Goal: Task Accomplishment & Management: Manage account settings

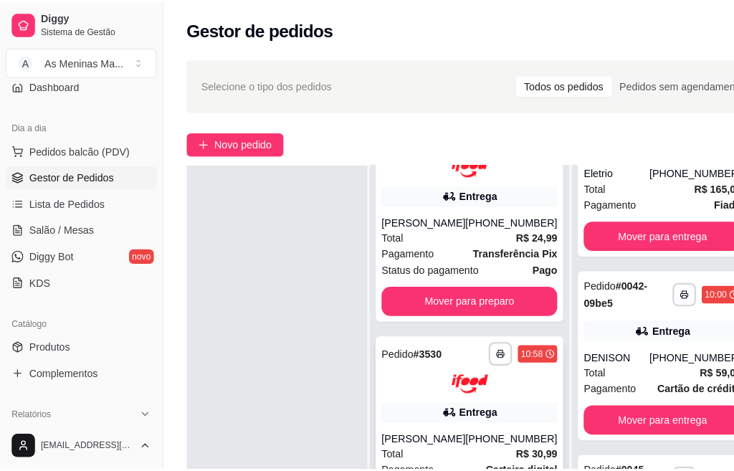
scroll to position [287, 0]
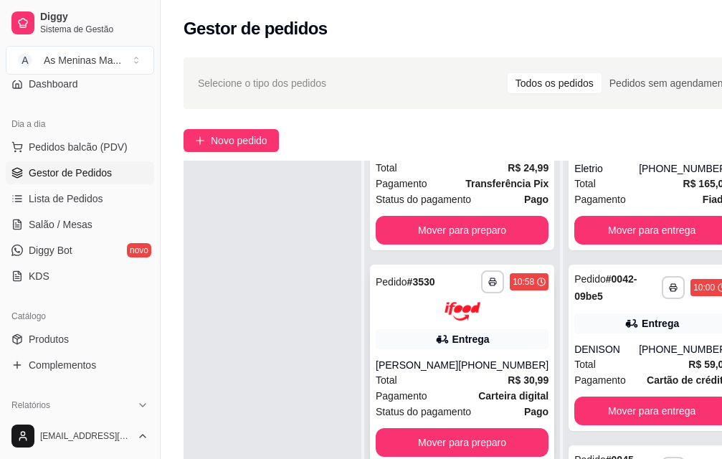
click at [410, 352] on div "**********" at bounding box center [462, 364] width 184 height 199
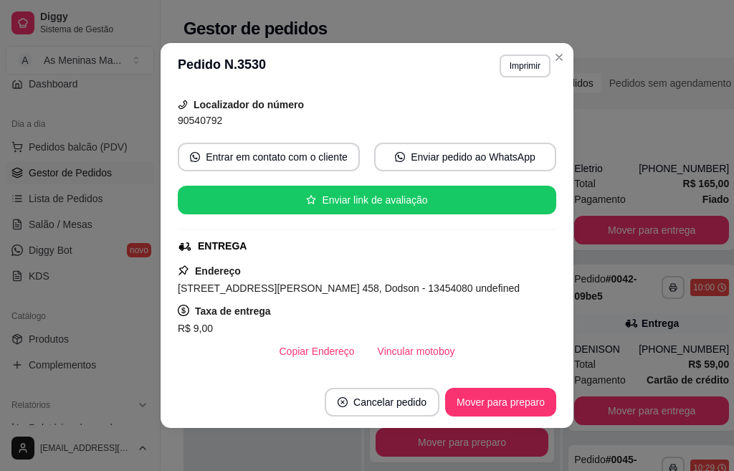
scroll to position [143, 0]
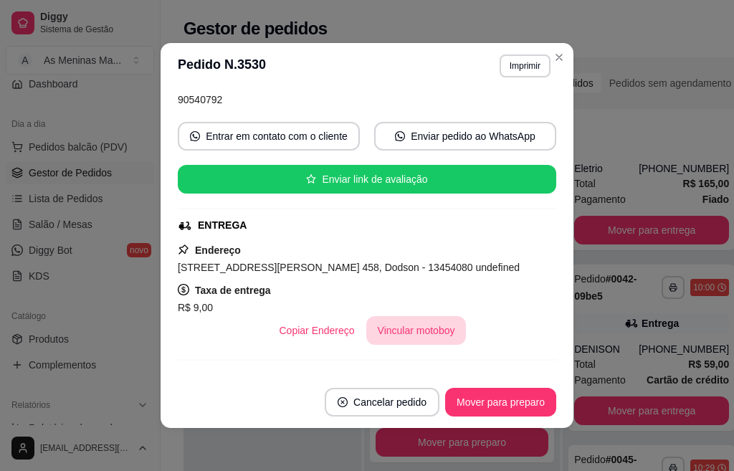
click at [415, 334] on button "Vincular motoboy" at bounding box center [417, 330] width 100 height 29
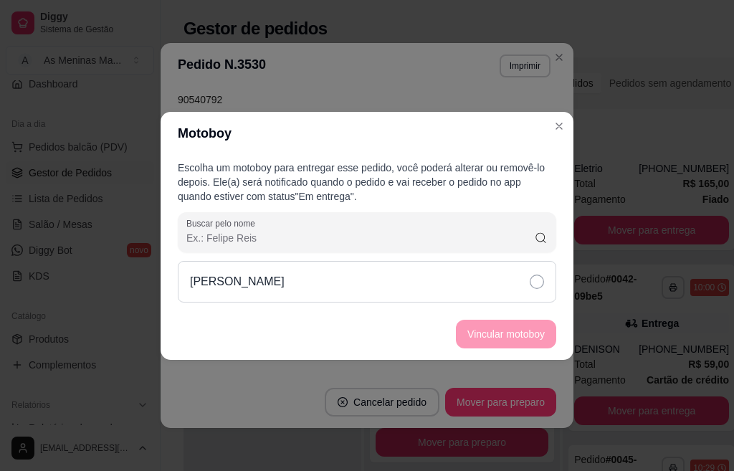
click at [543, 280] on icon at bounding box center [537, 282] width 14 height 14
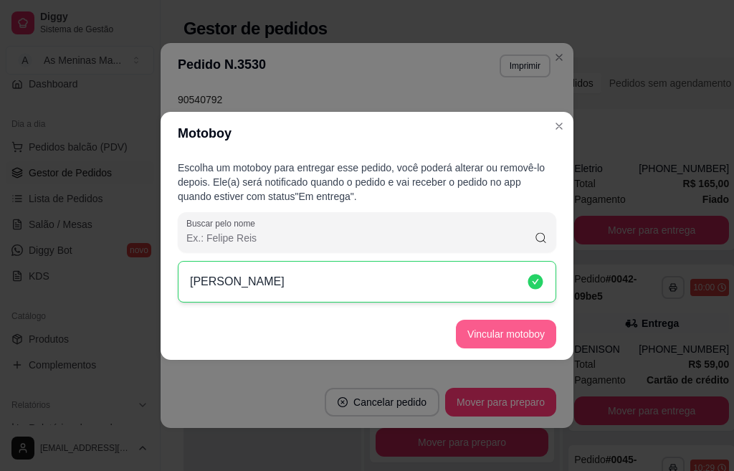
click at [518, 338] on button "Vincular motoboy" at bounding box center [506, 334] width 100 height 29
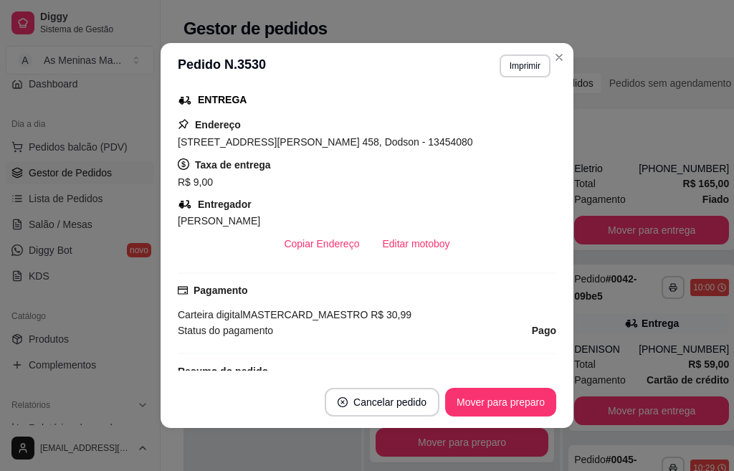
scroll to position [359, 0]
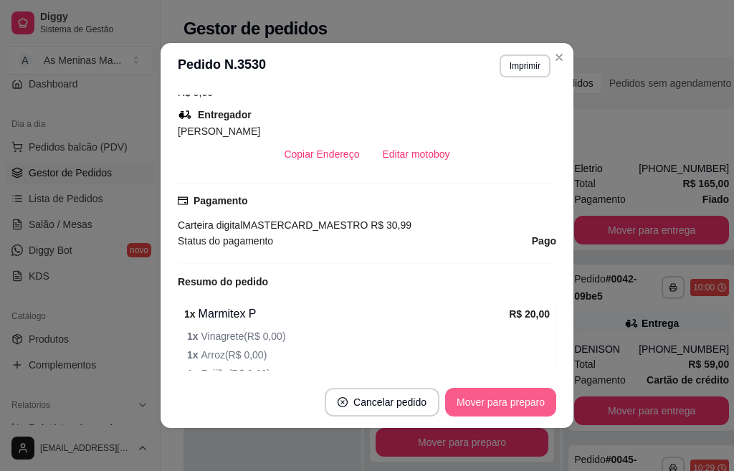
click at [519, 392] on button "Mover para preparo" at bounding box center [500, 402] width 111 height 29
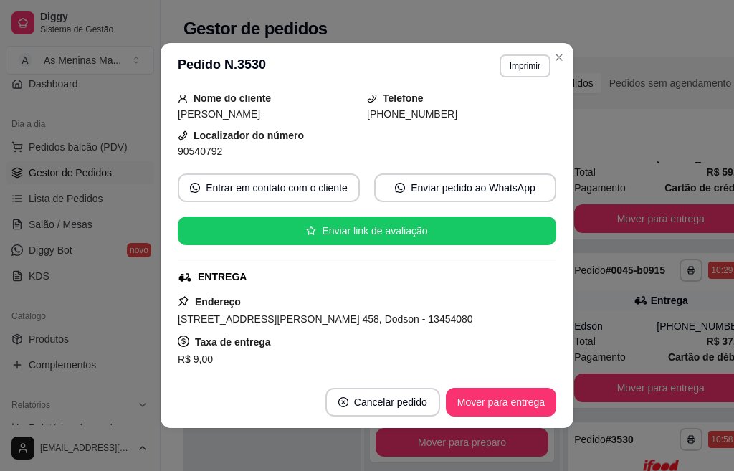
scroll to position [0, 0]
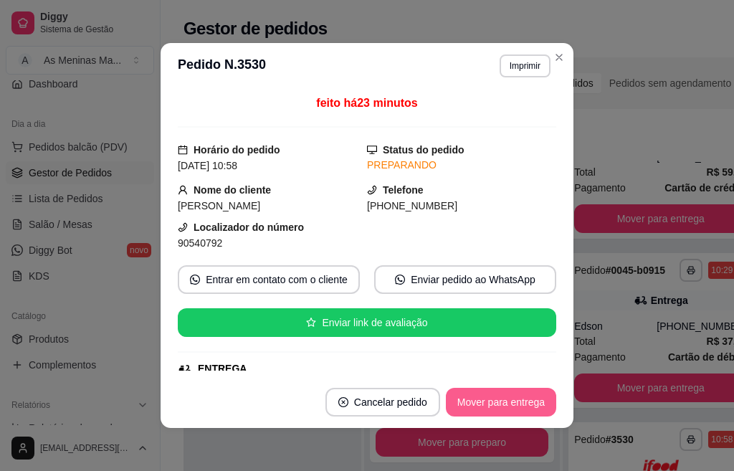
click at [467, 401] on button "Mover para entrega" at bounding box center [501, 402] width 110 height 29
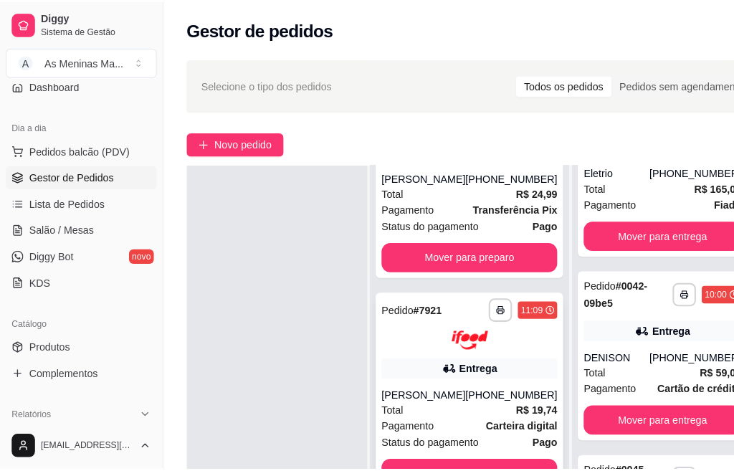
scroll to position [176, 0]
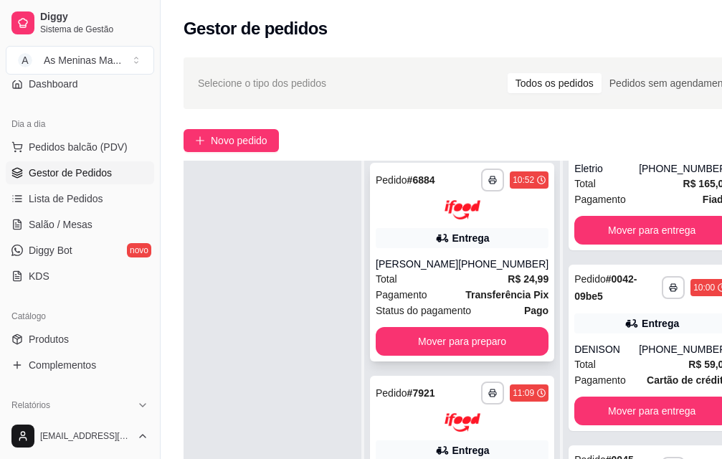
click at [405, 237] on div "Entrega" at bounding box center [462, 238] width 173 height 20
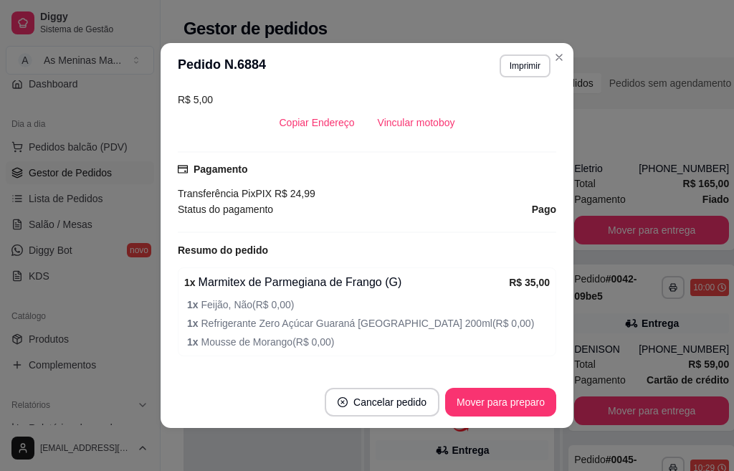
scroll to position [287, 0]
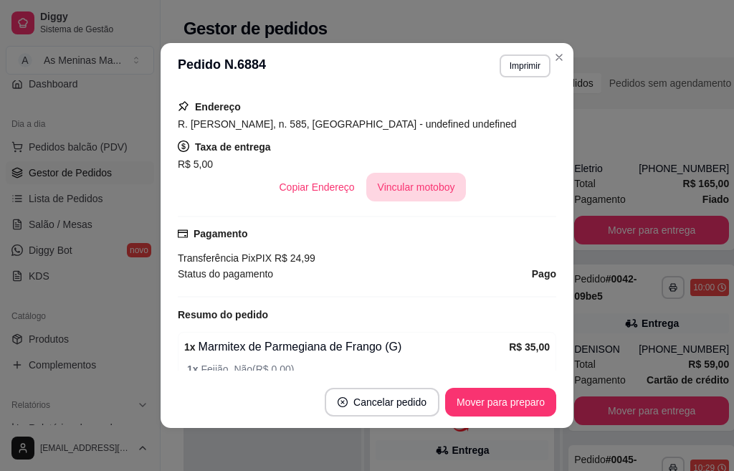
click at [410, 179] on button "Vincular motoboy" at bounding box center [417, 187] width 100 height 29
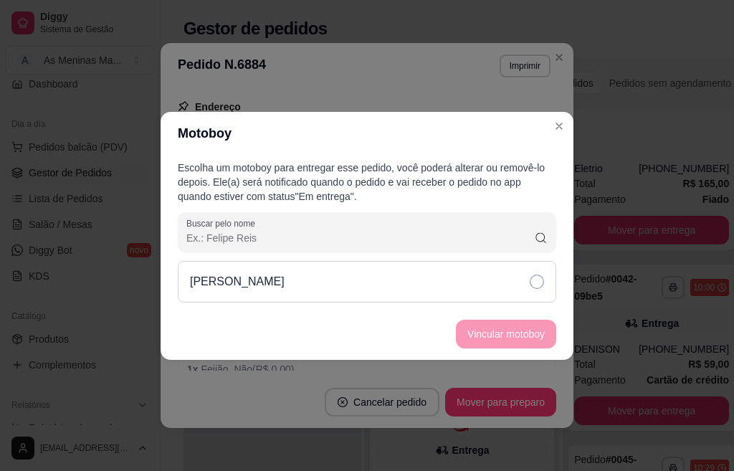
click at [529, 288] on div "Lucas R Alves" at bounding box center [367, 282] width 379 height 42
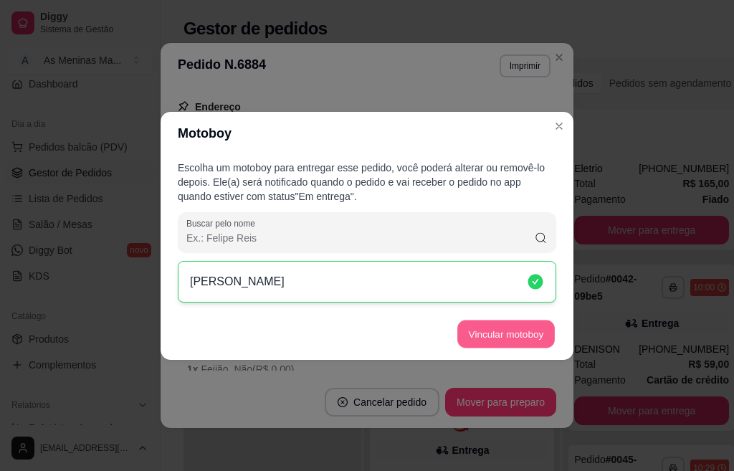
click at [520, 334] on button "Vincular motoboy" at bounding box center [507, 334] width 98 height 28
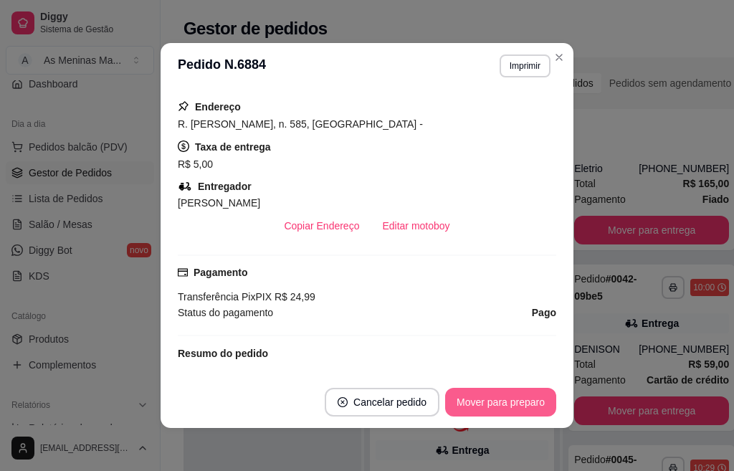
click at [493, 395] on button "Mover para preparo" at bounding box center [500, 402] width 111 height 29
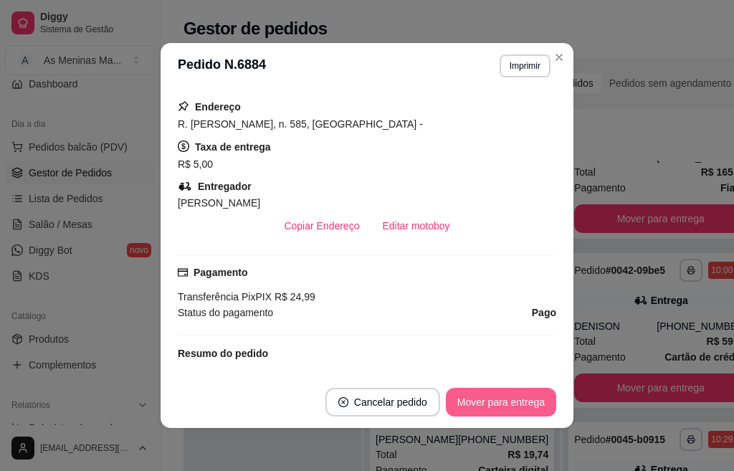
scroll to position [255, 0]
click at [487, 407] on button "Mover para entrega" at bounding box center [501, 402] width 110 height 29
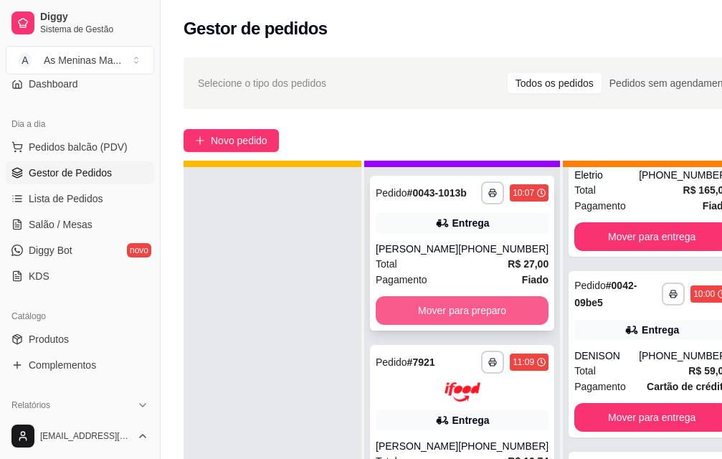
scroll to position [52, 0]
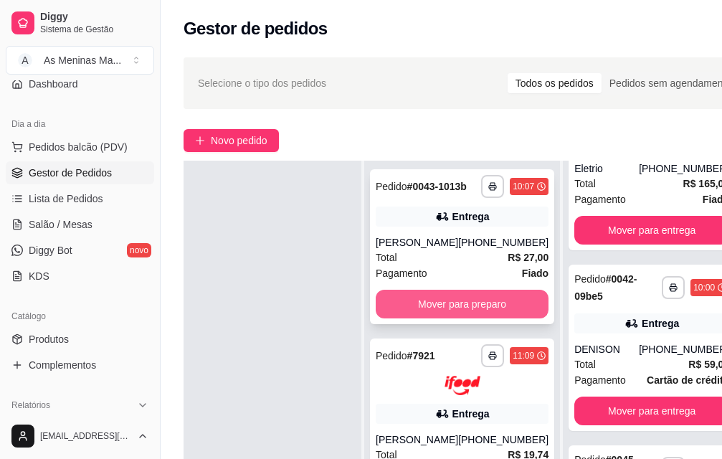
click at [455, 295] on button "Mover para preparo" at bounding box center [462, 304] width 173 height 29
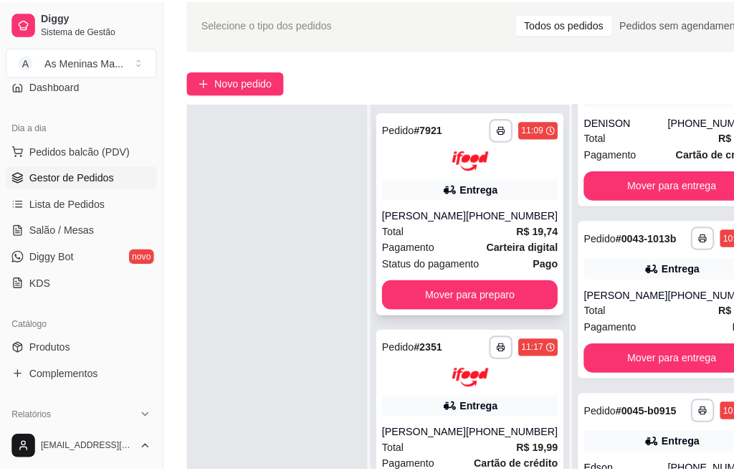
scroll to position [143, 0]
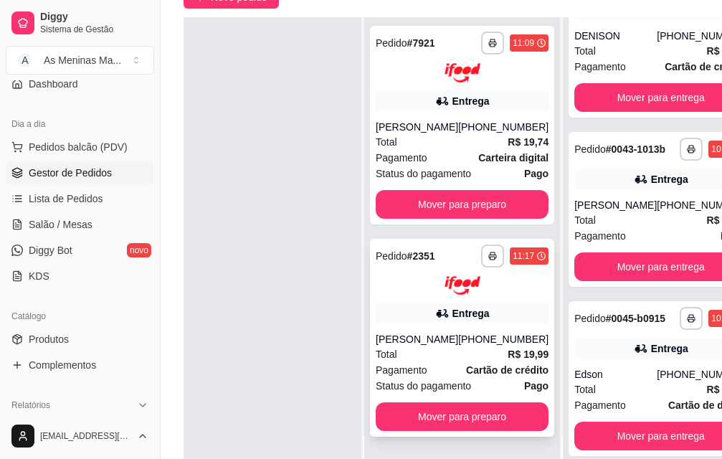
click at [447, 332] on div "Guilherme Carrenho" at bounding box center [417, 339] width 82 height 14
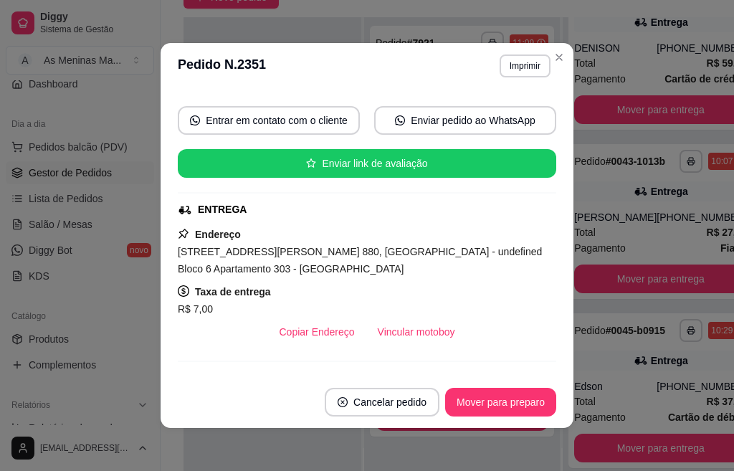
scroll to position [287, 0]
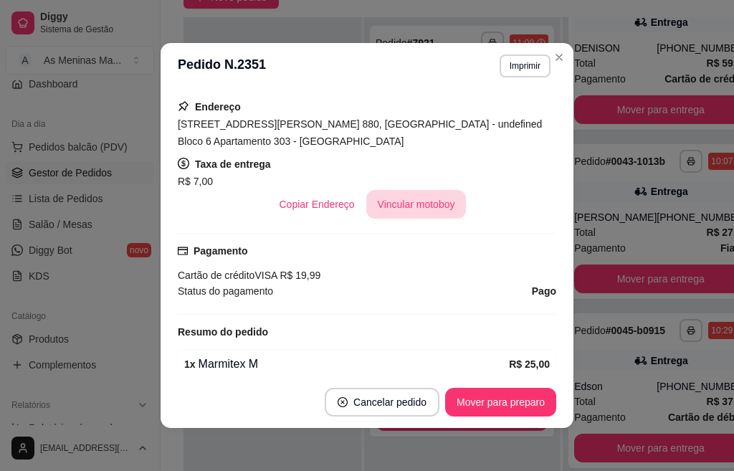
click at [389, 201] on button "Vincular motoboy" at bounding box center [417, 204] width 100 height 29
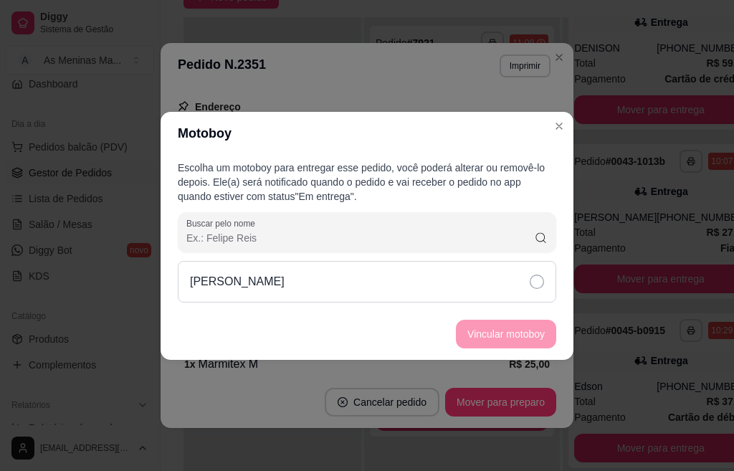
click at [484, 281] on div "Lucas R Alves" at bounding box center [367, 282] width 379 height 42
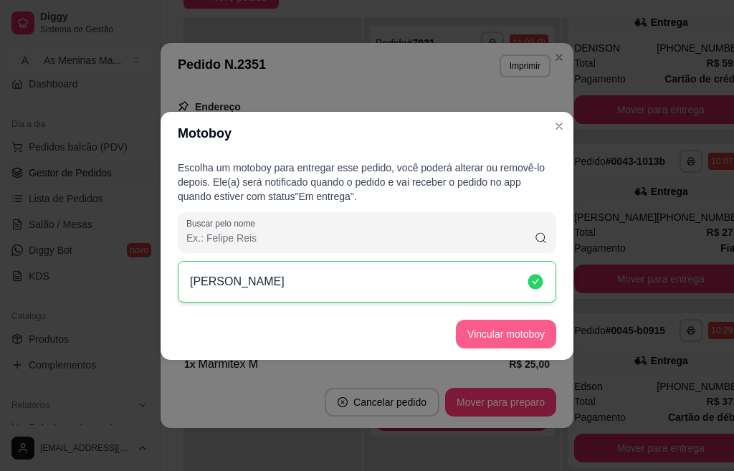
click at [515, 330] on button "Vincular motoboy" at bounding box center [506, 334] width 100 height 29
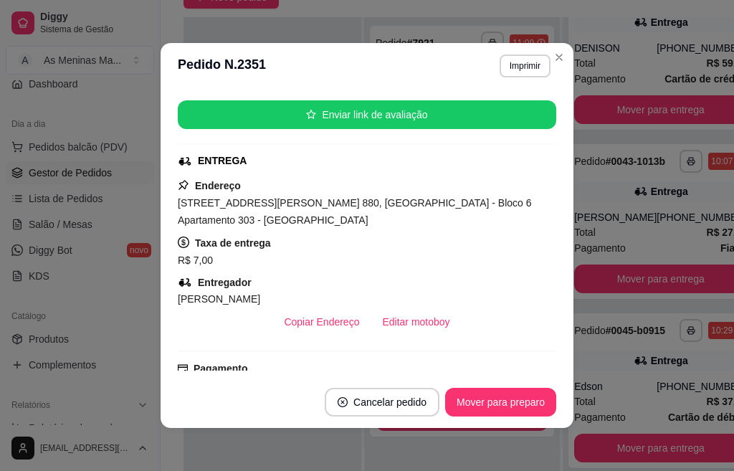
scroll to position [72, 0]
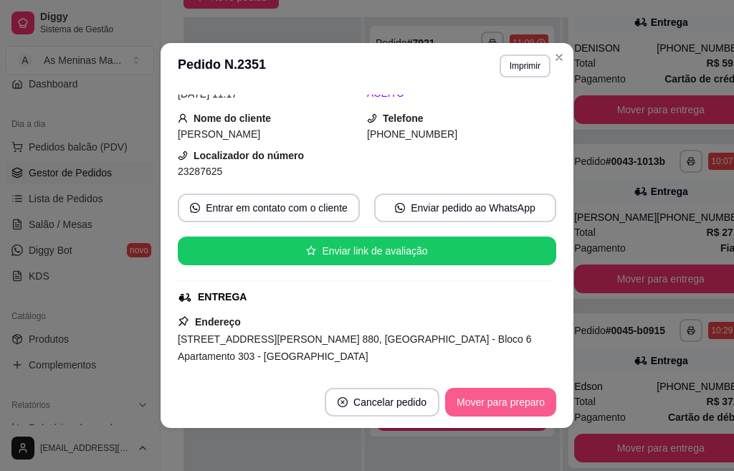
click at [476, 399] on button "Mover para preparo" at bounding box center [500, 402] width 111 height 29
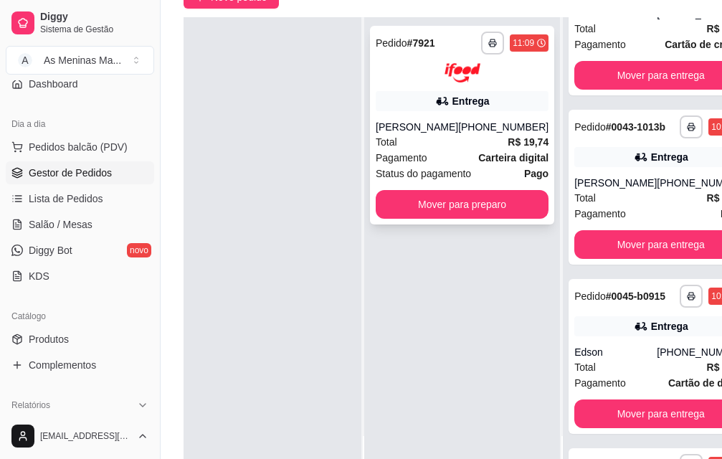
click at [468, 134] on div "Total R$ 19,74" at bounding box center [462, 142] width 173 height 16
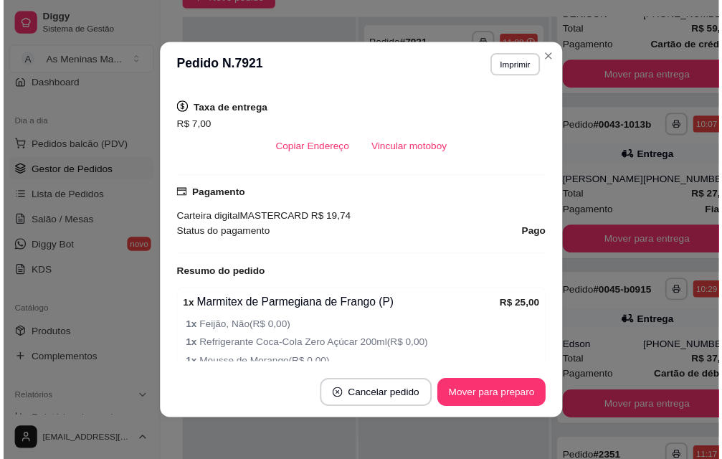
scroll to position [359, 0]
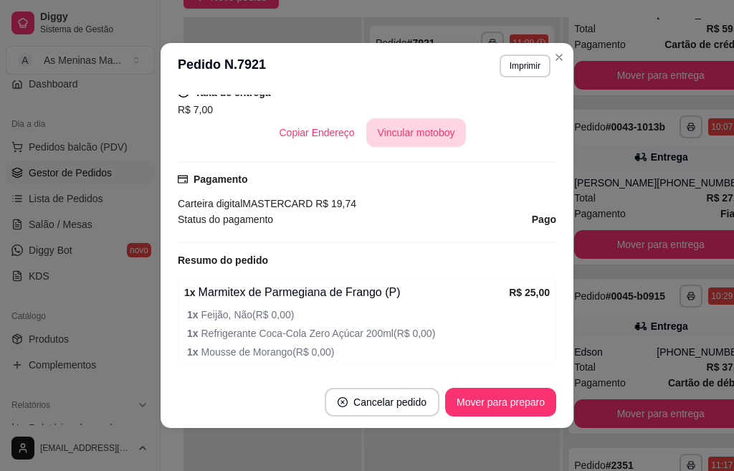
click at [415, 128] on button "Vincular motoboy" at bounding box center [417, 132] width 100 height 29
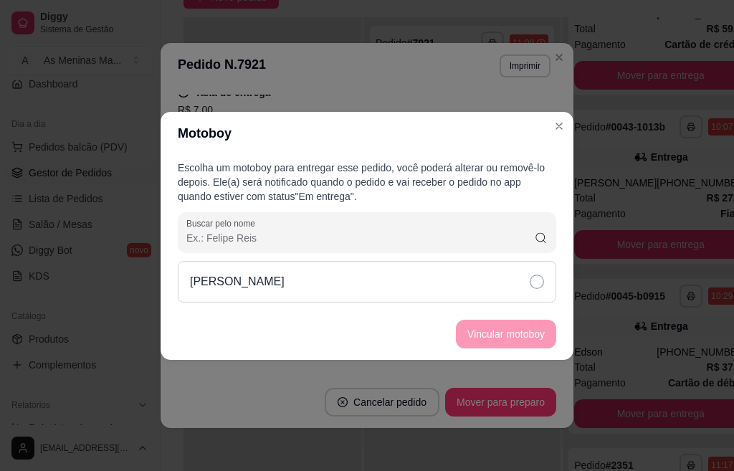
click at [525, 295] on div "Lucas R Alves" at bounding box center [367, 282] width 379 height 42
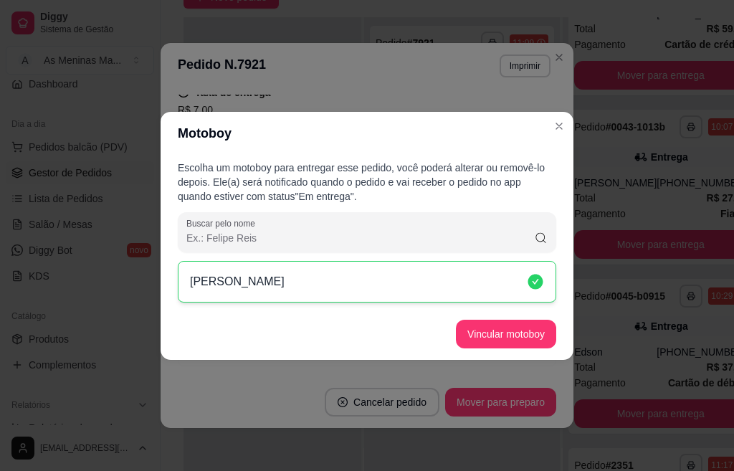
click at [522, 339] on button "Vincular motoboy" at bounding box center [506, 334] width 100 height 29
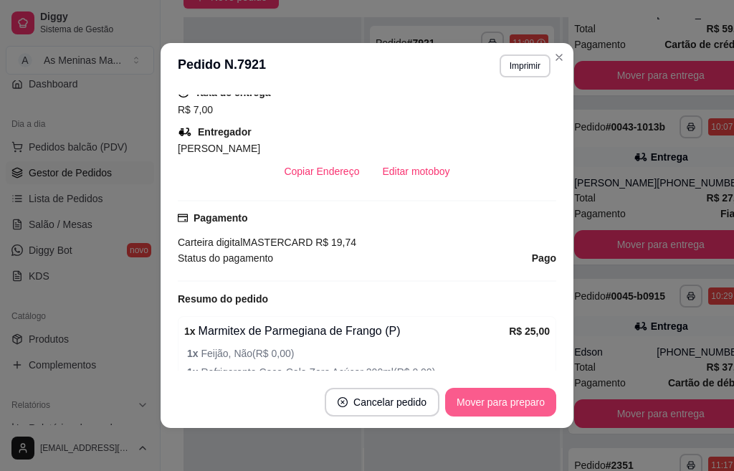
click at [508, 397] on button "Mover para preparo" at bounding box center [500, 402] width 111 height 29
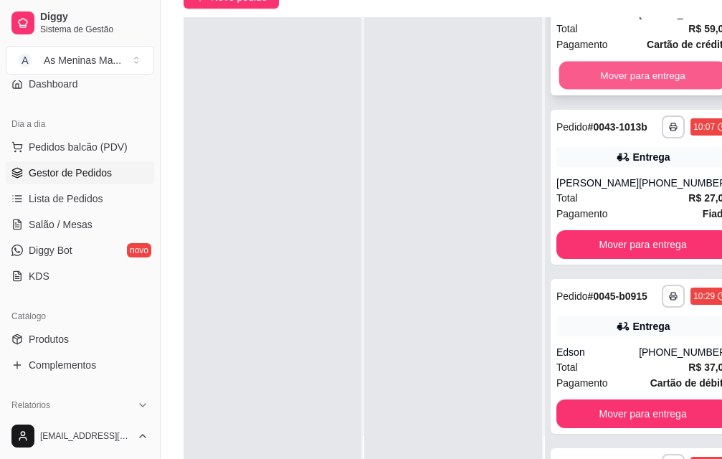
click at [590, 90] on button "Mover para entrega" at bounding box center [643, 76] width 168 height 28
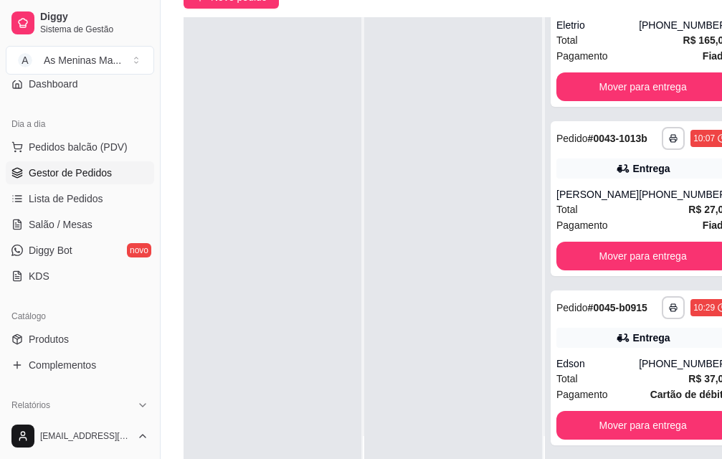
scroll to position [0, 0]
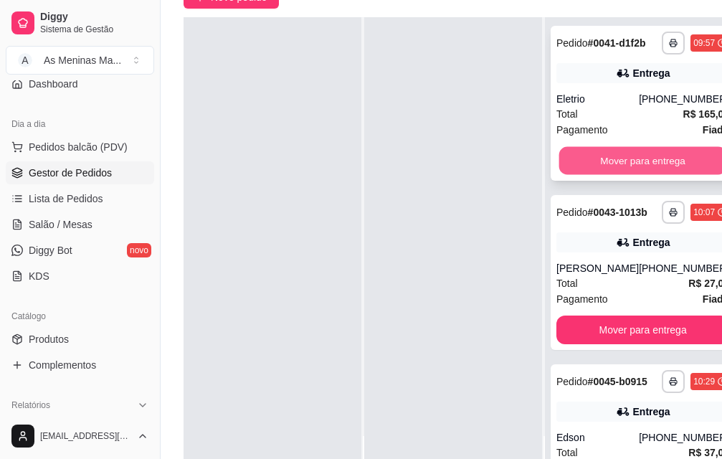
click at [614, 169] on button "Mover para entrega" at bounding box center [643, 161] width 168 height 28
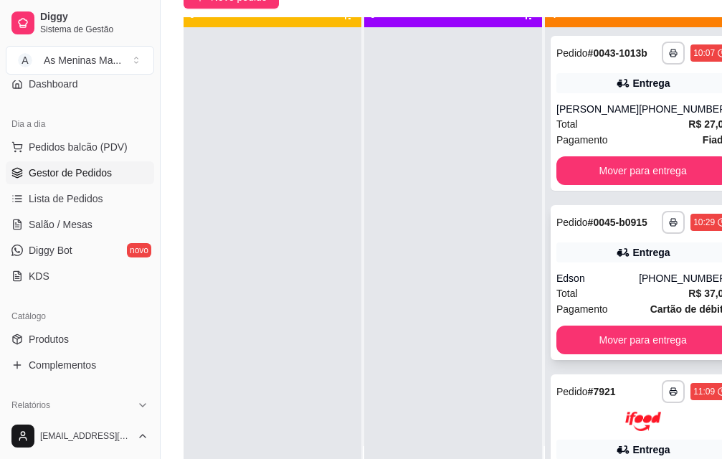
scroll to position [52, 0]
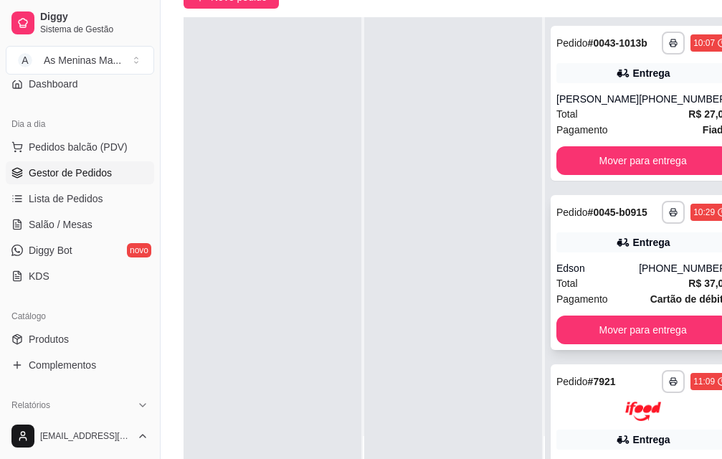
click at [592, 324] on div "**********" at bounding box center [643, 272] width 184 height 155
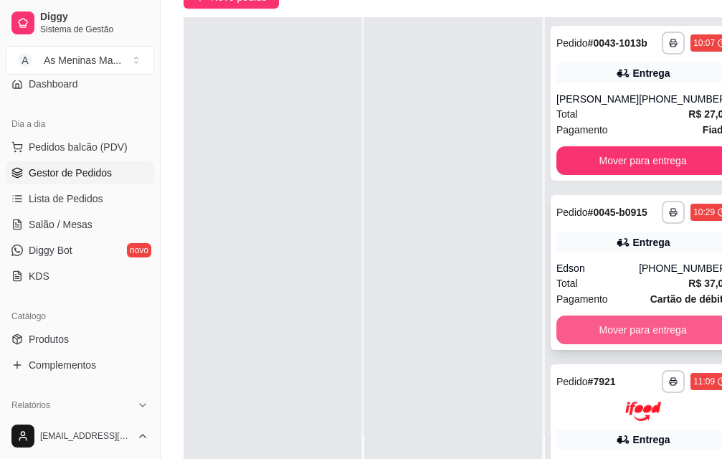
click at [607, 336] on button "Mover para entrega" at bounding box center [643, 330] width 173 height 29
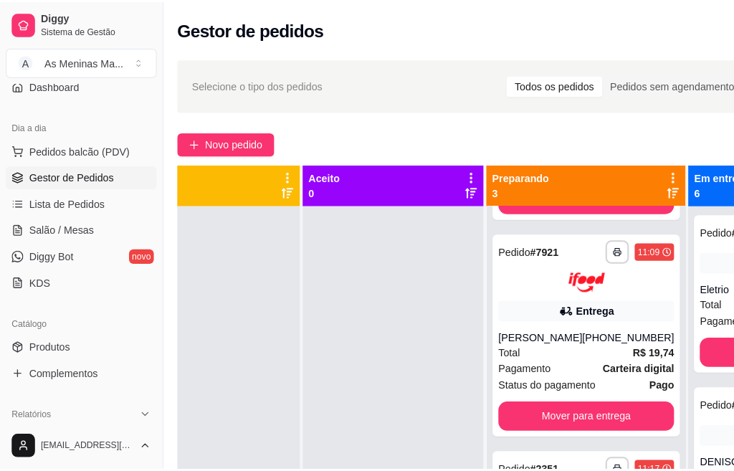
scroll to position [0, 0]
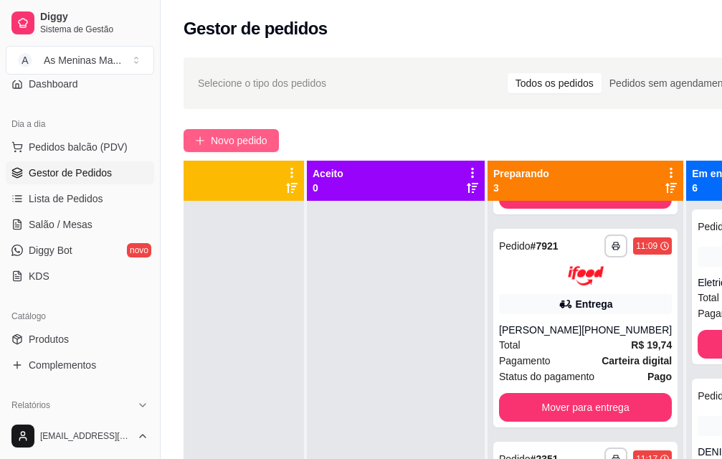
click at [209, 150] on button "Novo pedido" at bounding box center [231, 140] width 95 height 23
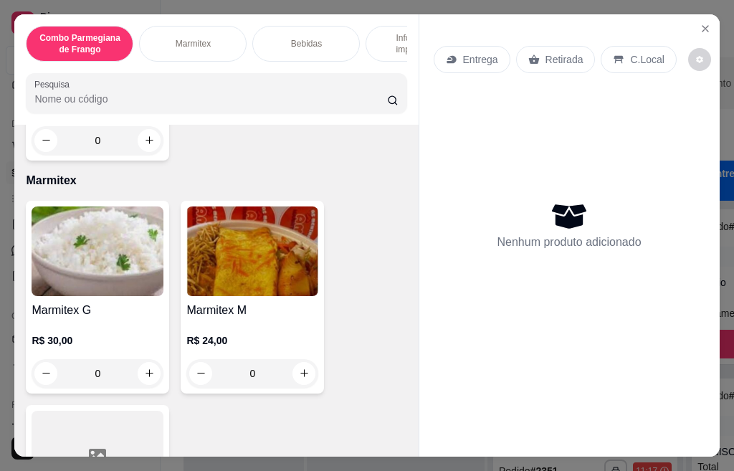
scroll to position [502, 0]
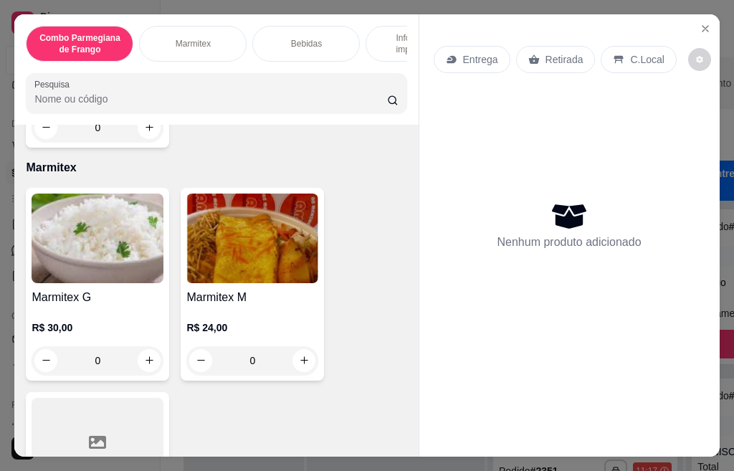
click at [224, 265] on img at bounding box center [252, 239] width 132 height 90
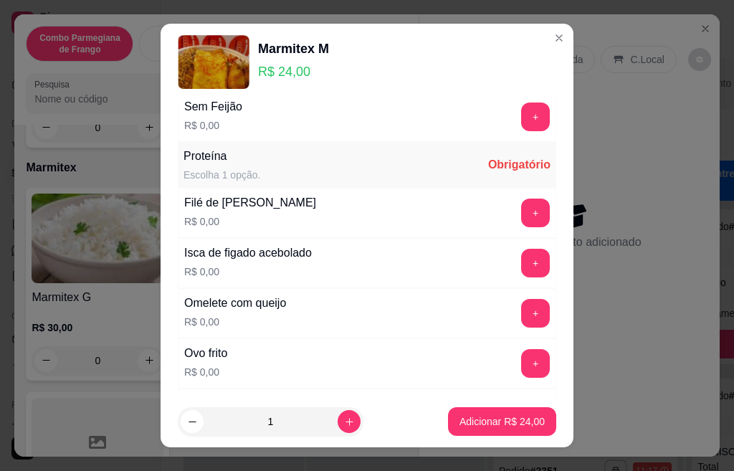
scroll to position [430, 0]
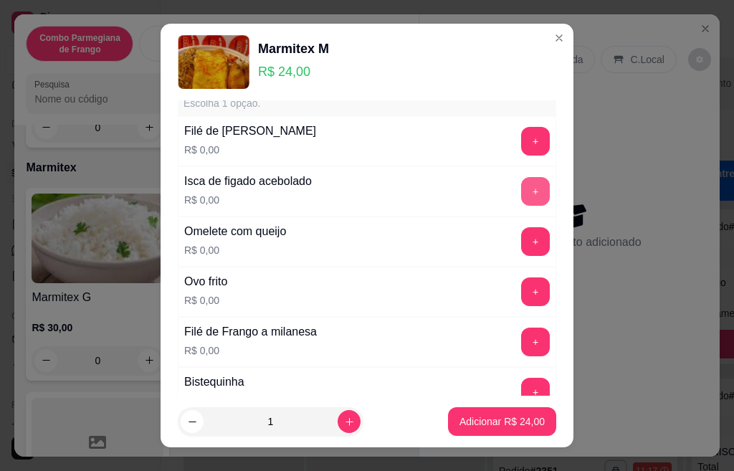
click at [521, 190] on button "+" at bounding box center [535, 191] width 29 height 29
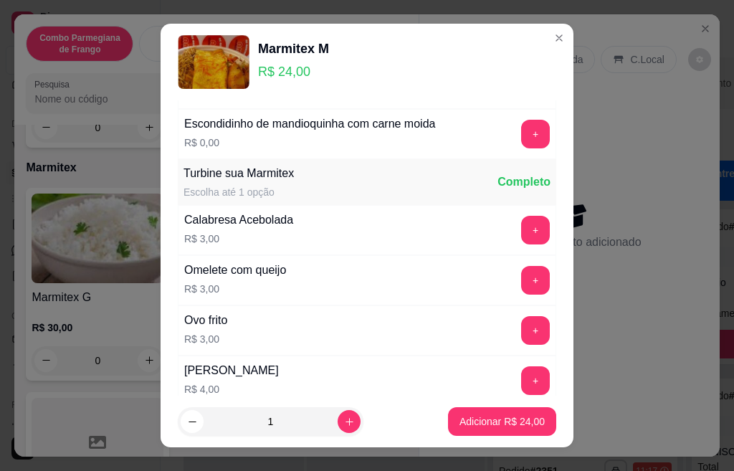
scroll to position [932, 0]
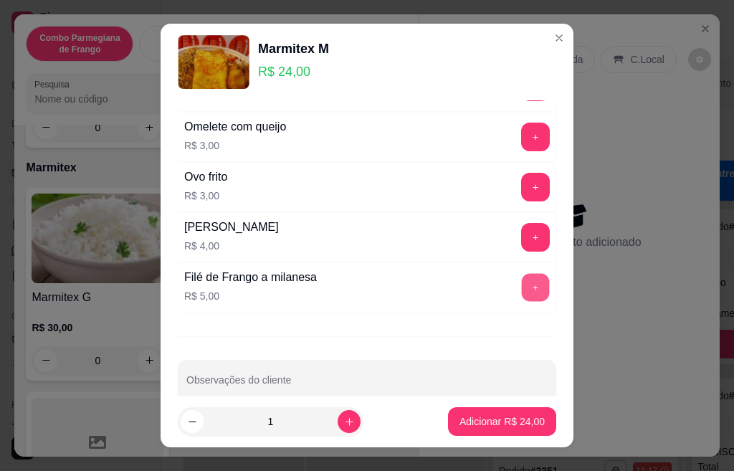
click at [522, 282] on button "+" at bounding box center [536, 287] width 28 height 28
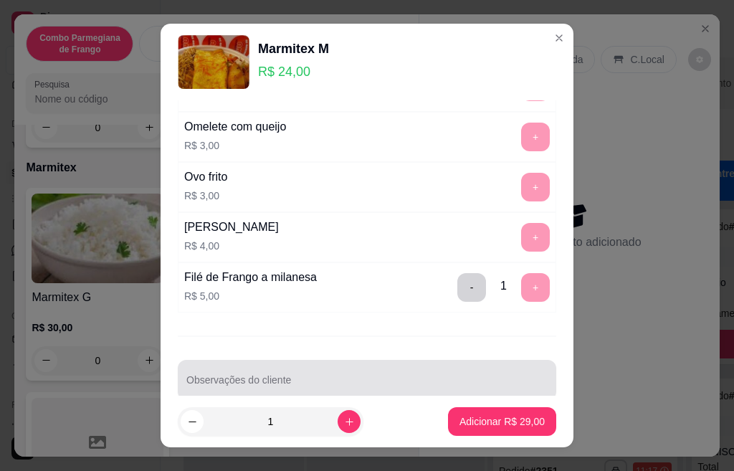
click at [346, 379] on input "Observações do cliente" at bounding box center [366, 386] width 361 height 14
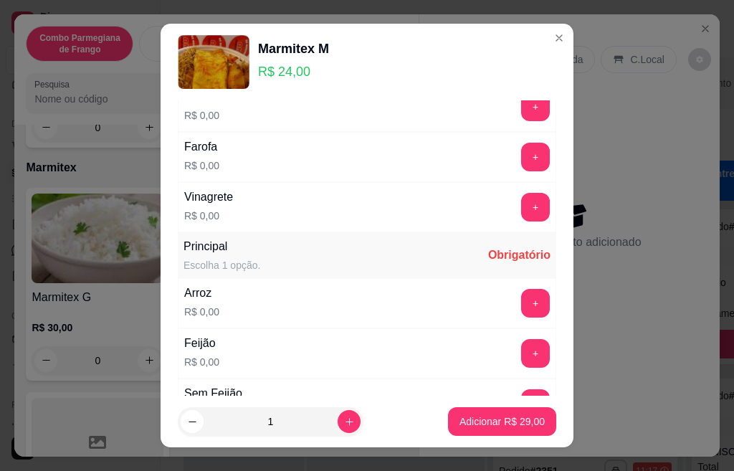
scroll to position [0, 0]
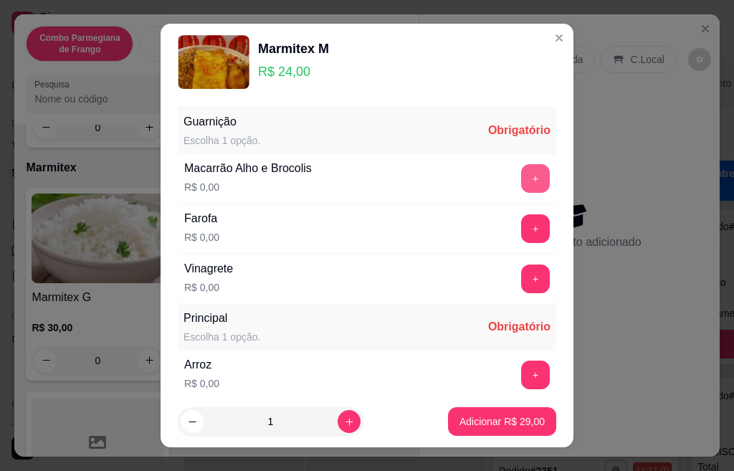
type input "parmegiana"
click at [521, 181] on button "+" at bounding box center [535, 178] width 29 height 29
click at [522, 232] on button "+" at bounding box center [536, 228] width 28 height 28
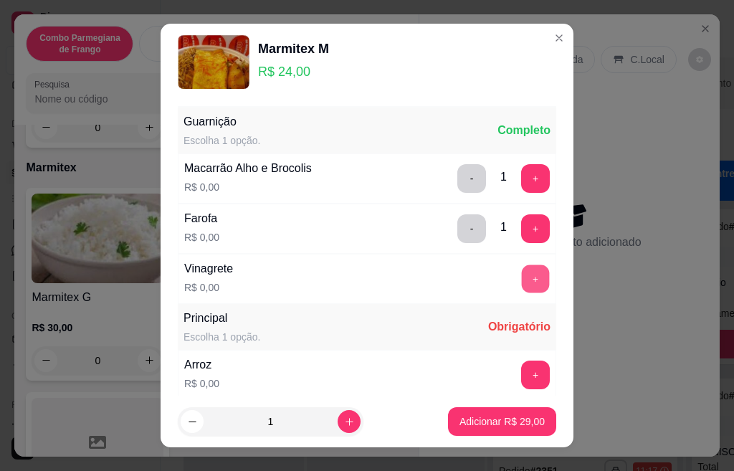
click at [522, 276] on button "+" at bounding box center [536, 279] width 28 height 28
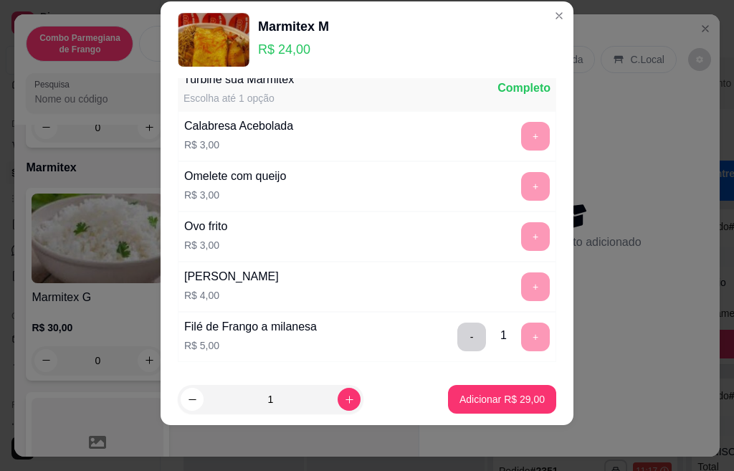
scroll to position [957, 0]
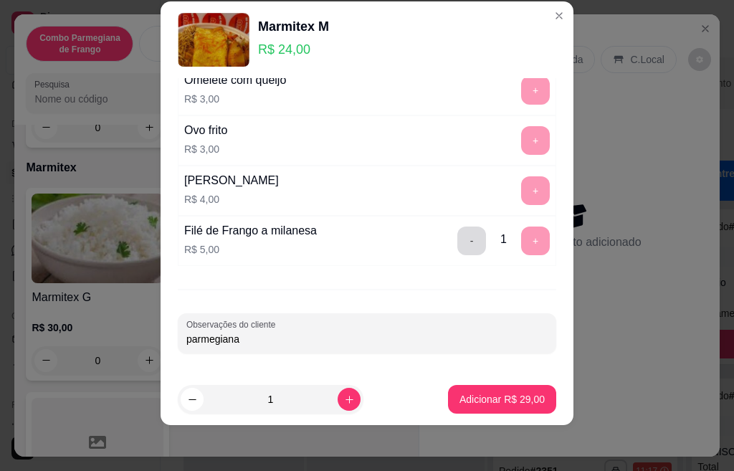
click at [458, 244] on button "-" at bounding box center [472, 241] width 29 height 29
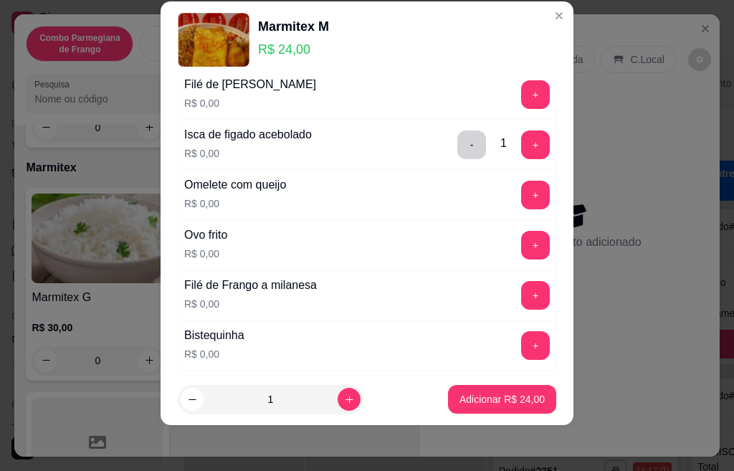
scroll to position [383, 0]
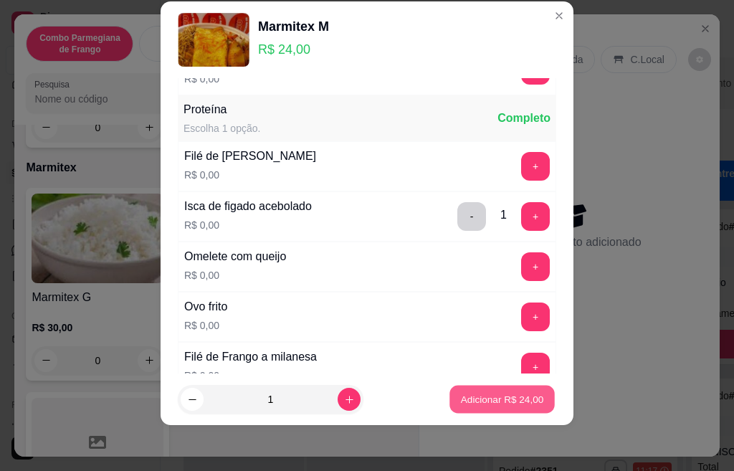
click at [461, 404] on p "Adicionar R$ 24,00" at bounding box center [502, 399] width 83 height 14
click at [461, 399] on p "Adicionar R$ 24,00" at bounding box center [502, 399] width 83 height 14
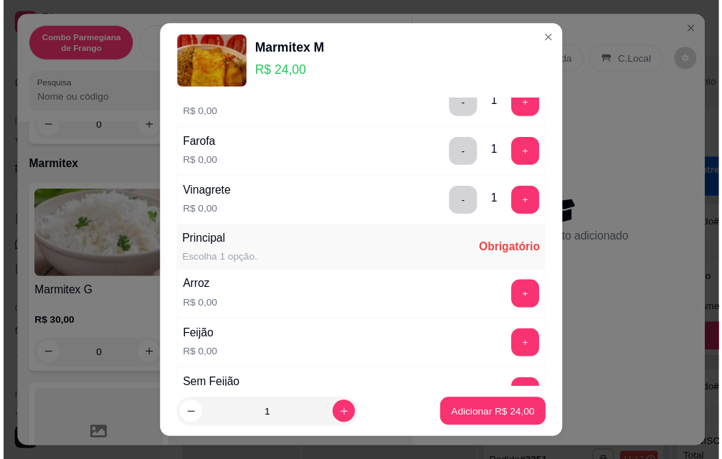
scroll to position [215, 0]
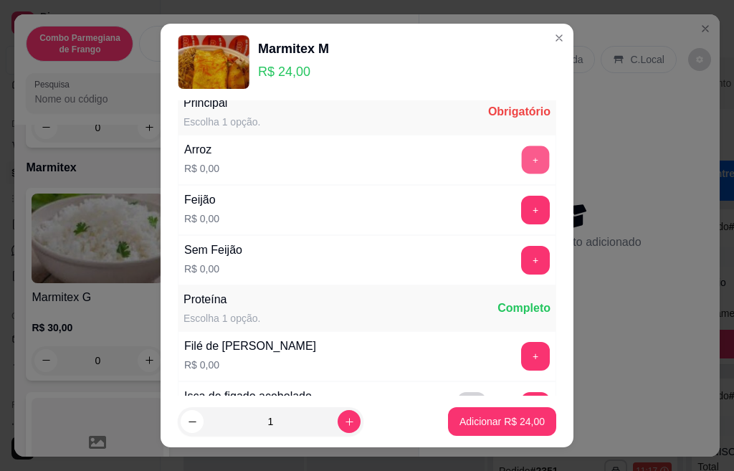
click at [522, 169] on button "+" at bounding box center [536, 160] width 28 height 28
click at [522, 209] on button "+" at bounding box center [536, 210] width 28 height 28
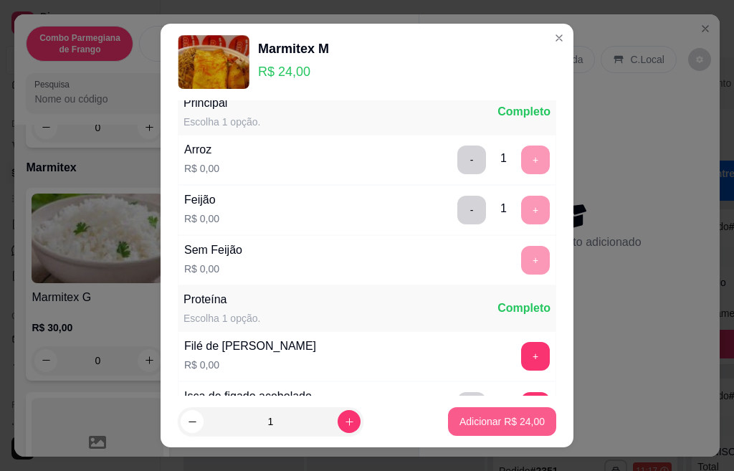
click at [468, 435] on button "Adicionar R$ 24,00" at bounding box center [502, 421] width 108 height 29
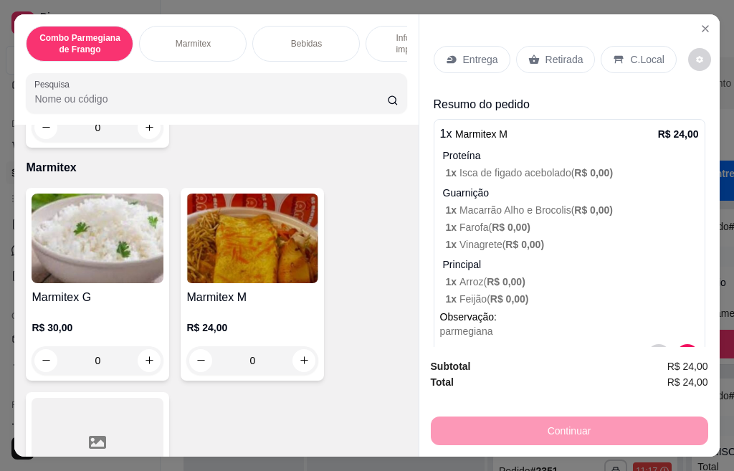
click at [562, 56] on p "Retirada" at bounding box center [565, 59] width 38 height 14
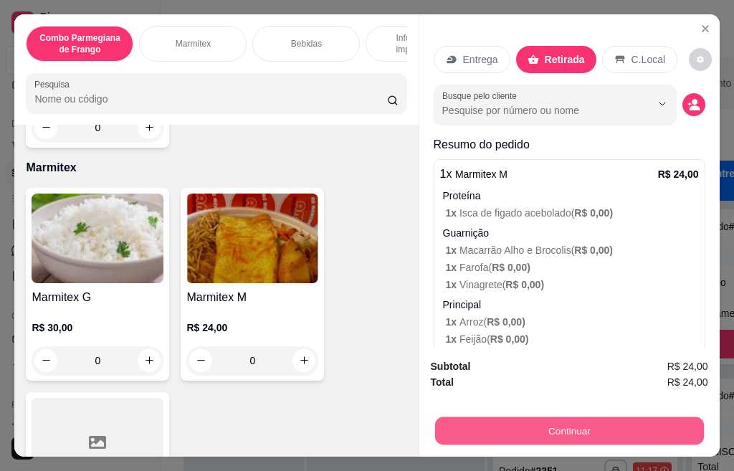
click at [519, 420] on button "Continuar" at bounding box center [569, 431] width 269 height 28
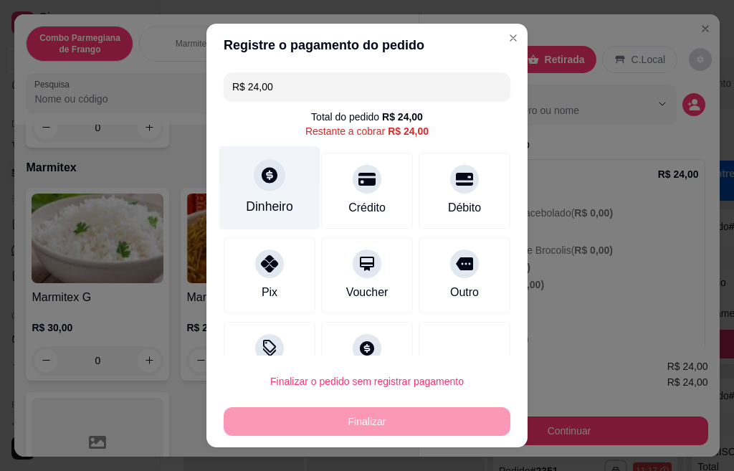
click at [252, 159] on div "Dinheiro" at bounding box center [269, 188] width 101 height 84
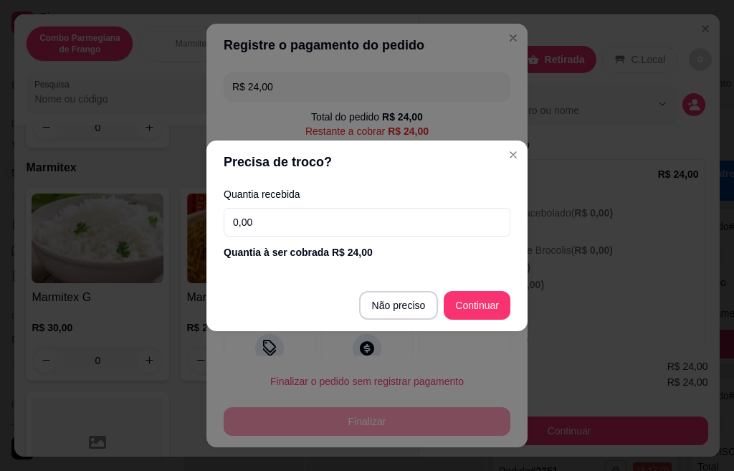
click at [369, 224] on input "0,00" at bounding box center [367, 222] width 287 height 29
type input "50,00"
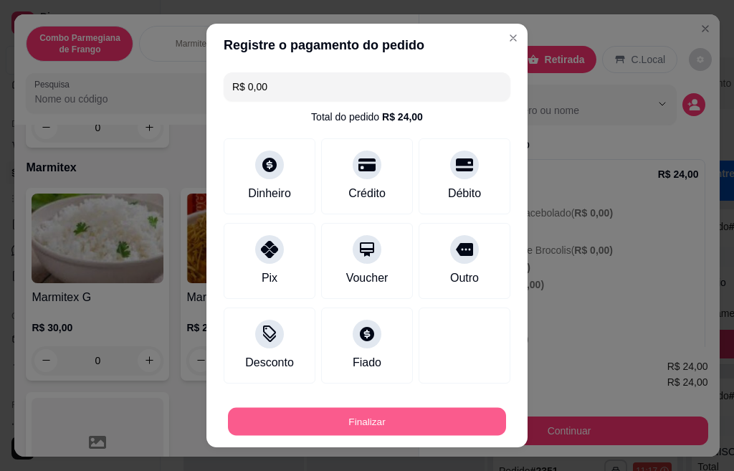
click at [446, 414] on button "Finalizar" at bounding box center [367, 422] width 278 height 28
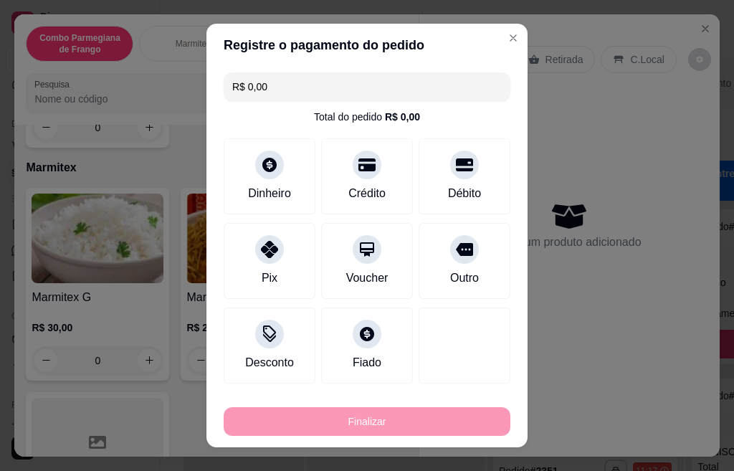
type input "-R$ 24,00"
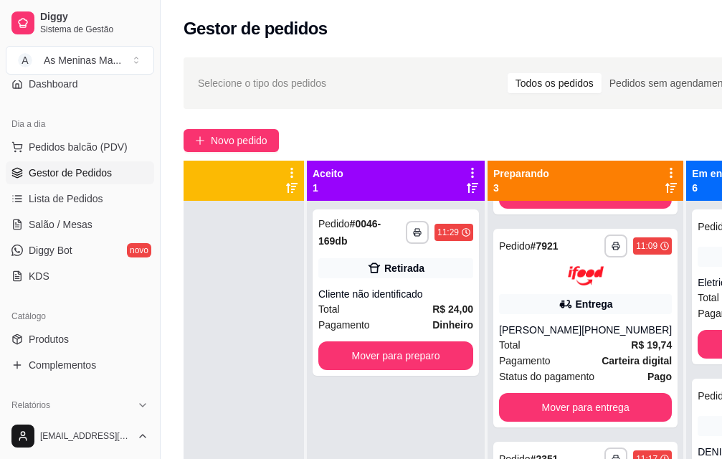
scroll to position [0, 45]
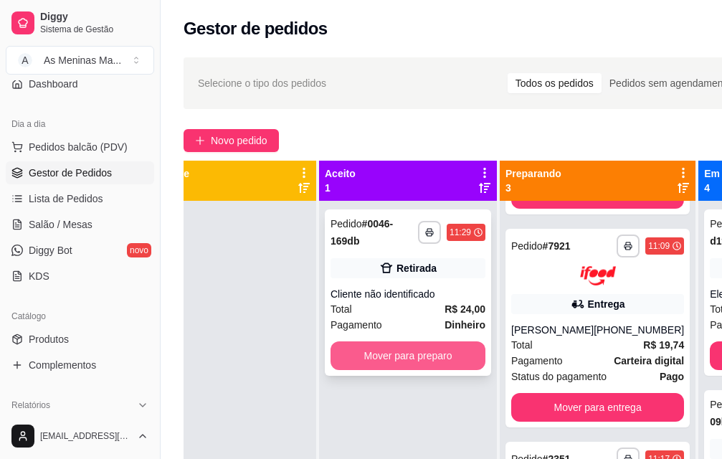
click at [412, 360] on button "Mover para preparo" at bounding box center [408, 355] width 155 height 29
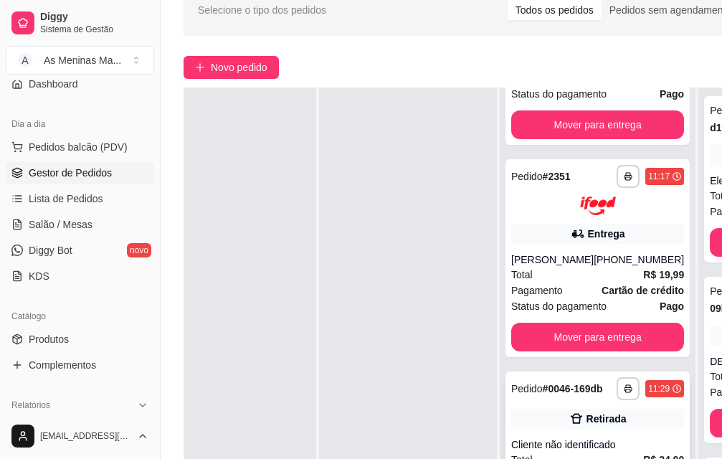
scroll to position [231, 0]
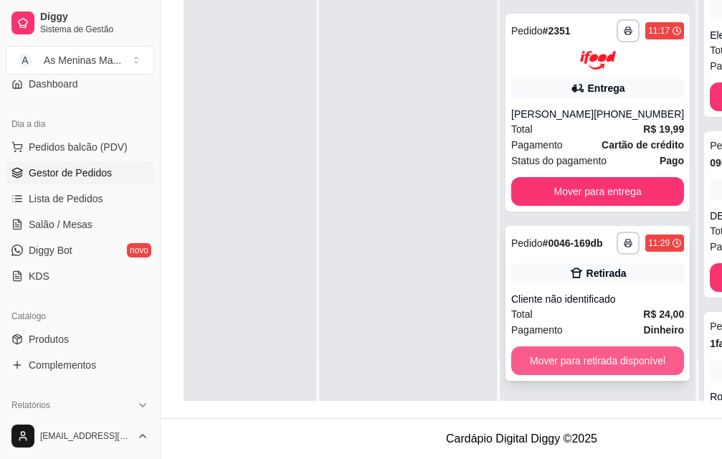
click at [578, 348] on button "Mover para retirada disponível" at bounding box center [597, 360] width 173 height 29
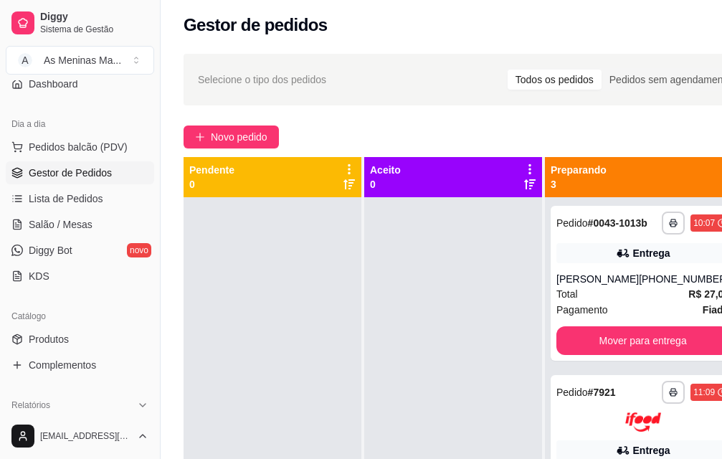
scroll to position [0, 0]
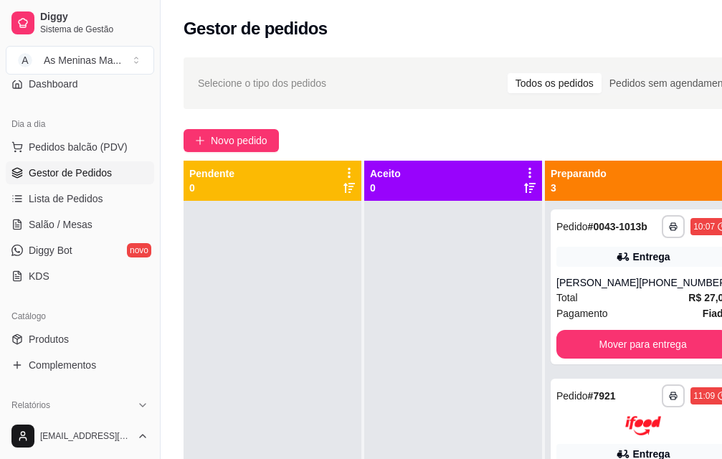
drag, startPoint x: 326, startPoint y: 458, endPoint x: 227, endPoint y: 458, distance: 99.7
click at [227, 458] on div at bounding box center [273, 430] width 178 height 459
click at [238, 146] on span "Novo pedido" at bounding box center [239, 141] width 57 height 16
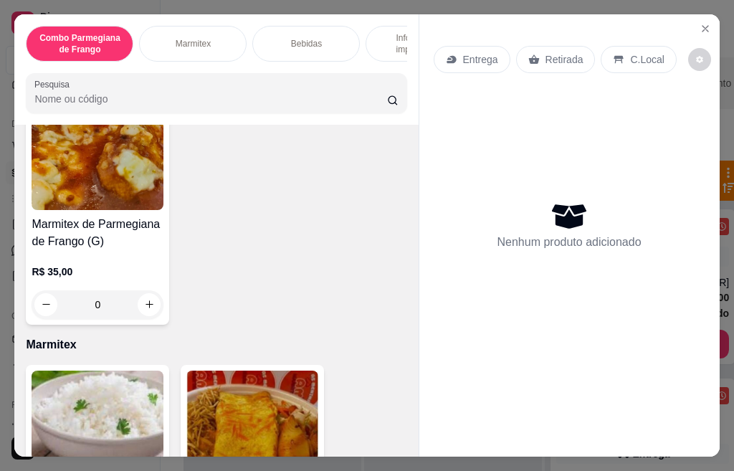
scroll to position [574, 0]
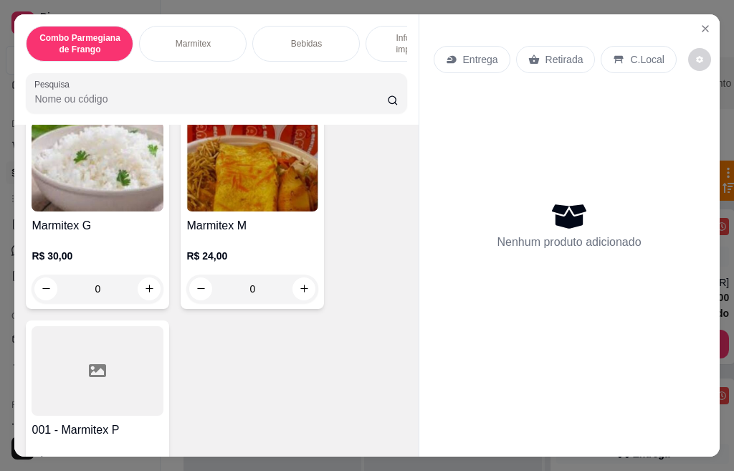
click at [252, 222] on div "Marmitex M R$ 24,00 0" at bounding box center [252, 212] width 143 height 193
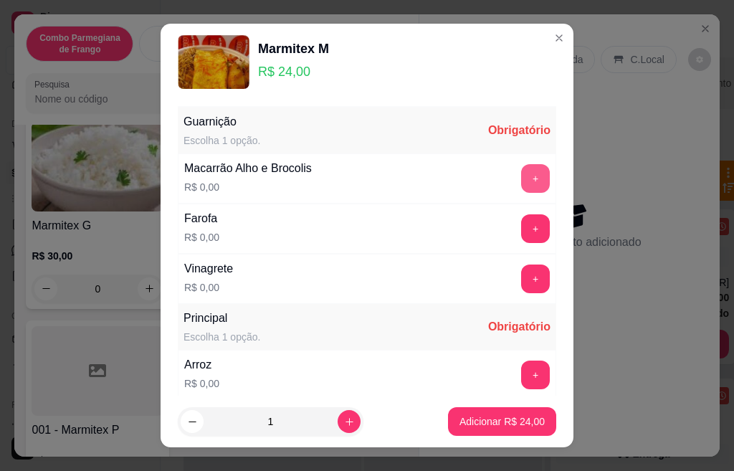
click at [521, 176] on button "+" at bounding box center [535, 178] width 29 height 29
click at [521, 226] on button "+" at bounding box center [535, 228] width 29 height 29
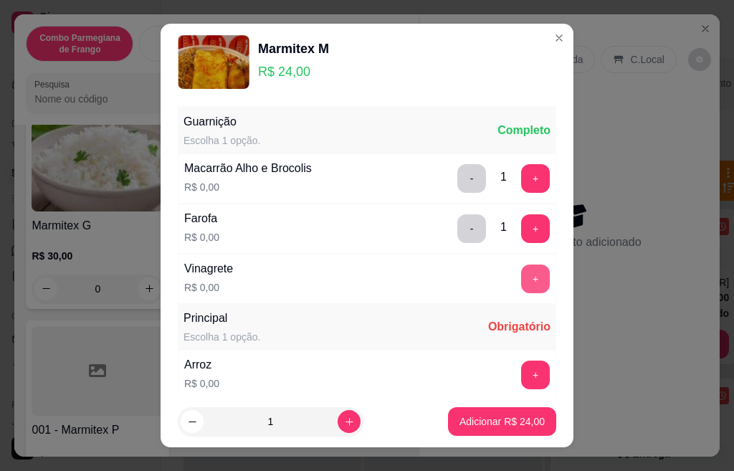
click at [521, 280] on button "+" at bounding box center [535, 279] width 29 height 29
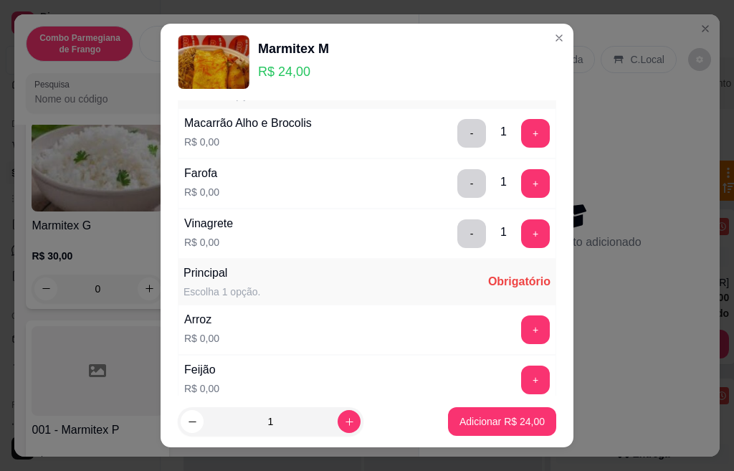
scroll to position [86, 0]
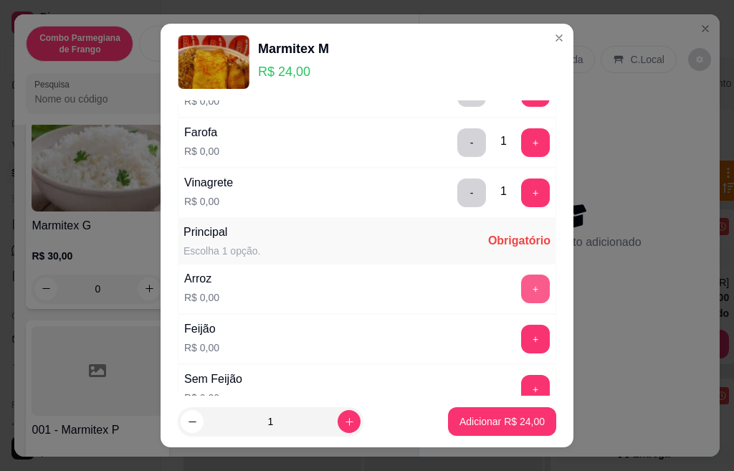
click at [521, 283] on button "+" at bounding box center [535, 289] width 29 height 29
click at [521, 340] on button "+" at bounding box center [535, 339] width 29 height 29
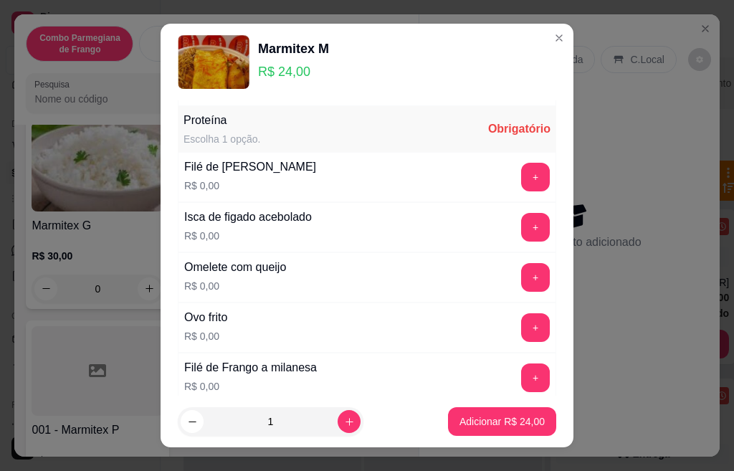
scroll to position [402, 0]
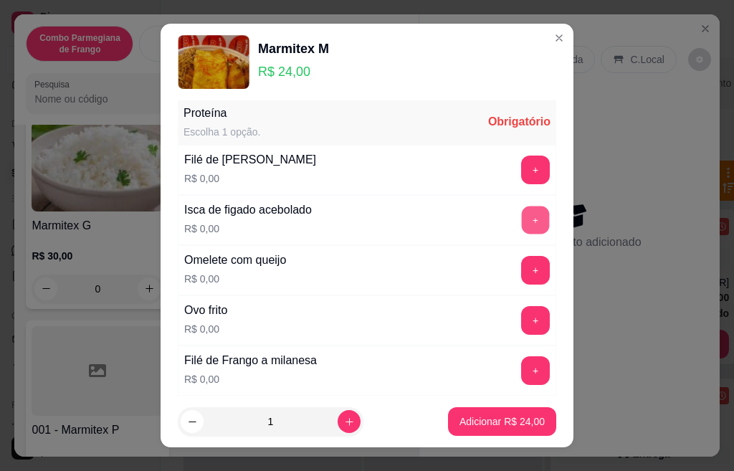
click at [522, 225] on button "+" at bounding box center [536, 220] width 28 height 28
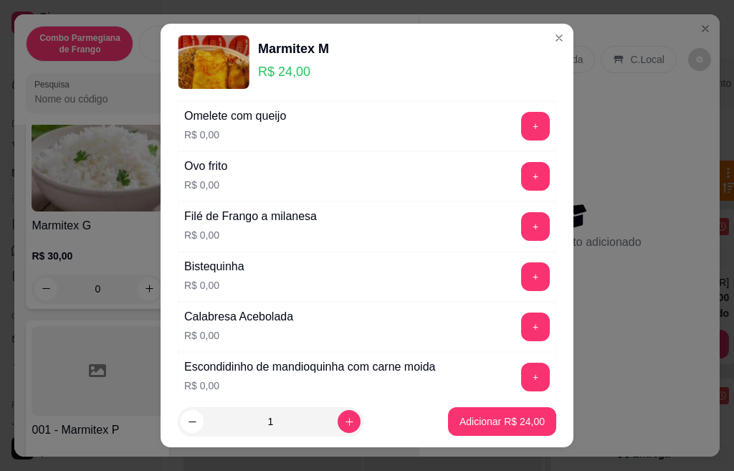
scroll to position [574, 0]
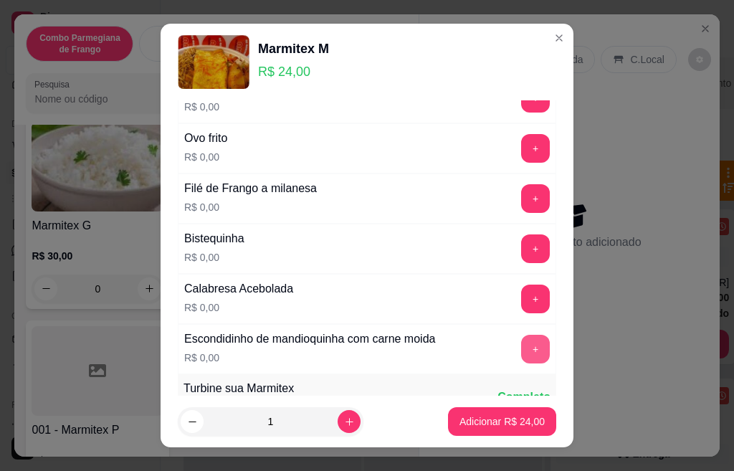
click at [521, 342] on button "+" at bounding box center [535, 349] width 29 height 29
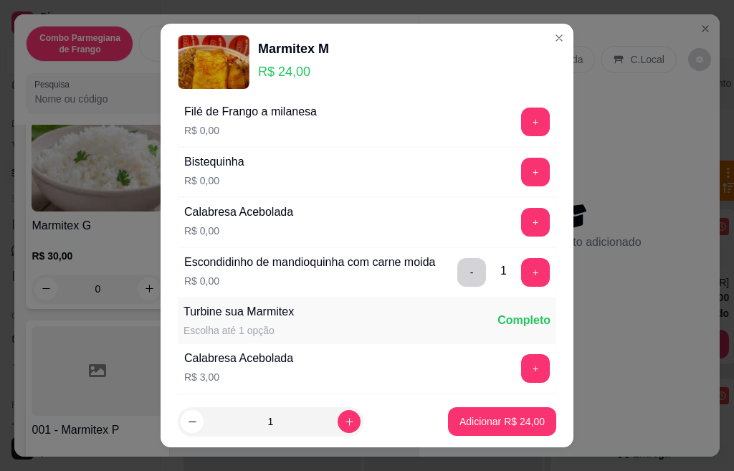
scroll to position [689, 0]
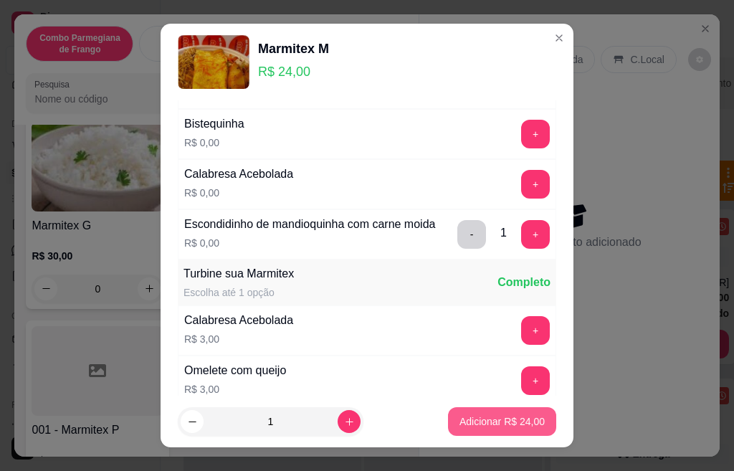
click at [509, 418] on p "Adicionar R$ 24,00" at bounding box center [502, 422] width 85 height 14
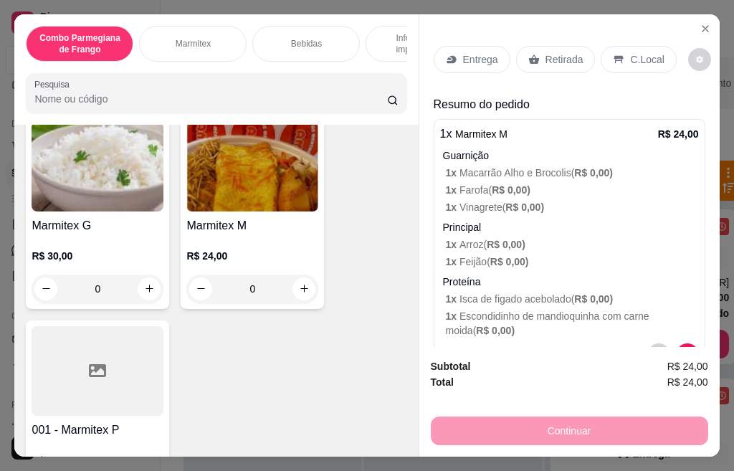
click at [268, 202] on img at bounding box center [252, 167] width 132 height 90
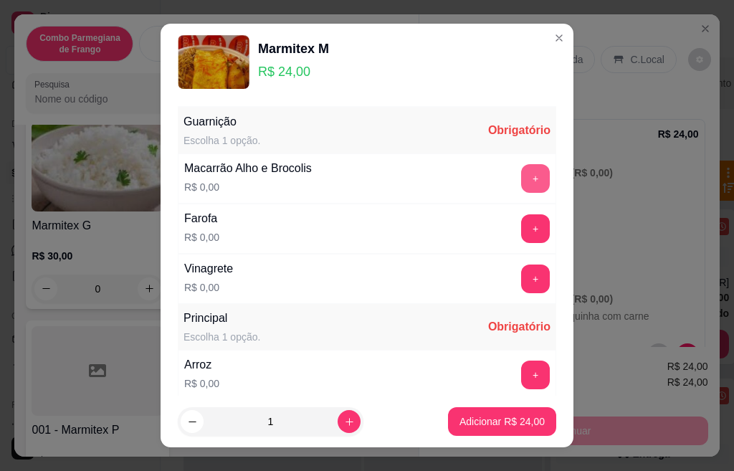
click at [521, 182] on button "+" at bounding box center [535, 178] width 29 height 29
click at [521, 232] on button "+" at bounding box center [535, 228] width 29 height 29
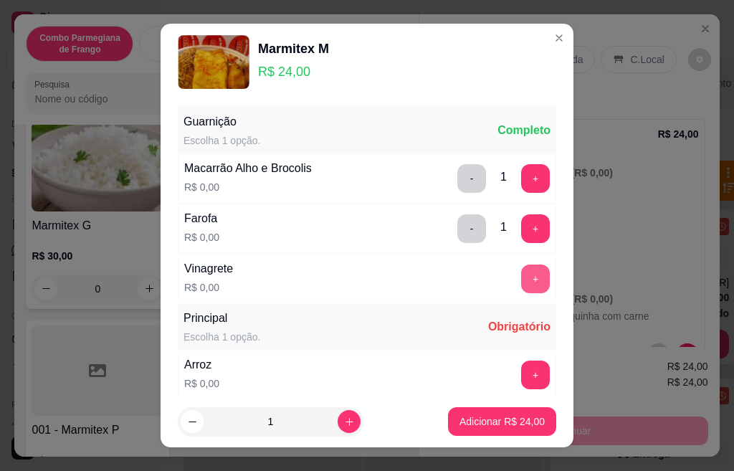
click at [521, 283] on button "+" at bounding box center [535, 279] width 29 height 29
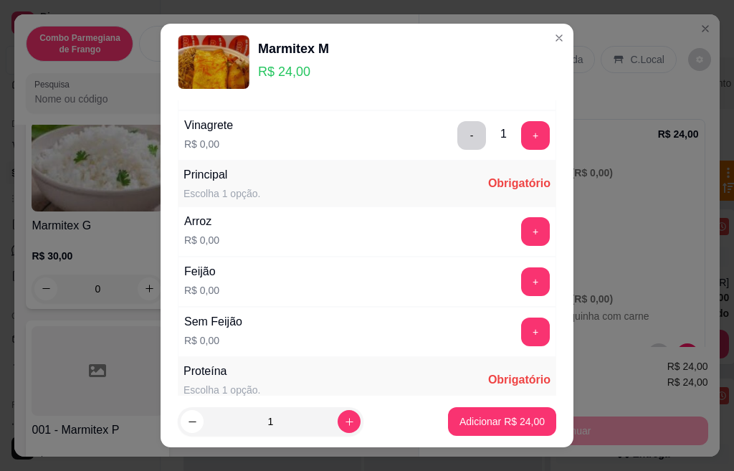
click at [521, 236] on button "+" at bounding box center [535, 231] width 29 height 29
click at [521, 285] on button "+" at bounding box center [535, 282] width 29 height 29
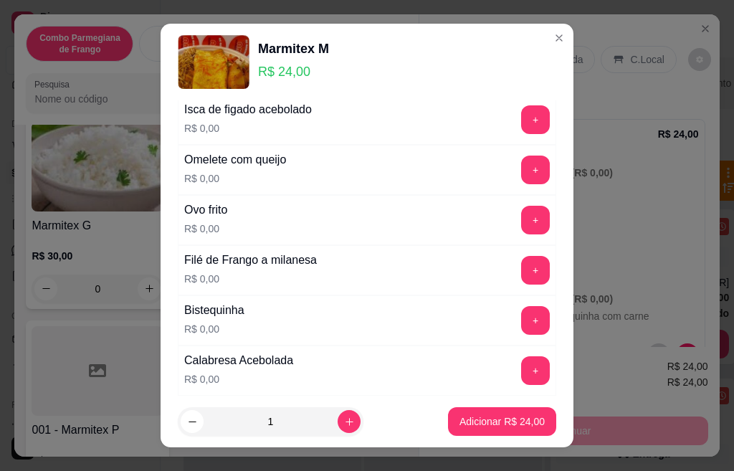
scroll to position [574, 0]
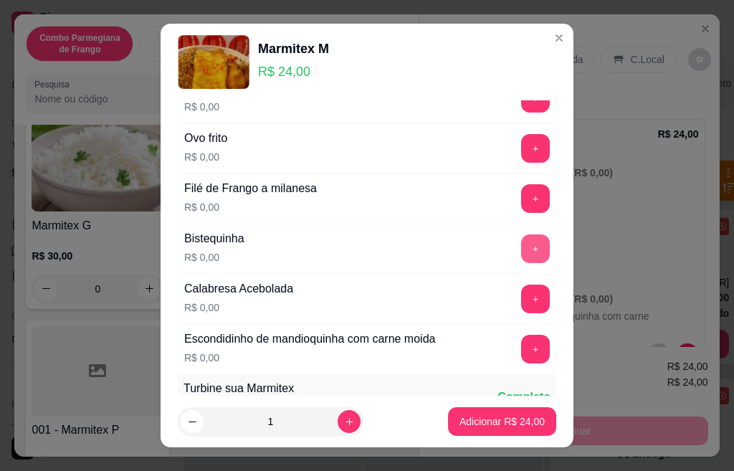
click at [521, 250] on button "+" at bounding box center [535, 249] width 29 height 29
click at [521, 301] on button "+" at bounding box center [535, 299] width 29 height 29
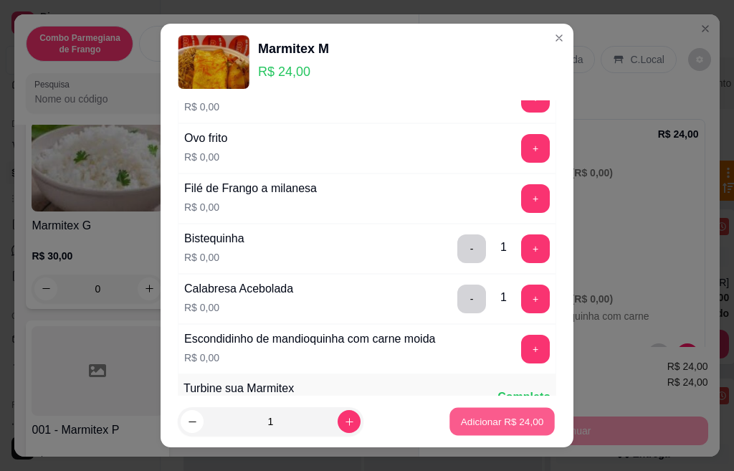
click at [486, 422] on p "Adicionar R$ 24,00" at bounding box center [502, 422] width 83 height 14
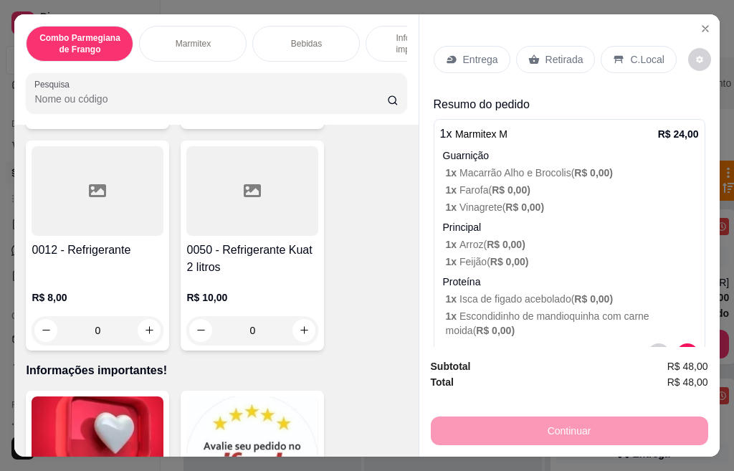
scroll to position [2419, 0]
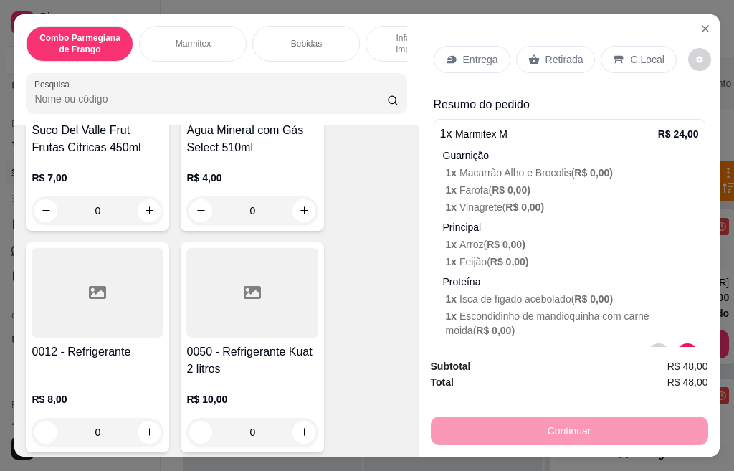
click at [233, 344] on h4 "0050 - Refrigerante Kuat 2 litros" at bounding box center [252, 361] width 132 height 34
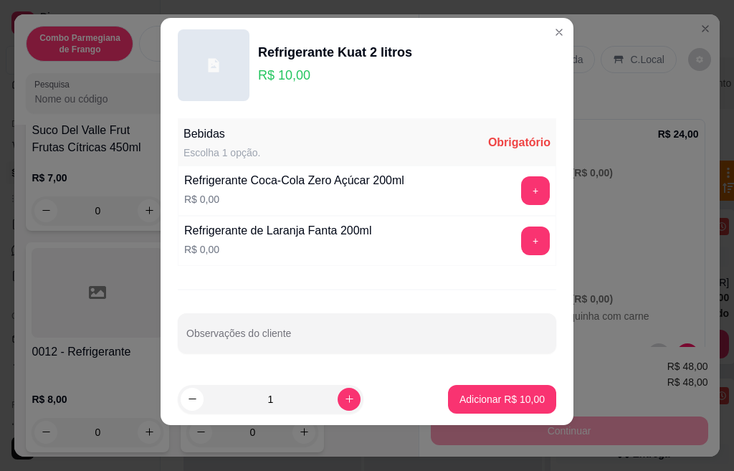
scroll to position [0, 0]
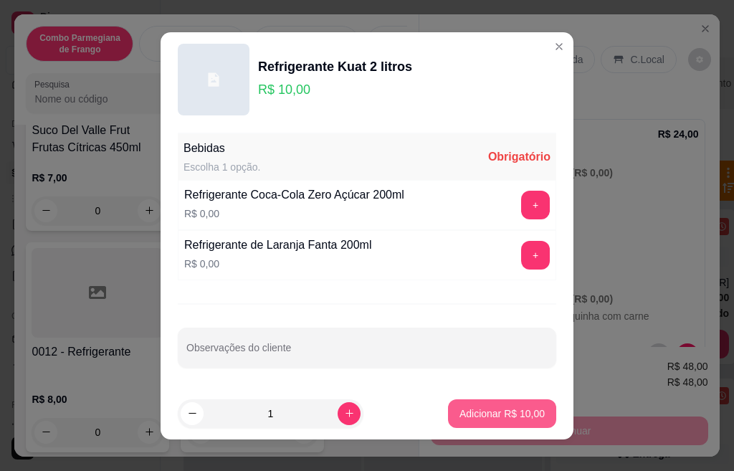
click at [460, 419] on p "Adicionar R$ 10,00" at bounding box center [502, 414] width 85 height 14
click at [461, 419] on p "Adicionar R$ 10,00" at bounding box center [502, 414] width 83 height 14
click at [461, 416] on p "Adicionar R$ 10,00" at bounding box center [502, 414] width 85 height 14
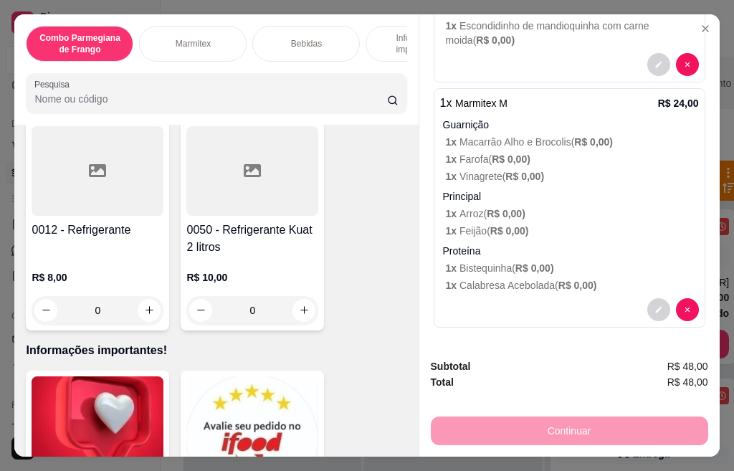
scroll to position [2491, 0]
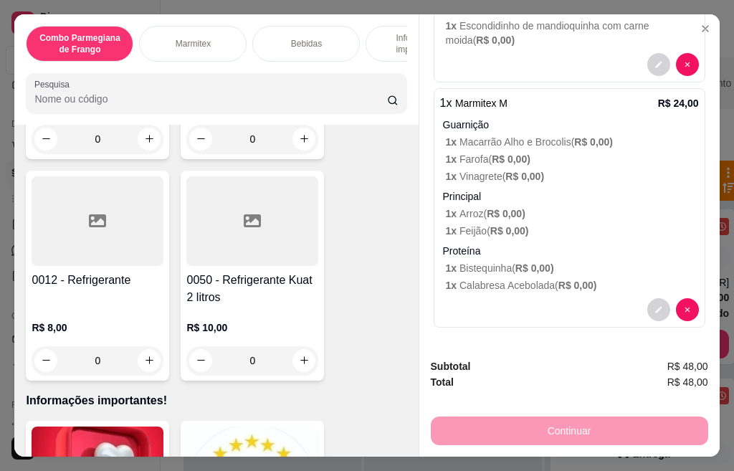
click at [113, 306] on div "R$ 8,00 0" at bounding box center [98, 340] width 132 height 69
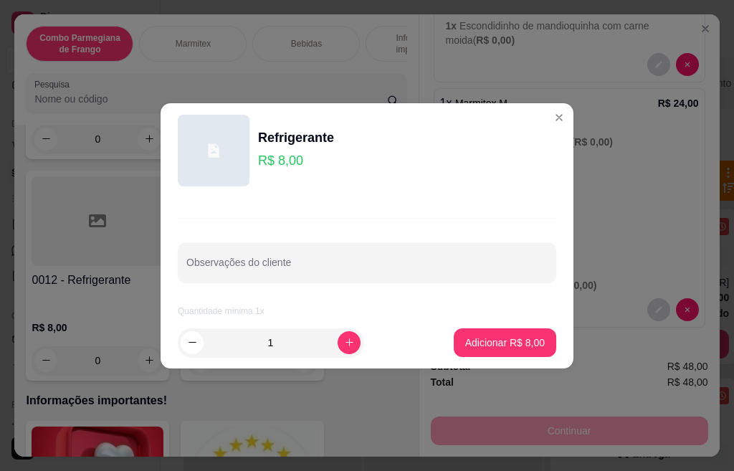
click at [288, 148] on div "Refrigerante R$ 8,00" at bounding box center [296, 151] width 76 height 46
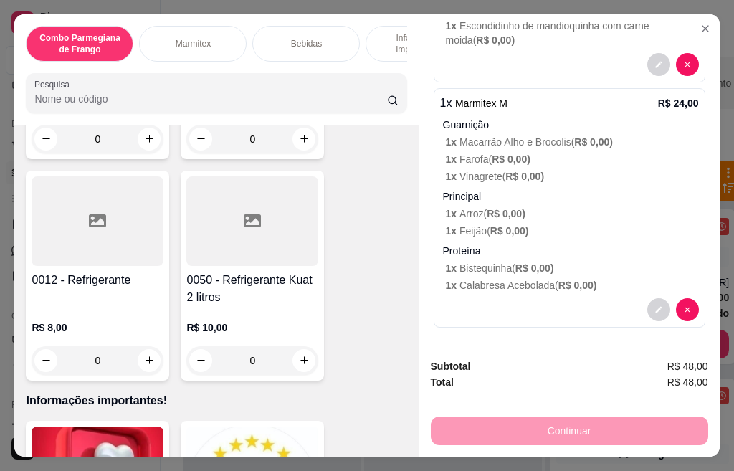
click at [242, 283] on h4 "0050 - Refrigerante Kuat 2 litros" at bounding box center [252, 289] width 132 height 34
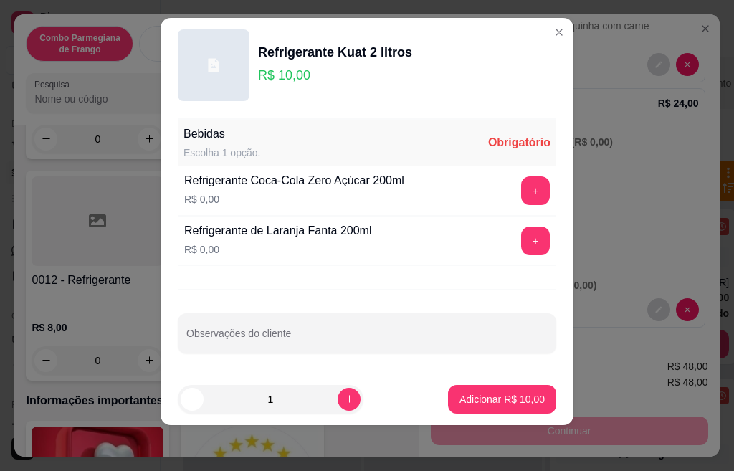
scroll to position [0, 0]
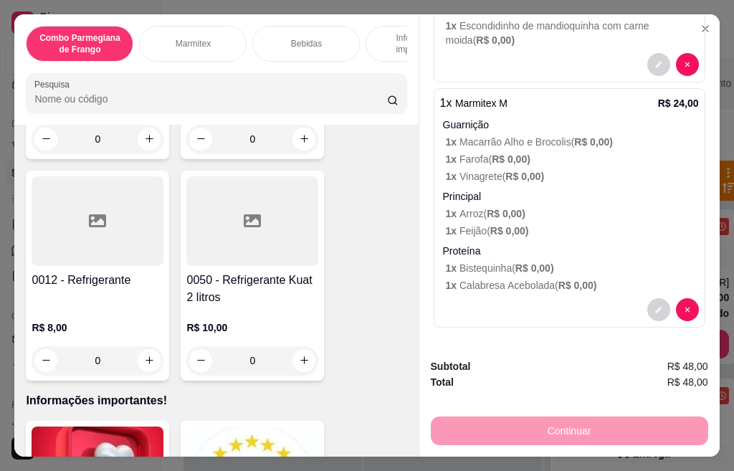
click at [103, 321] on p "R$ 8,00" at bounding box center [98, 328] width 132 height 14
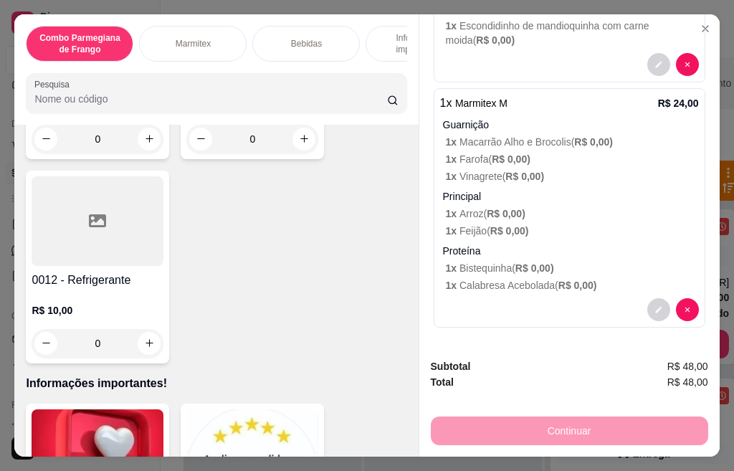
scroll to position [2634, 0]
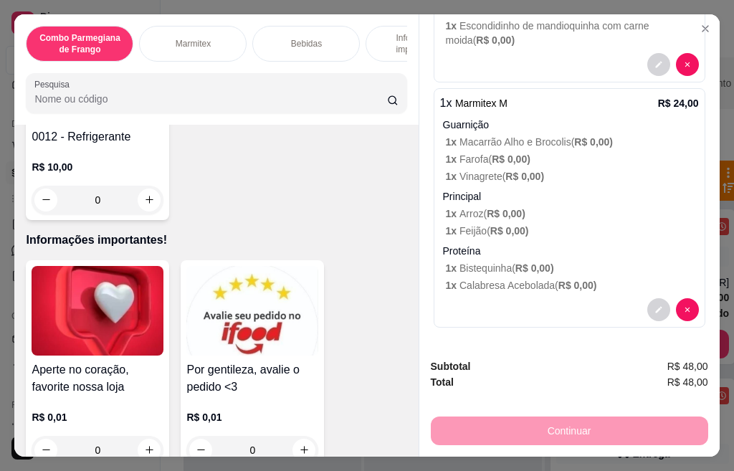
click at [78, 266] on img at bounding box center [98, 311] width 132 height 90
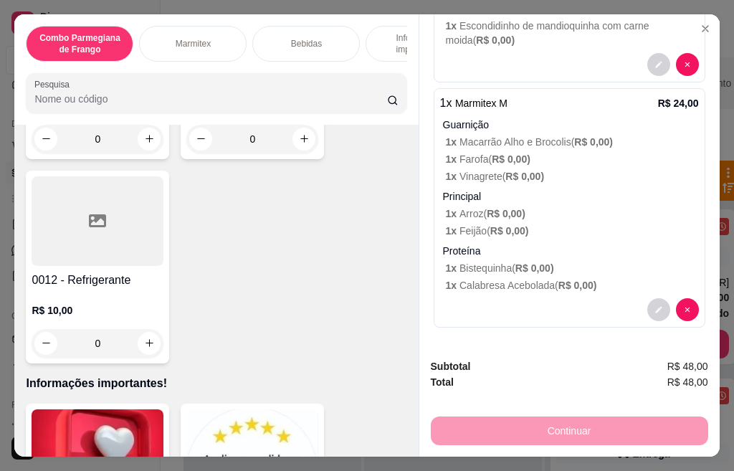
click at [69, 240] on div at bounding box center [98, 221] width 132 height 90
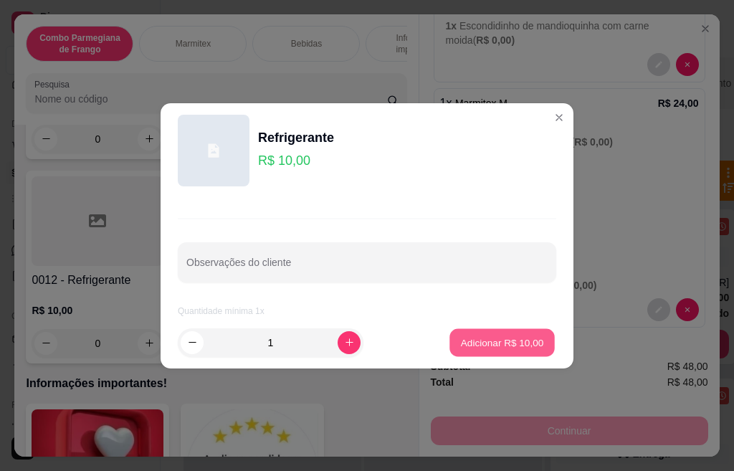
click at [515, 337] on p "Adicionar R$ 10,00" at bounding box center [502, 343] width 83 height 14
type input "1"
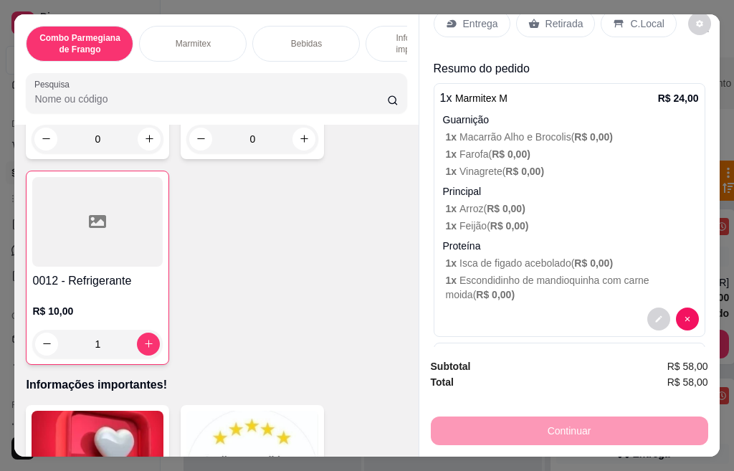
scroll to position [0, 0]
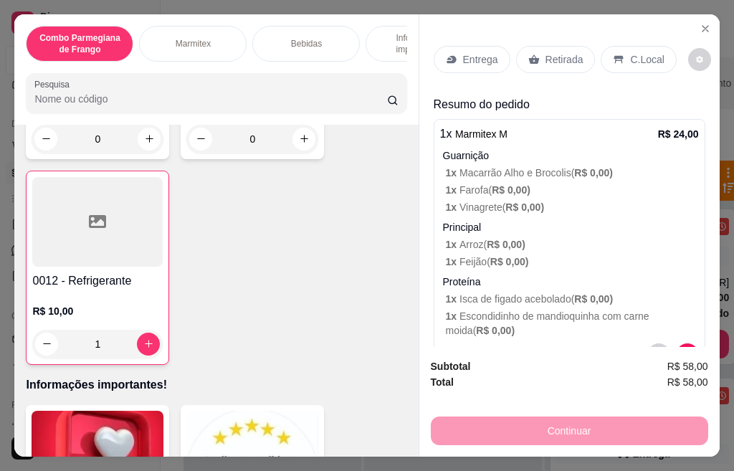
click at [467, 62] on div "Entrega" at bounding box center [472, 59] width 77 height 27
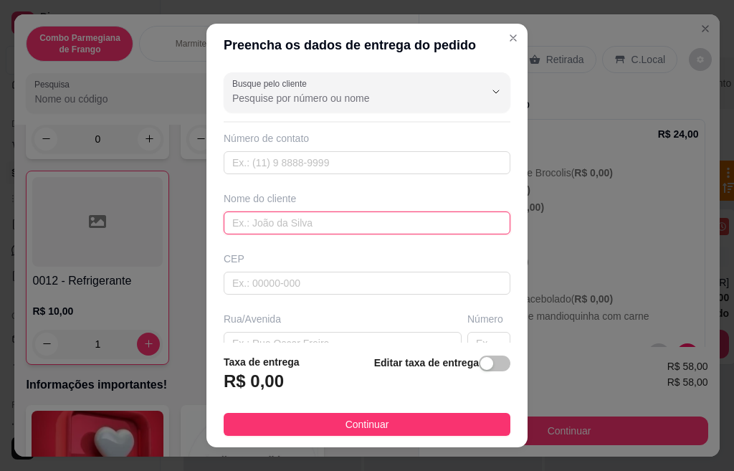
click at [248, 222] on input "text" at bounding box center [367, 223] width 287 height 23
type input "Antonio"
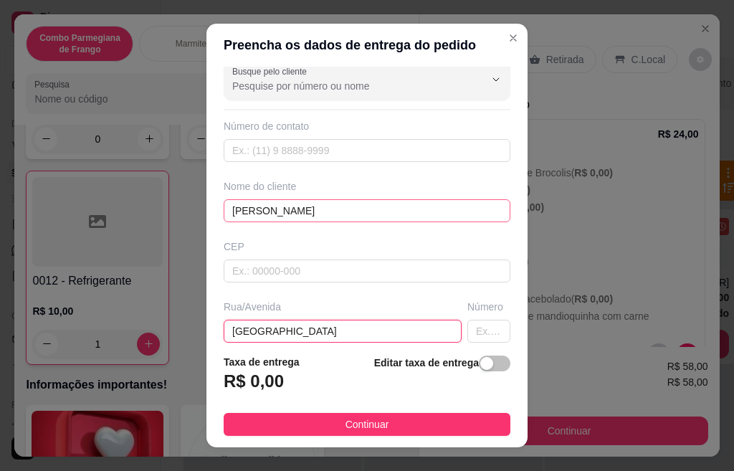
type input "Avenida dos Bandeirantes"
type input "141"
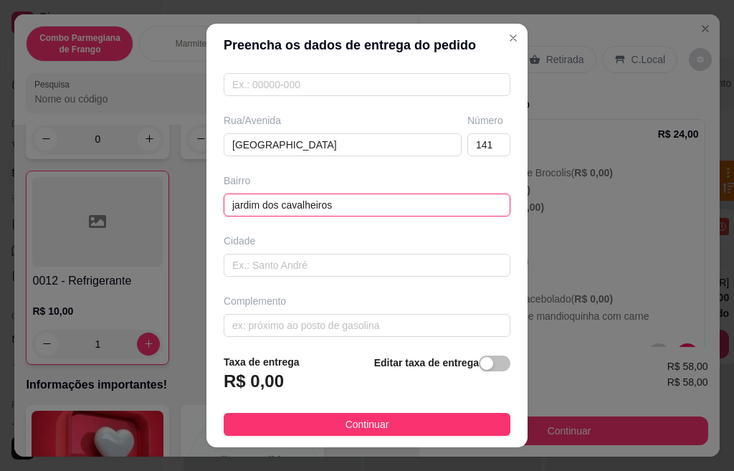
type input "jardim dos cavalheiros"
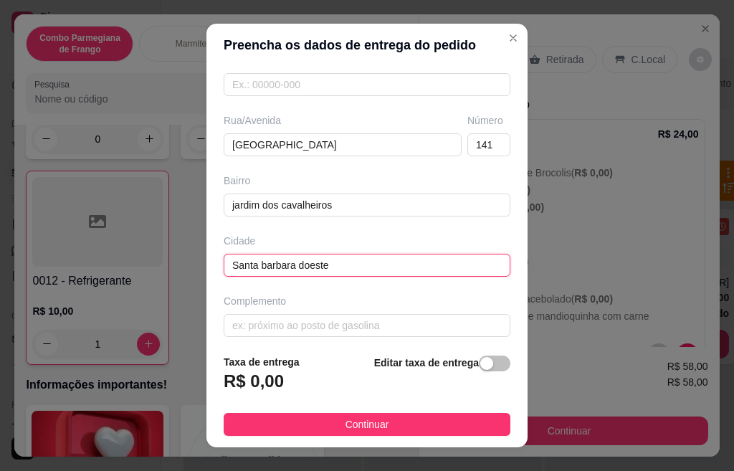
type input "Santa barbara doeste"
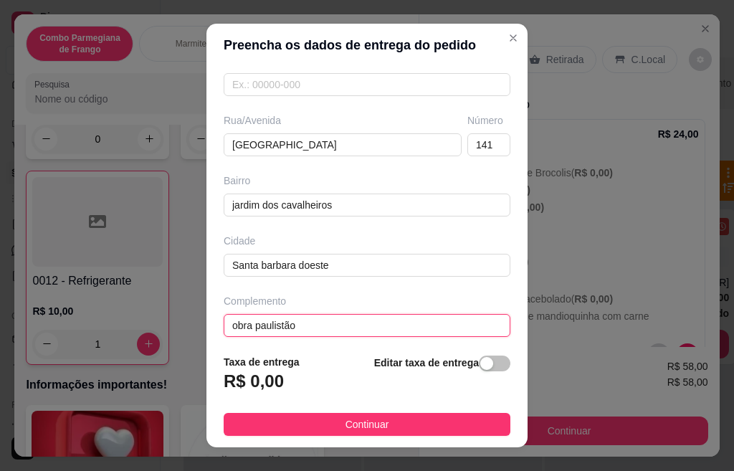
scroll to position [207, 0]
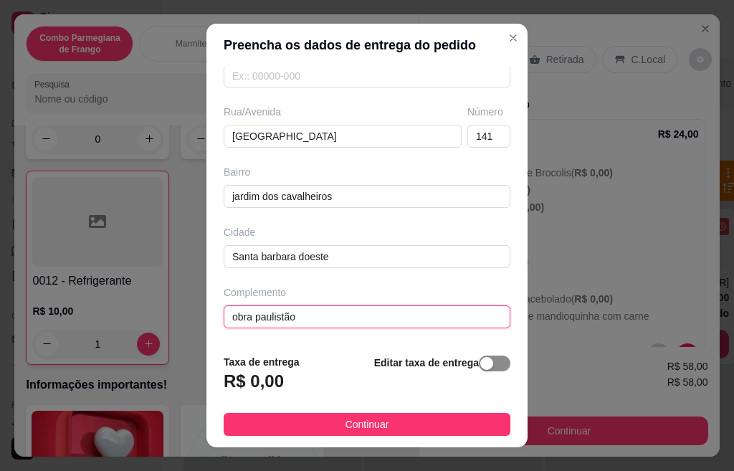
type input "obra paulistão"
click at [481, 365] on div "button" at bounding box center [487, 363] width 13 height 13
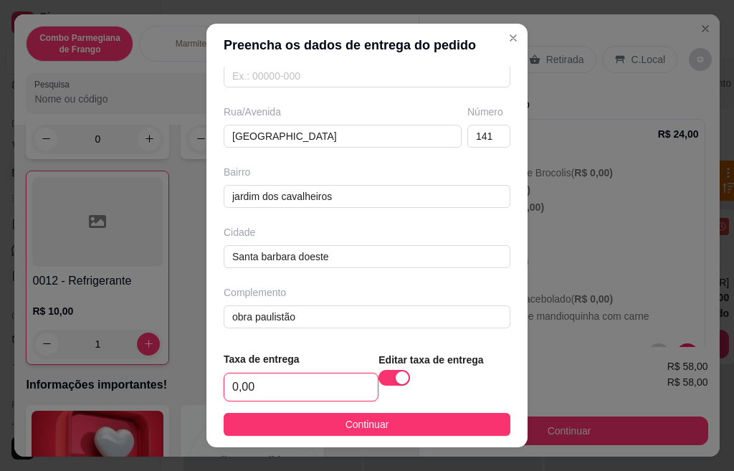
click at [326, 392] on input "0,00" at bounding box center [300, 387] width 153 height 27
type input "5,00"
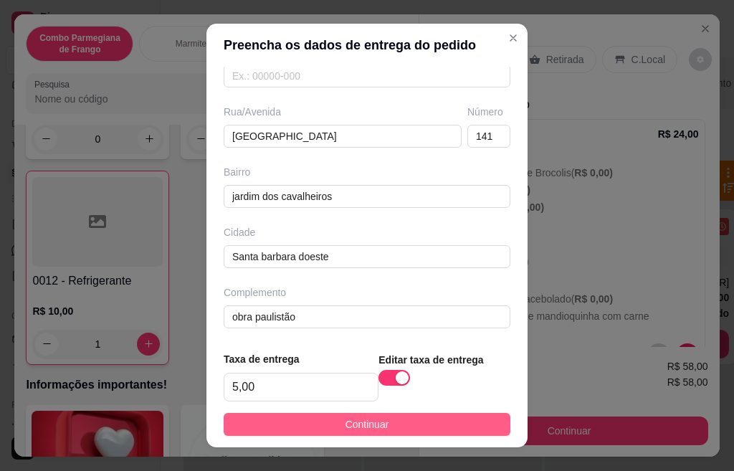
click at [356, 427] on span "Continuar" at bounding box center [368, 425] width 44 height 16
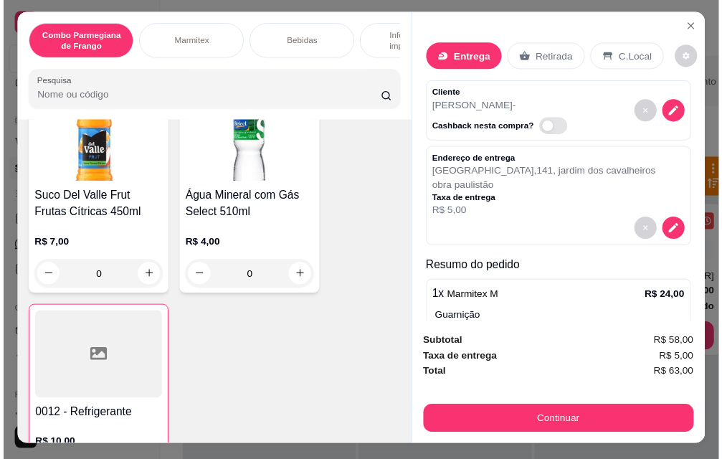
scroll to position [0, 0]
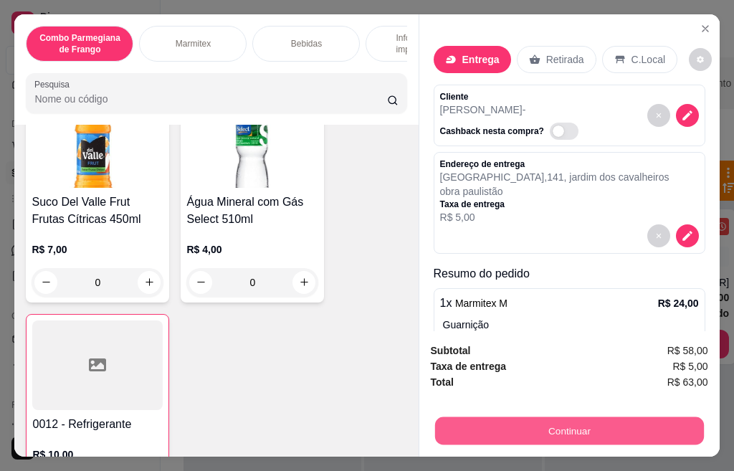
click at [519, 417] on button "Continuar" at bounding box center [569, 431] width 269 height 28
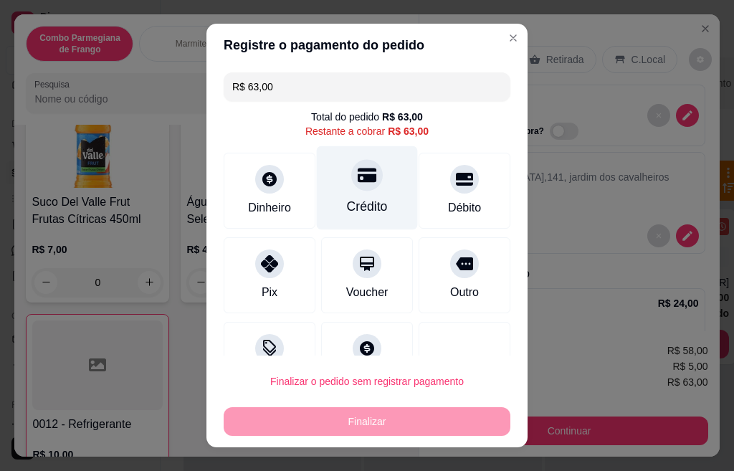
click at [351, 189] on div at bounding box center [367, 175] width 32 height 32
type input "R$ 0,00"
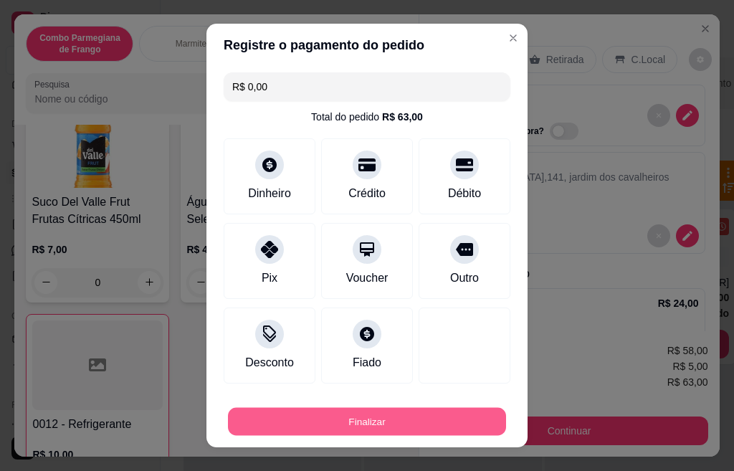
click at [392, 419] on button "Finalizar" at bounding box center [367, 422] width 278 height 28
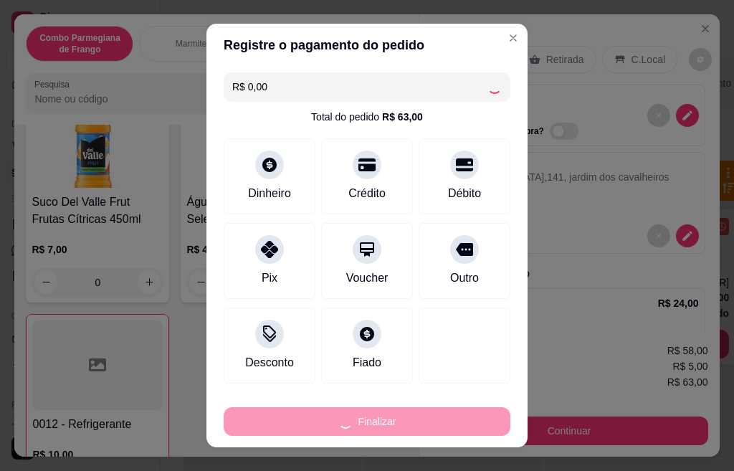
type input "0"
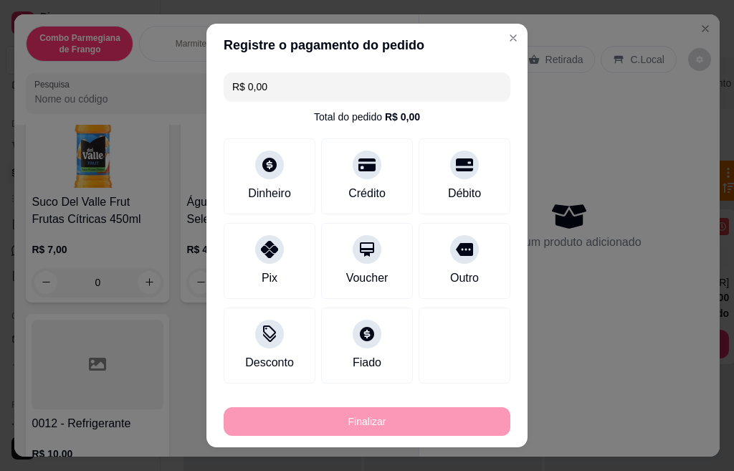
type input "-R$ 63,00"
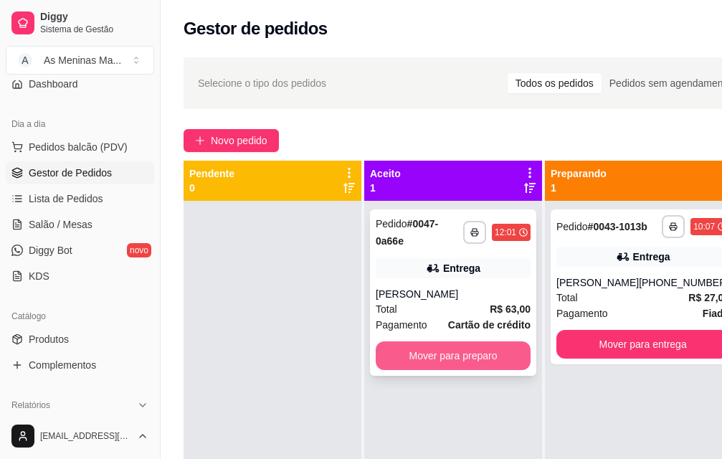
click at [491, 350] on button "Mover para preparo" at bounding box center [453, 355] width 155 height 29
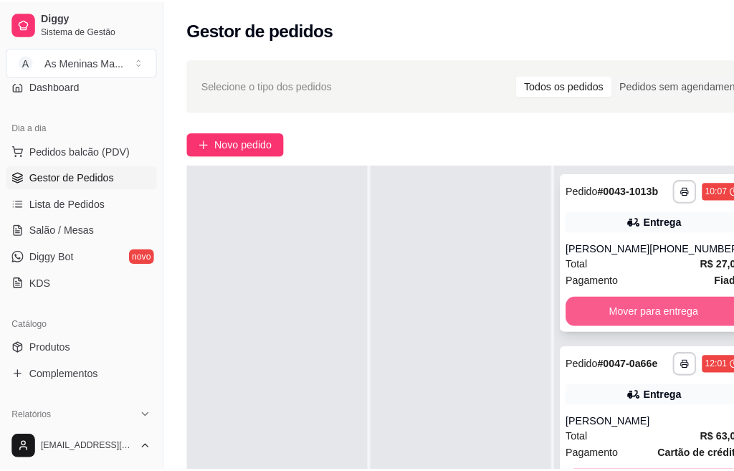
scroll to position [72, 0]
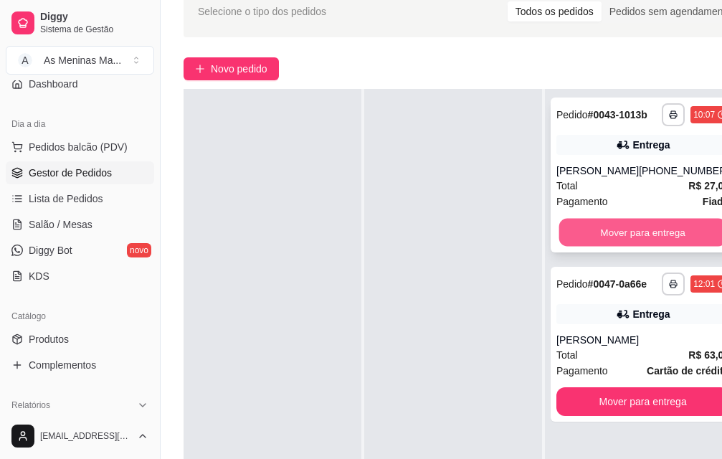
click at [625, 232] on button "Mover para entrega" at bounding box center [643, 233] width 168 height 28
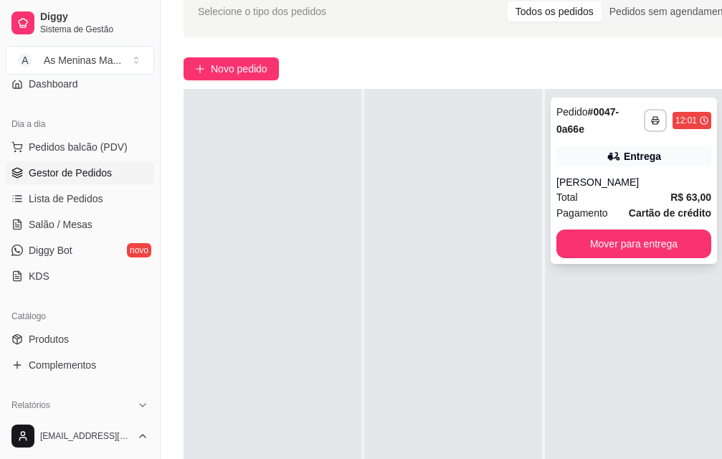
click at [574, 176] on div "**********" at bounding box center [634, 181] width 166 height 166
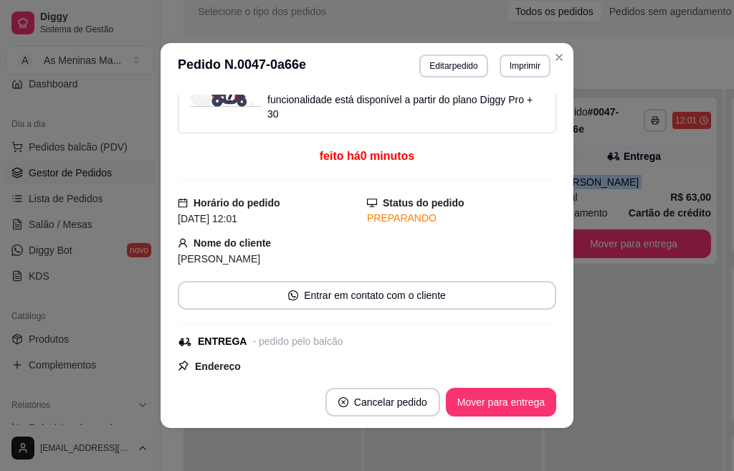
scroll to position [143, 0]
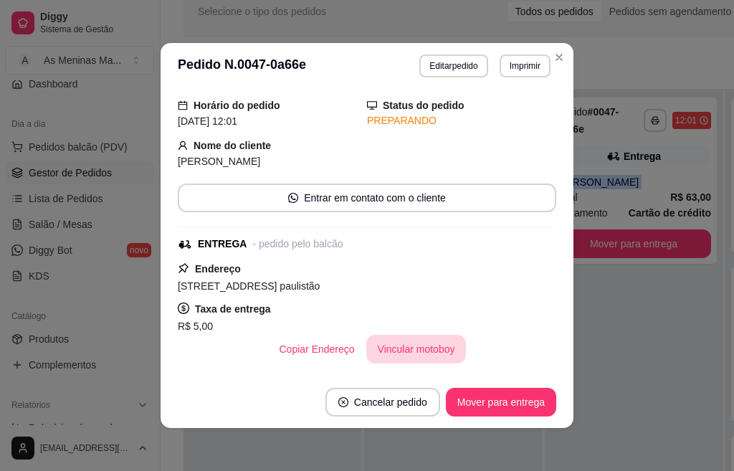
click at [410, 353] on button "Vincular motoboy" at bounding box center [417, 349] width 100 height 29
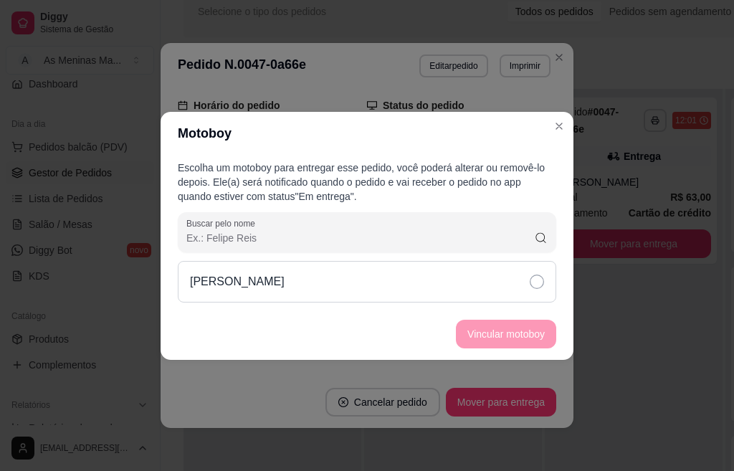
click at [536, 282] on icon at bounding box center [537, 282] width 14 height 14
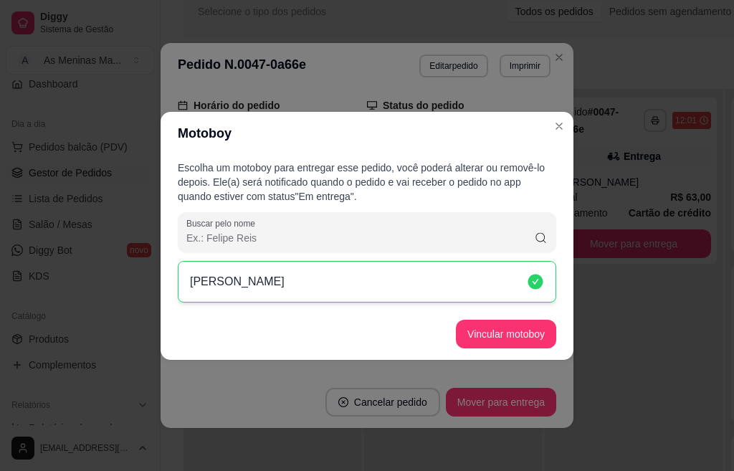
click at [496, 305] on div "Escolha um motoboy para entregar esse pedido, você poderá alterar ou removê-lo …" at bounding box center [367, 231] width 413 height 153
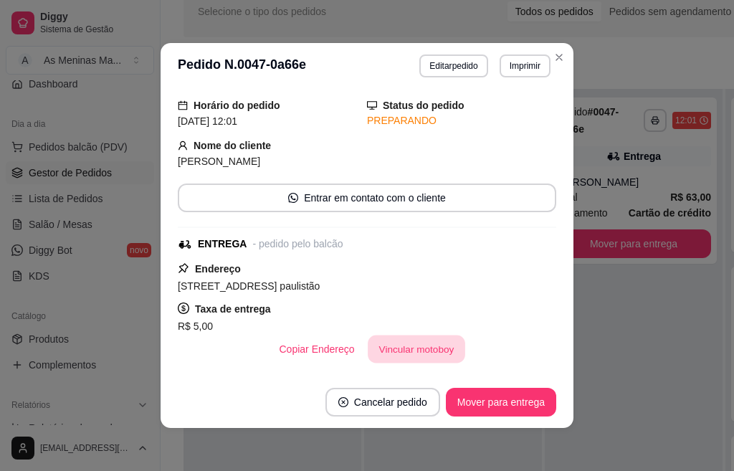
click at [392, 345] on button "Vincular motoboy" at bounding box center [417, 350] width 98 height 28
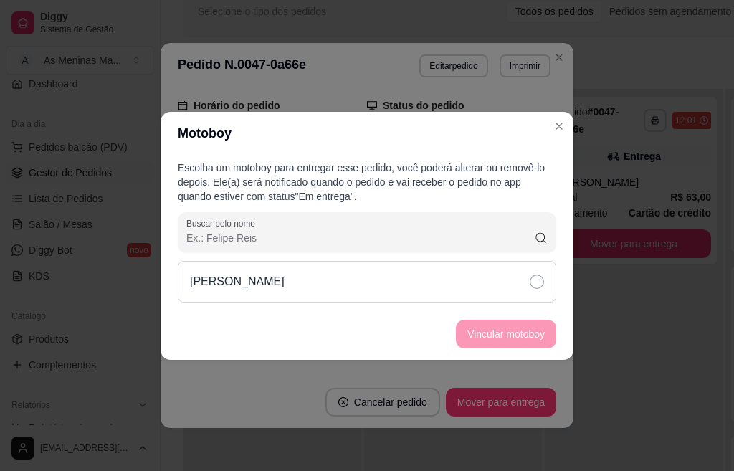
click at [526, 283] on div "Lucas R Alves" at bounding box center [367, 282] width 379 height 42
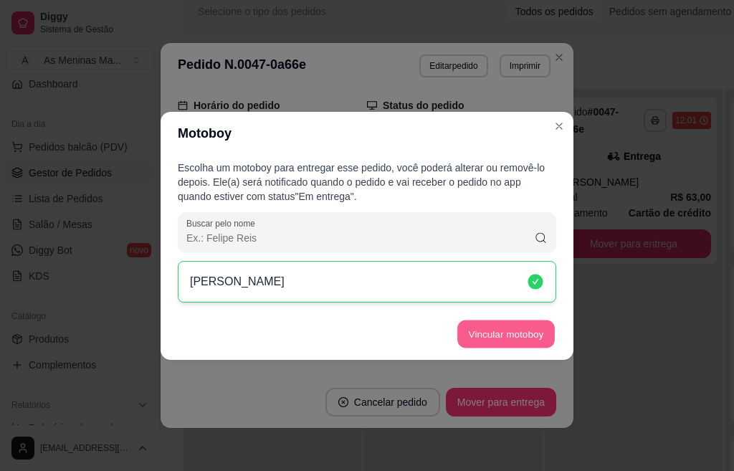
click at [527, 341] on button "Vincular motoboy" at bounding box center [507, 334] width 98 height 28
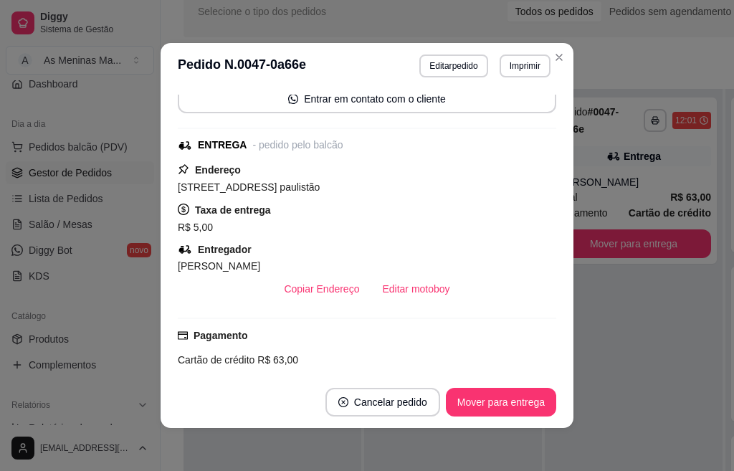
scroll to position [44, 0]
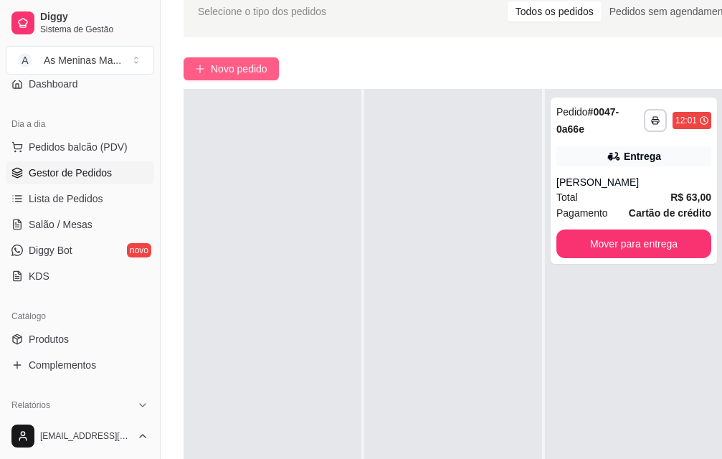
click at [235, 67] on span "Novo pedido" at bounding box center [239, 69] width 57 height 16
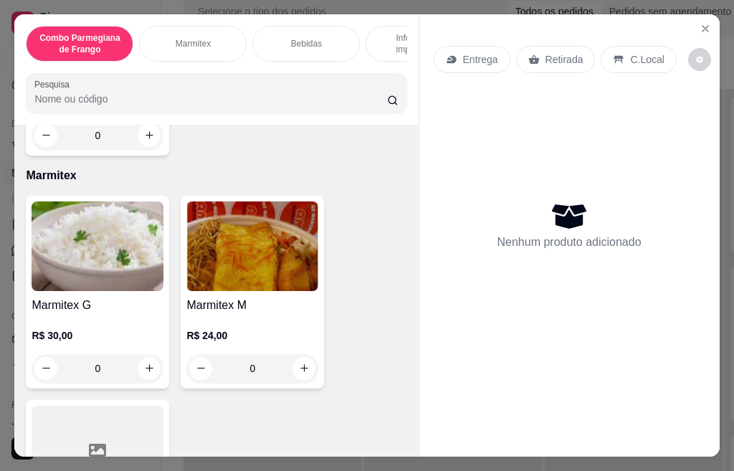
scroll to position [502, 0]
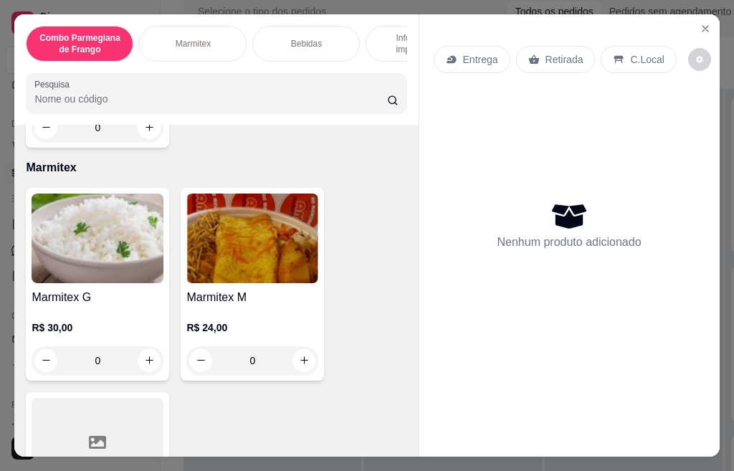
click at [242, 236] on img at bounding box center [252, 239] width 132 height 90
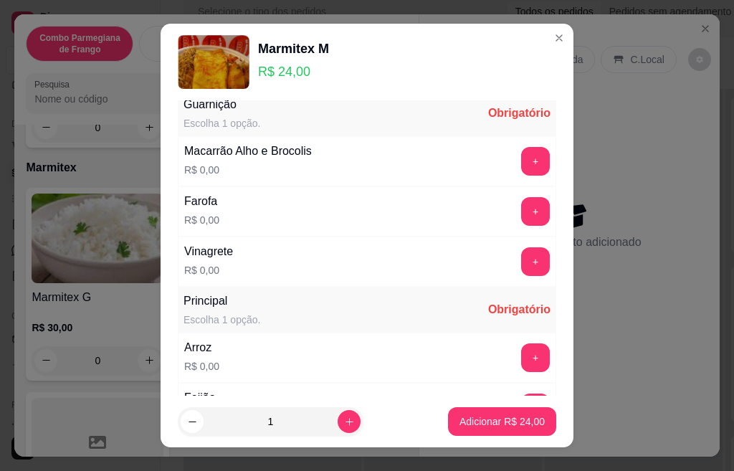
scroll to position [0, 0]
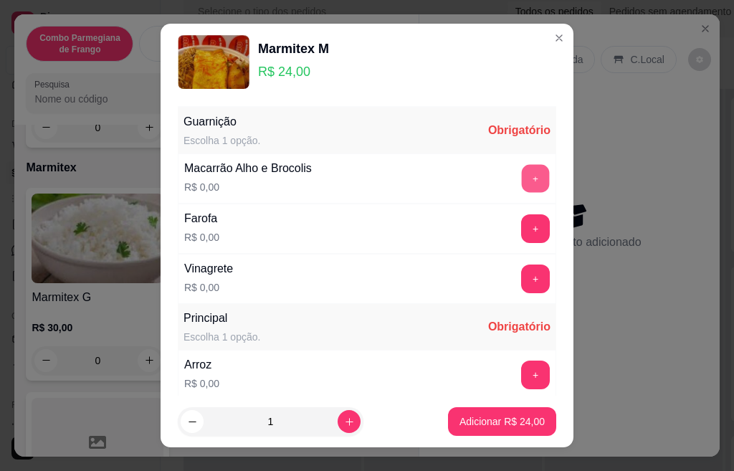
click at [522, 179] on button "+" at bounding box center [536, 178] width 28 height 28
click at [522, 370] on button "+" at bounding box center [536, 375] width 28 height 28
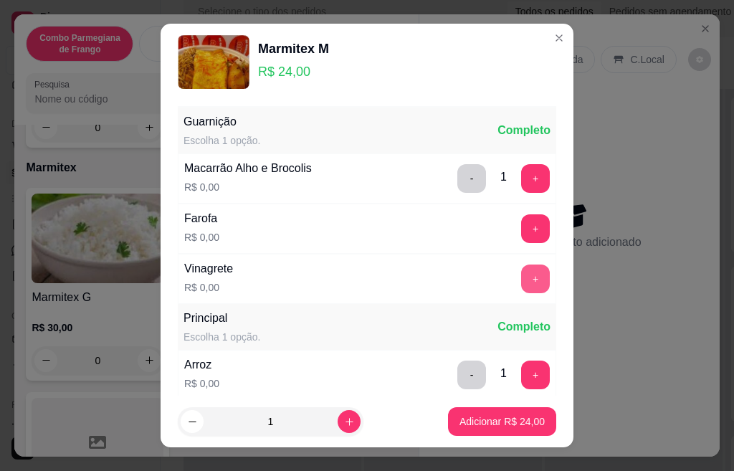
click at [521, 281] on button "+" at bounding box center [535, 279] width 29 height 29
click at [521, 236] on button "+" at bounding box center [535, 228] width 29 height 29
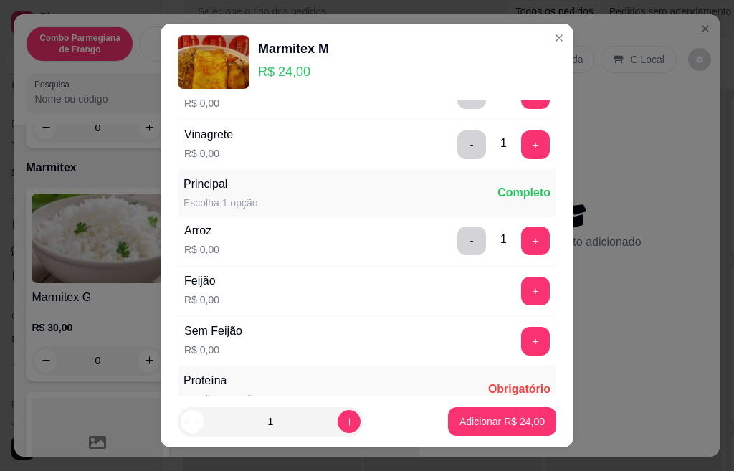
scroll to position [143, 0]
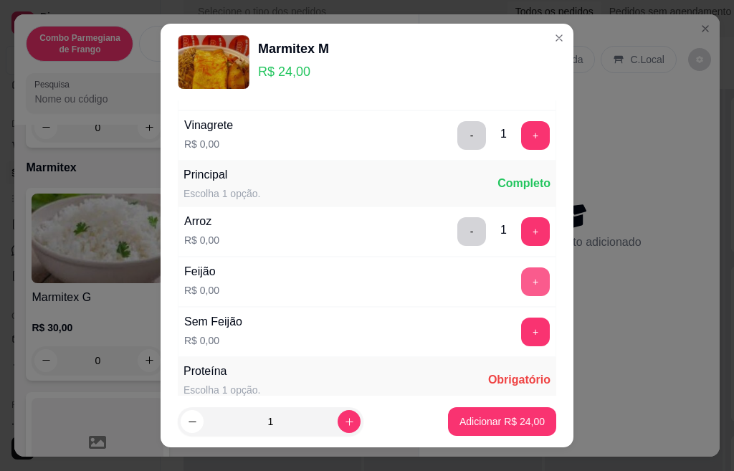
click at [521, 284] on button "+" at bounding box center [535, 282] width 29 height 29
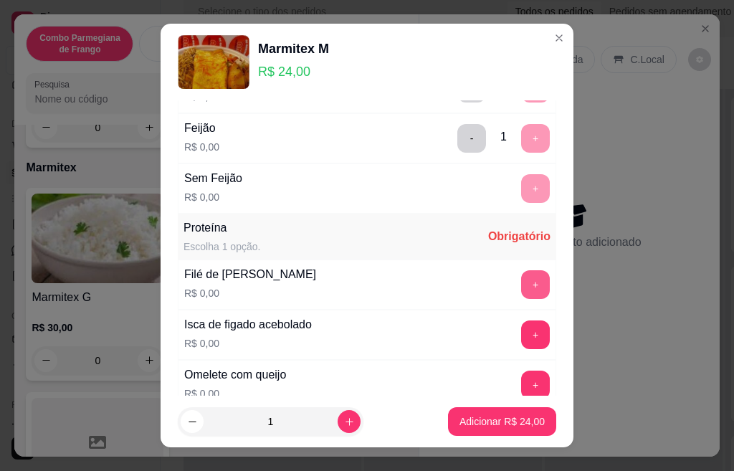
scroll to position [430, 0]
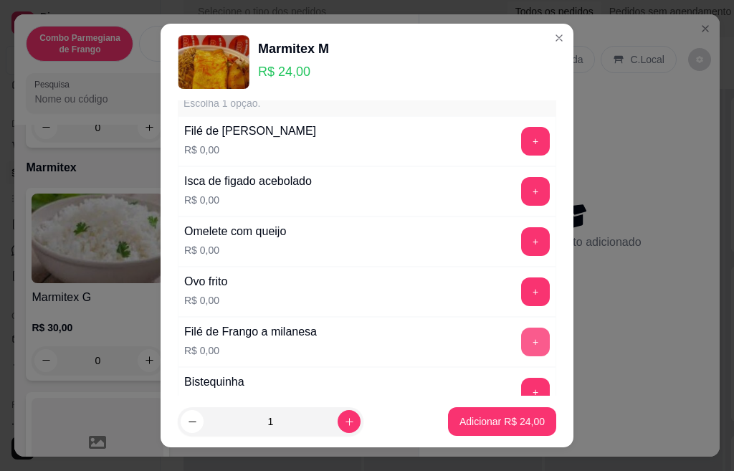
click at [521, 336] on button "+" at bounding box center [535, 342] width 29 height 29
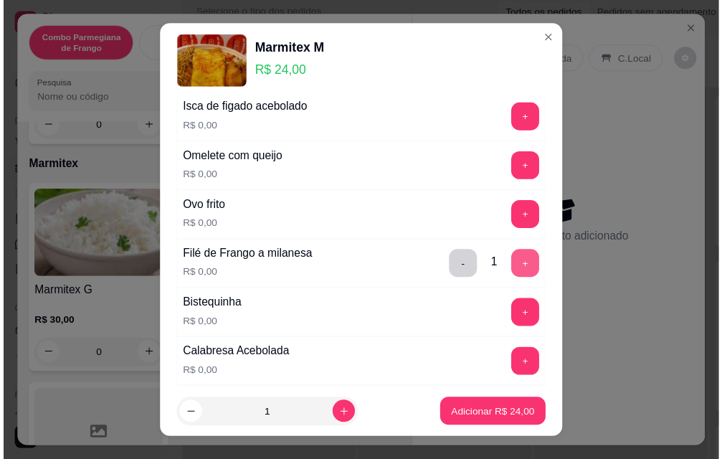
scroll to position [574, 0]
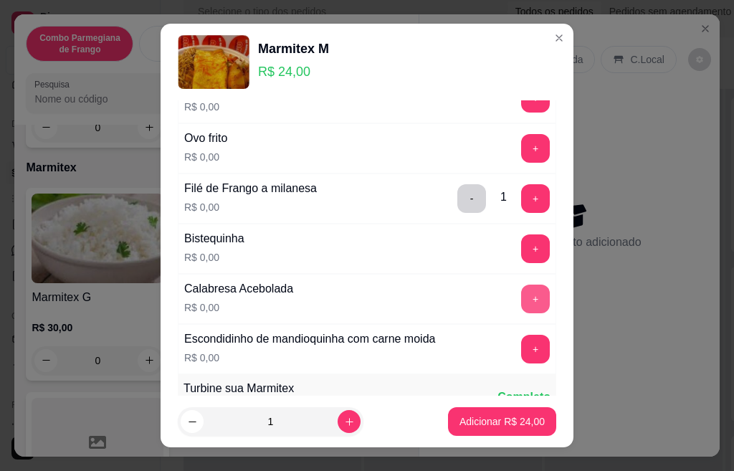
click at [521, 299] on button "+" at bounding box center [535, 299] width 29 height 29
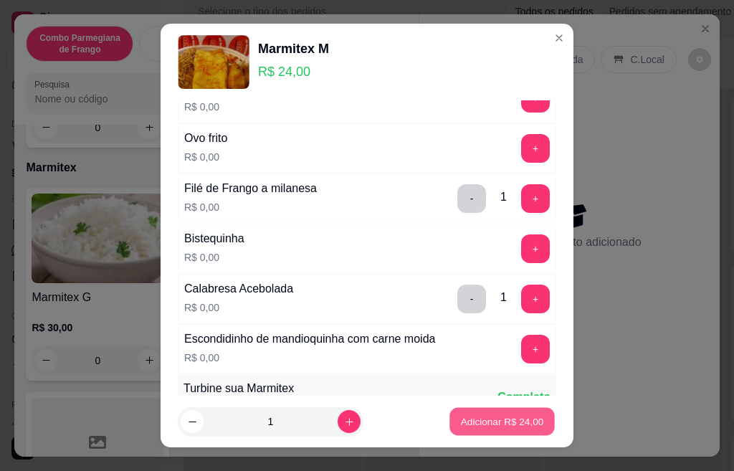
click at [501, 430] on button "Adicionar R$ 24,00" at bounding box center [502, 422] width 105 height 28
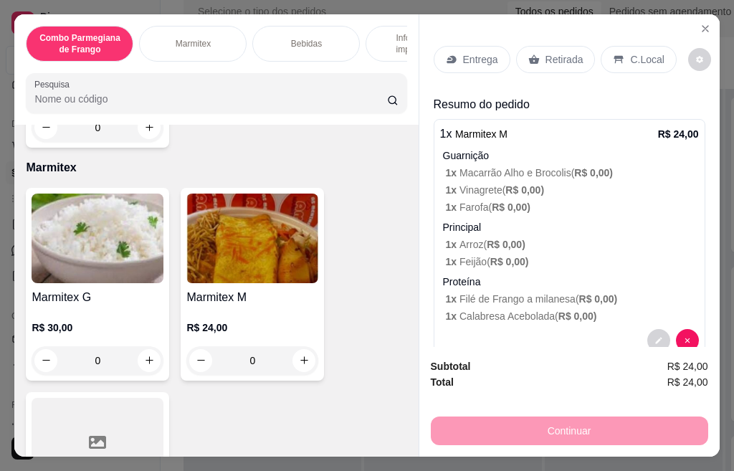
click at [534, 55] on div "Retirada" at bounding box center [556, 59] width 80 height 27
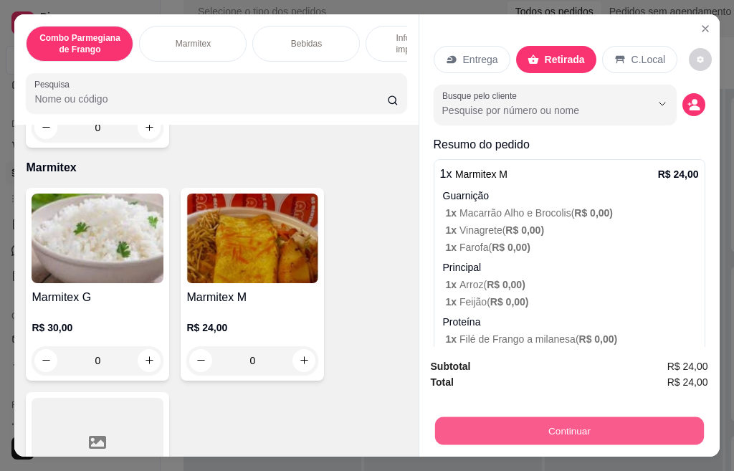
click at [559, 417] on button "Continuar" at bounding box center [569, 431] width 269 height 28
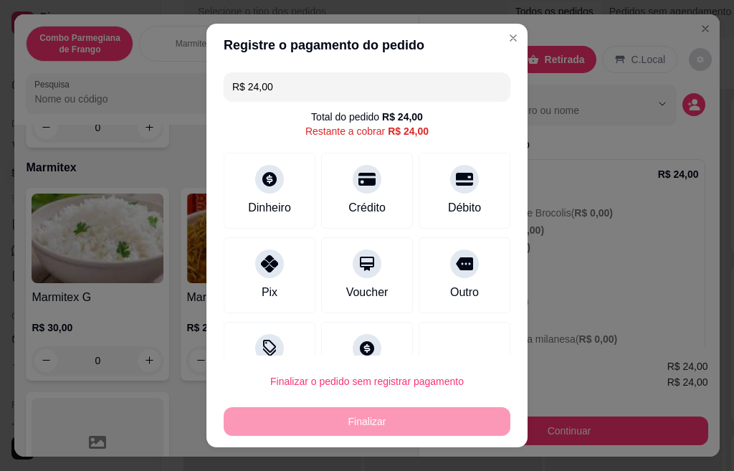
click at [217, 203] on div "R$ 24,00 Total do pedido R$ 24,00 Restante a cobrar R$ 24,00 Dinheiro Crédito D…" at bounding box center [367, 211] width 321 height 289
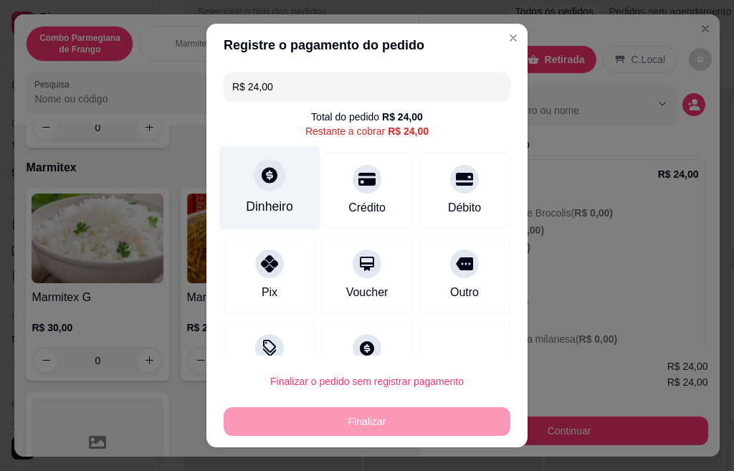
click at [285, 197] on div "Dinheiro" at bounding box center [269, 188] width 101 height 84
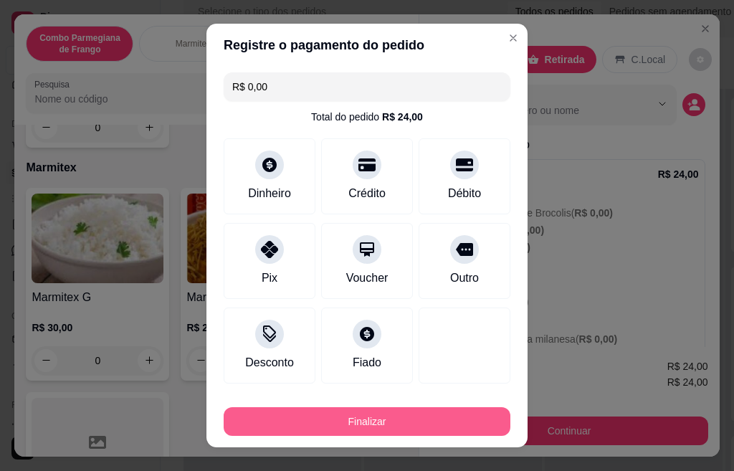
click at [404, 416] on button "Finalizar" at bounding box center [367, 421] width 287 height 29
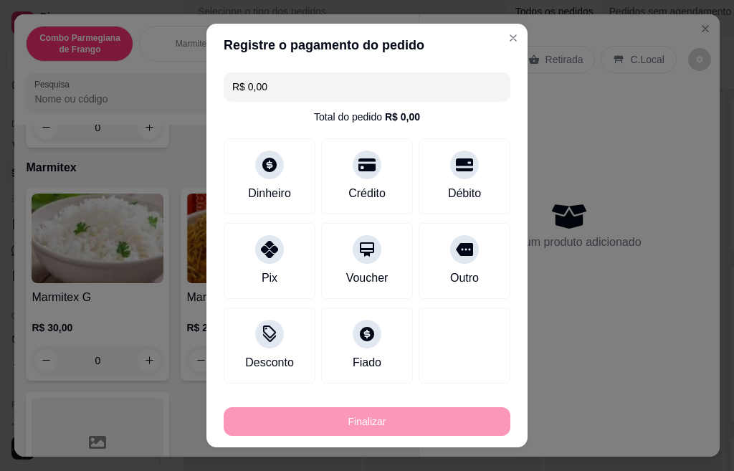
type input "-R$ 24,00"
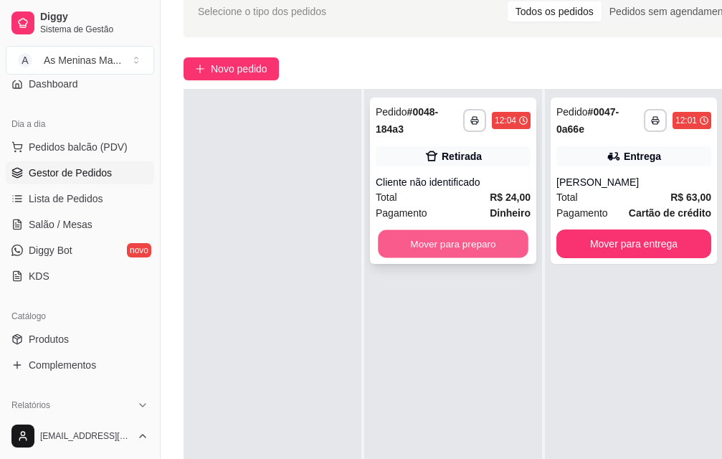
click at [449, 235] on button "Mover para preparo" at bounding box center [453, 244] width 151 height 28
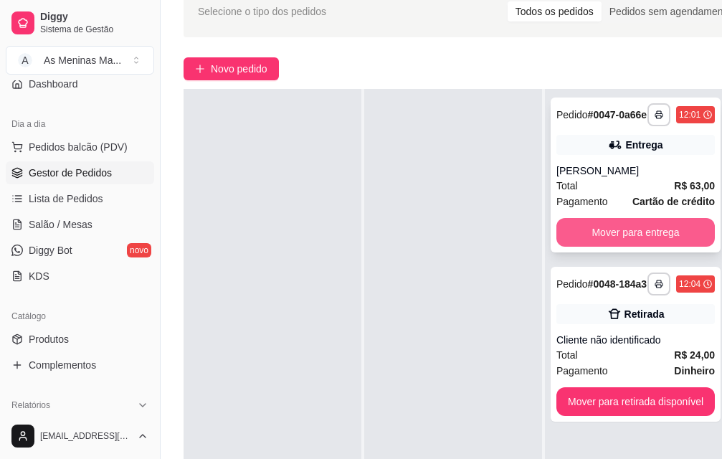
click at [635, 227] on button "Mover para entrega" at bounding box center [636, 232] width 159 height 29
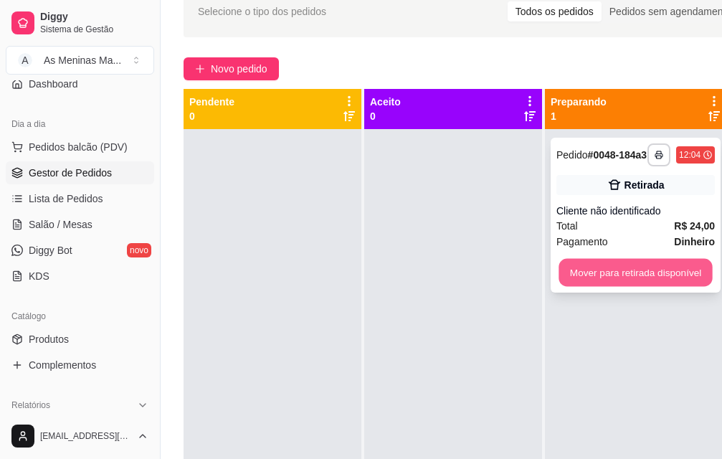
click at [621, 284] on button "Mover para retirada disponível" at bounding box center [635, 273] width 153 height 28
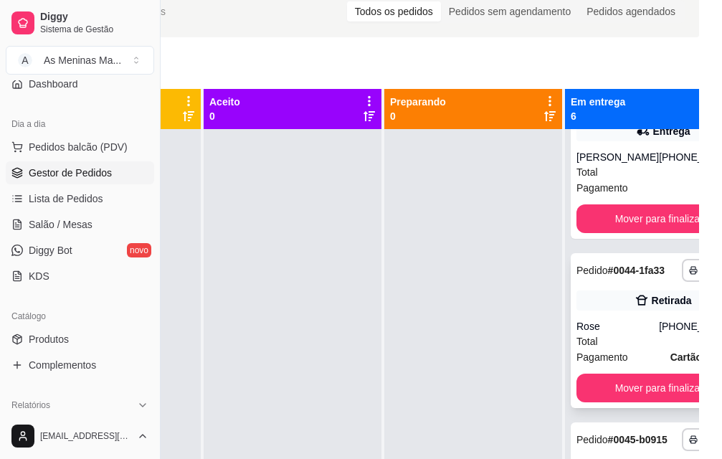
scroll to position [143, 0]
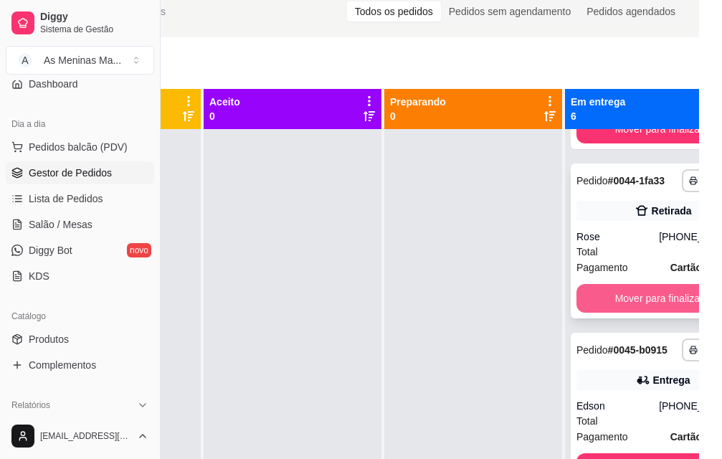
click at [632, 313] on button "Mover para finalizado" at bounding box center [663, 298] width 173 height 29
click at [610, 313] on button "Mover para finalizado" at bounding box center [663, 298] width 173 height 29
click at [632, 313] on button "Mover para finalizado" at bounding box center [663, 298] width 173 height 29
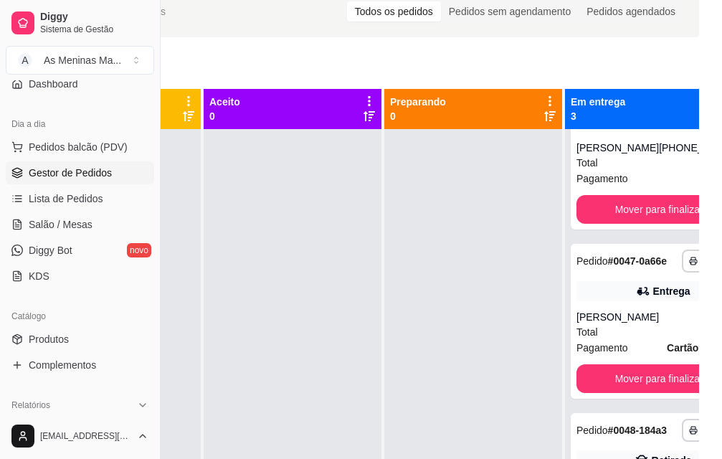
scroll to position [85, 0]
click at [632, 320] on div "Antonio" at bounding box center [663, 317] width 173 height 14
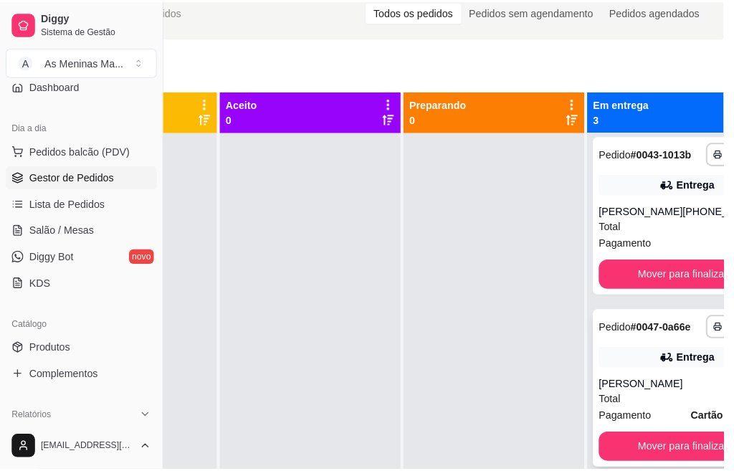
scroll to position [0, 0]
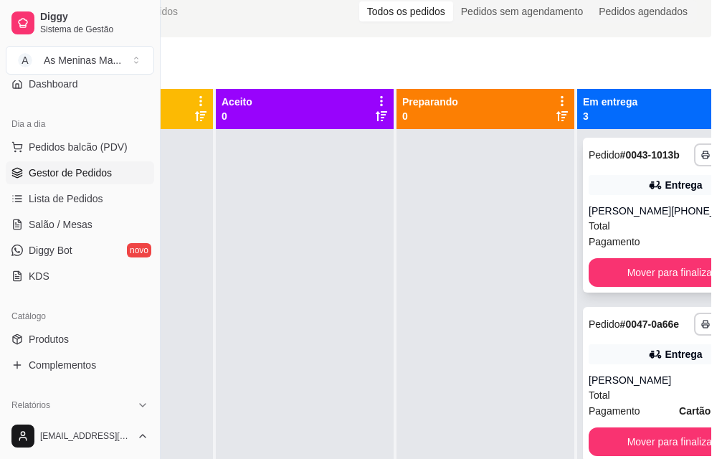
click at [633, 233] on div "Total R$ 27,00" at bounding box center [675, 226] width 173 height 16
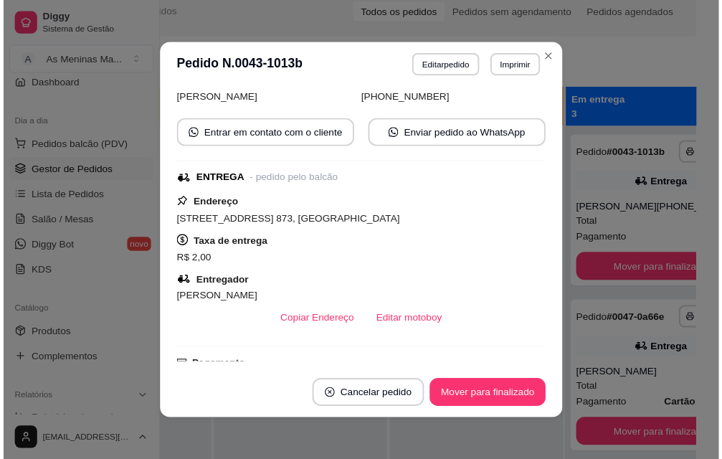
scroll to position [215, 0]
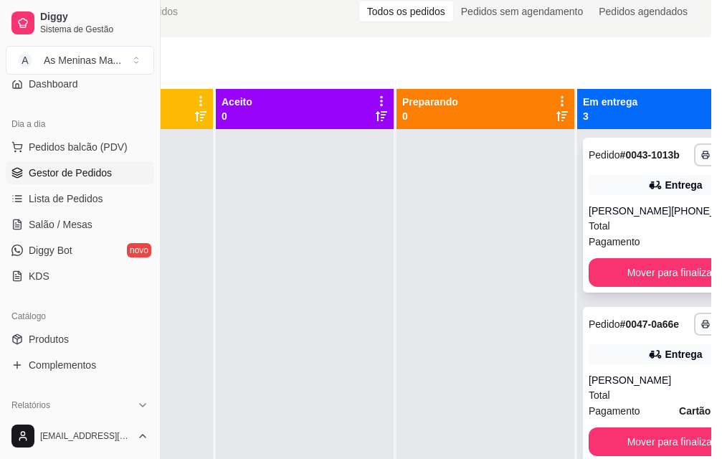
click at [461, 238] on div "**********" at bounding box center [373, 318] width 676 height 459
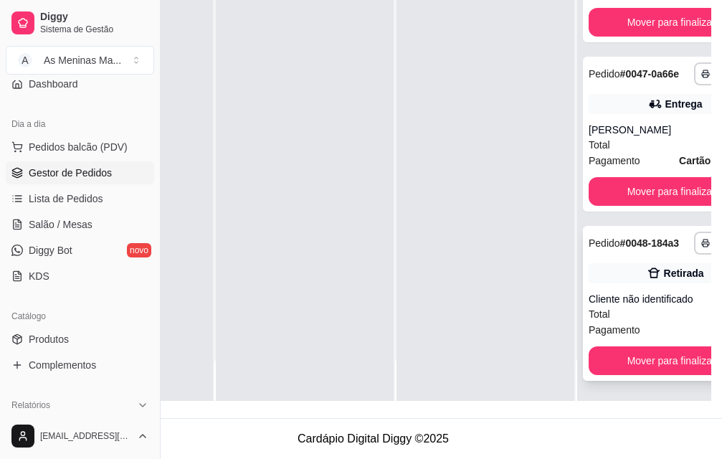
scroll to position [231, 148]
click at [628, 346] on button "Mover para finalizado" at bounding box center [675, 360] width 173 height 29
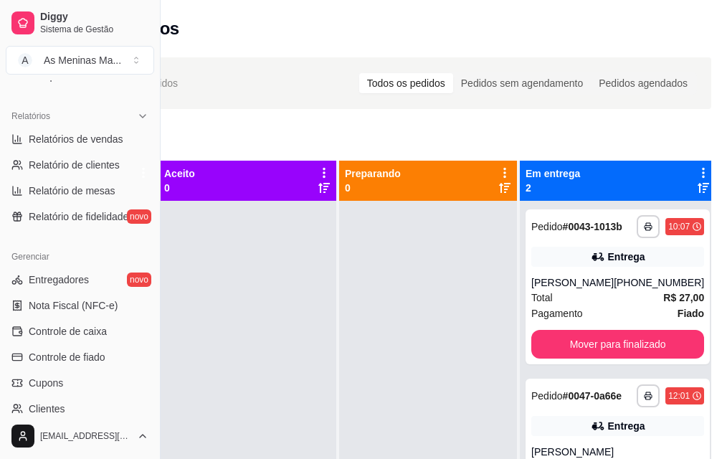
scroll to position [417, 0]
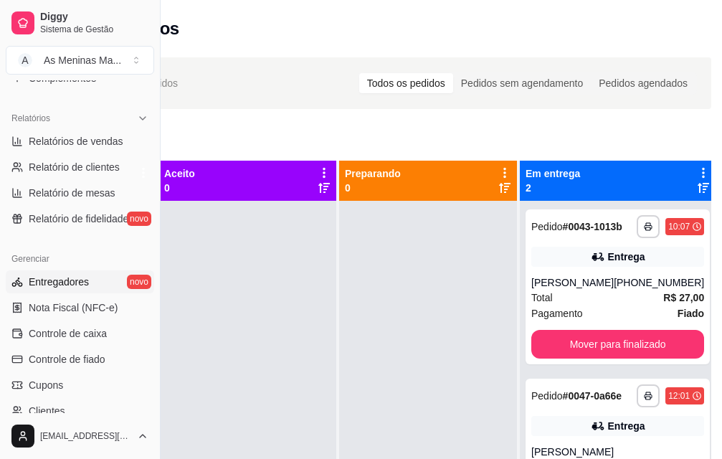
click at [100, 285] on link "Entregadores novo" at bounding box center [80, 281] width 148 height 23
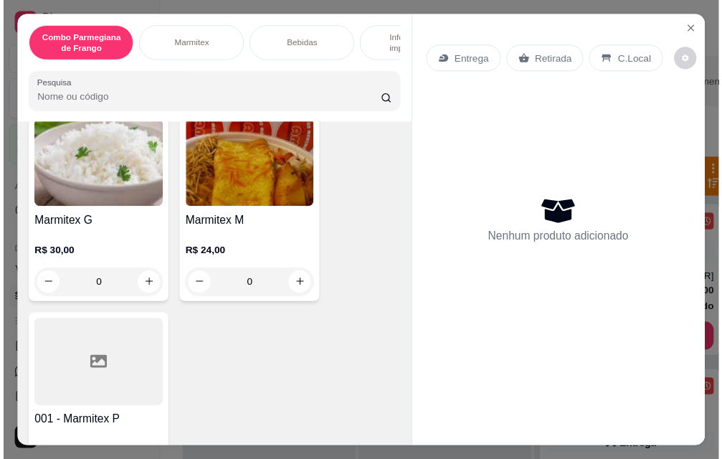
scroll to position [143, 0]
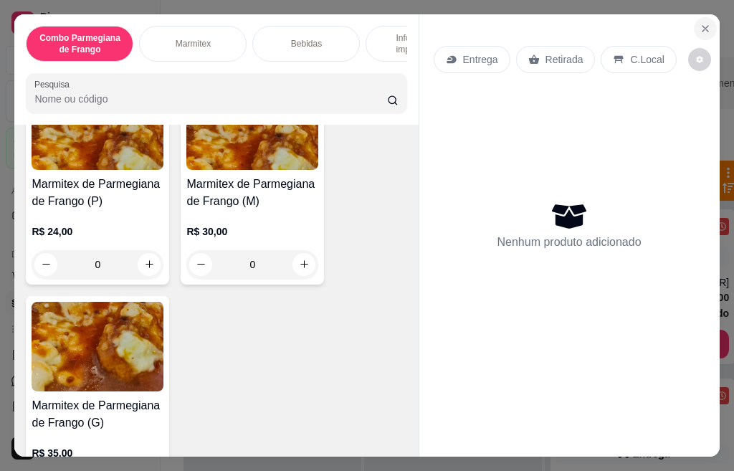
click at [703, 26] on icon "Close" at bounding box center [706, 29] width 6 height 6
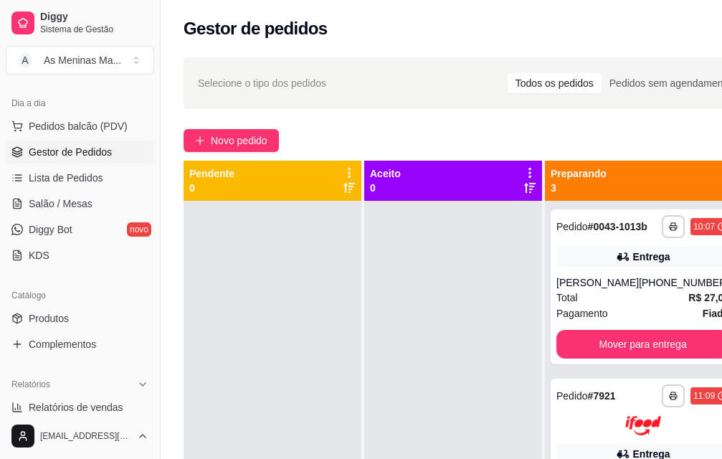
scroll to position [359, 0]
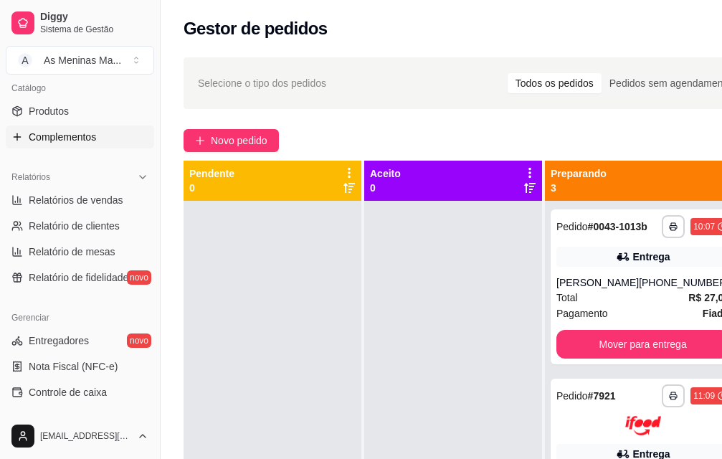
click at [51, 136] on span "Complementos" at bounding box center [62, 137] width 67 height 14
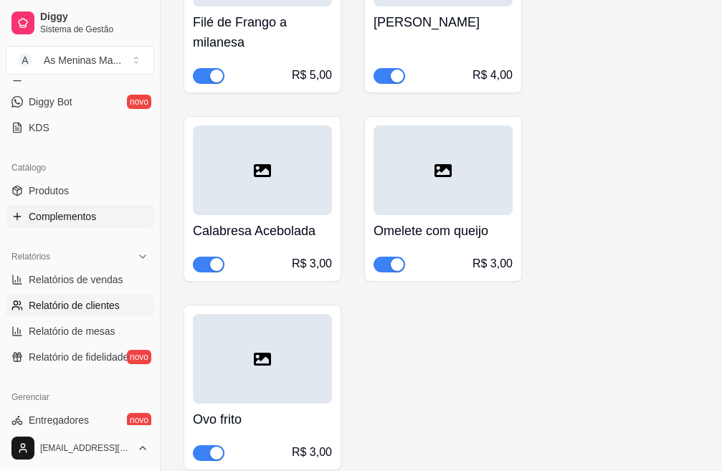
scroll to position [274, 0]
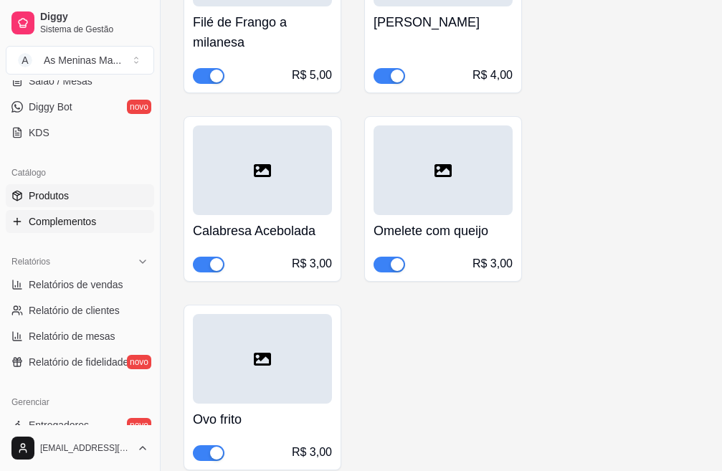
click at [70, 202] on link "Produtos" at bounding box center [80, 195] width 148 height 23
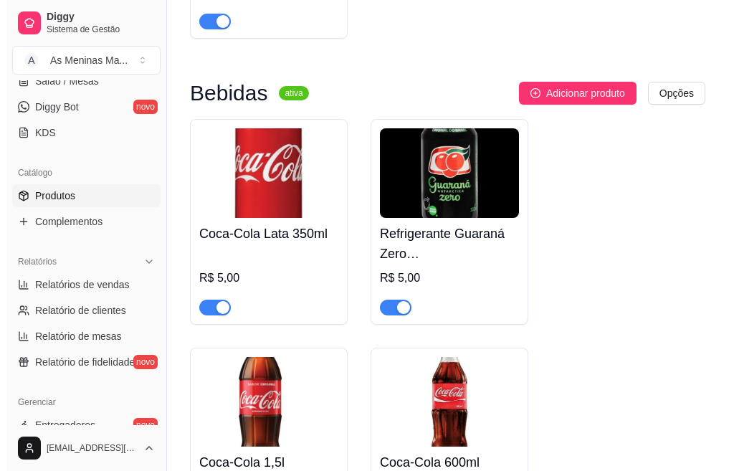
scroll to position [1004, 0]
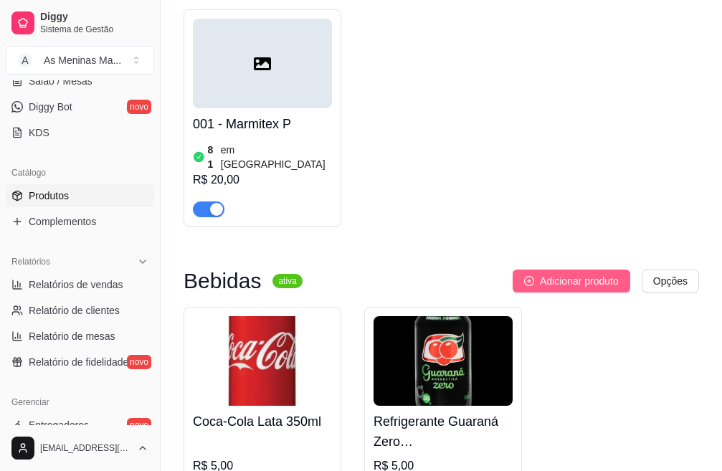
click at [600, 273] on span "Adicionar produto" at bounding box center [579, 281] width 79 height 16
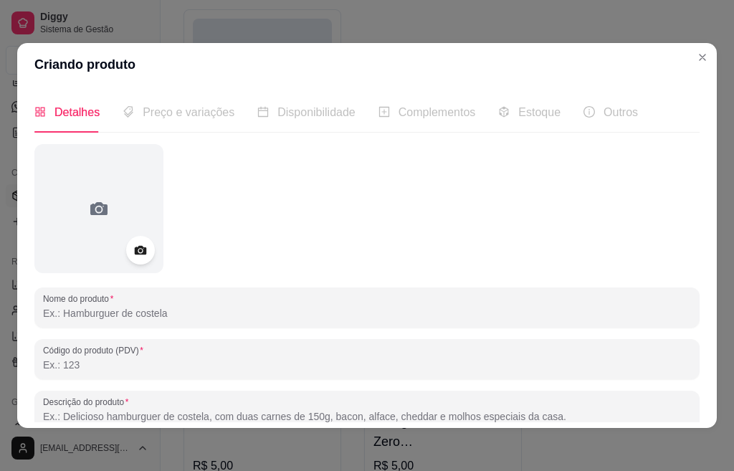
drag, startPoint x: 150, startPoint y: 341, endPoint x: 171, endPoint y: 317, distance: 31.5
click at [151, 340] on div "Código do produto (PDV)" at bounding box center [367, 359] width 666 height 40
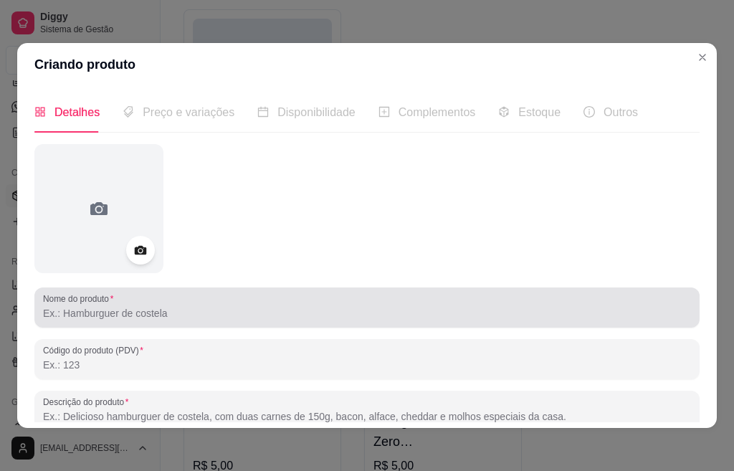
click at [171, 317] on input "Nome do produto" at bounding box center [367, 313] width 648 height 14
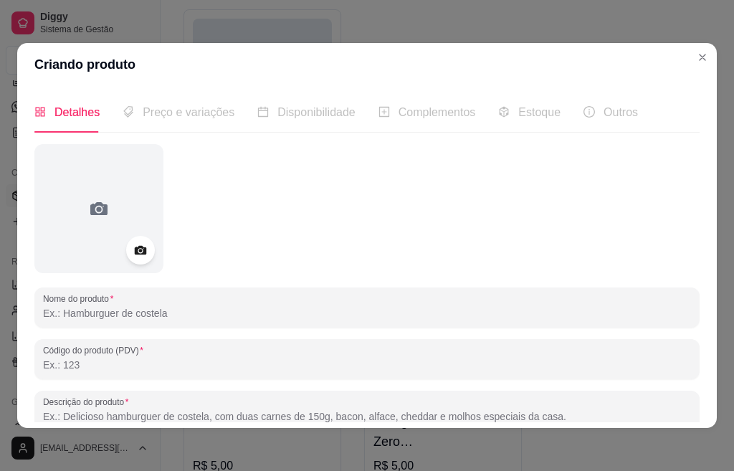
click at [209, 315] on input "Nome do produto" at bounding box center [367, 313] width 648 height 14
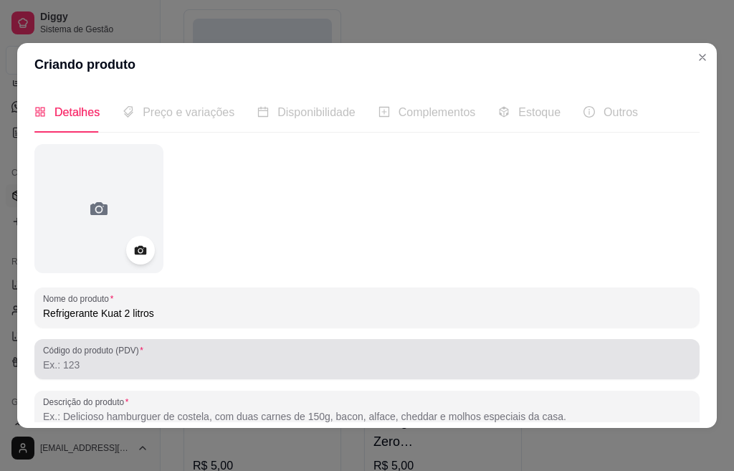
type input "Refrigerante Kuat 2 litros"
click at [218, 356] on div at bounding box center [367, 359] width 648 height 29
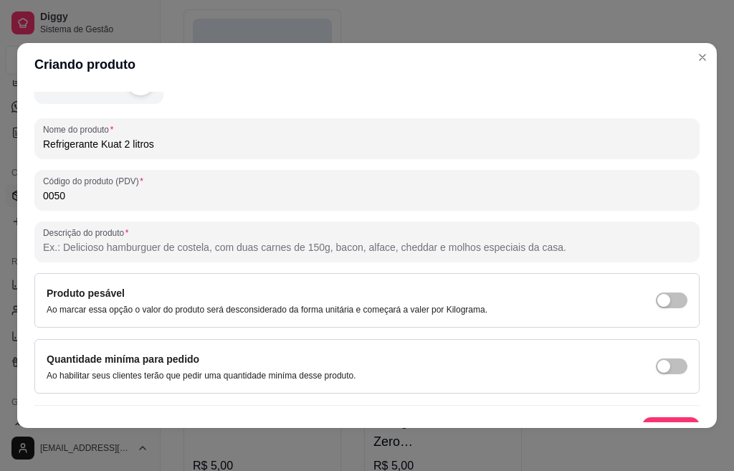
scroll to position [193, 0]
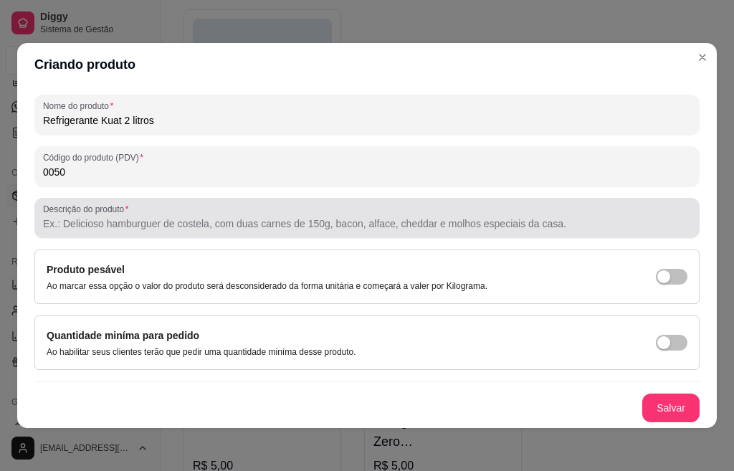
type input "0050"
click at [223, 225] on input "Descrição do produto" at bounding box center [367, 224] width 648 height 14
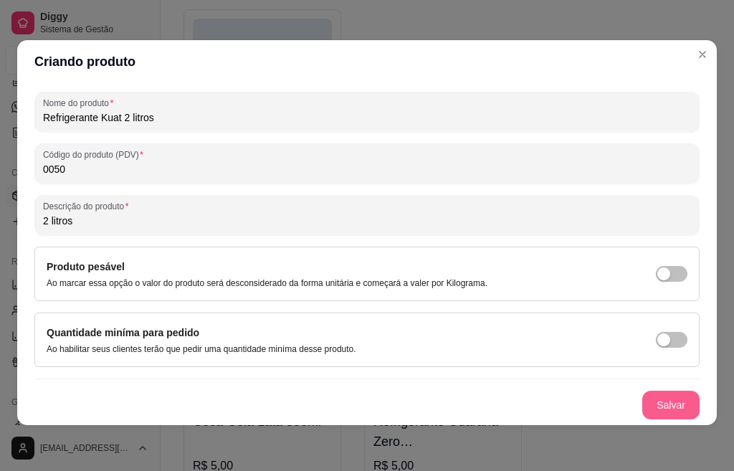
type input "2 litros"
click at [643, 411] on button "Salvar" at bounding box center [671, 405] width 57 height 29
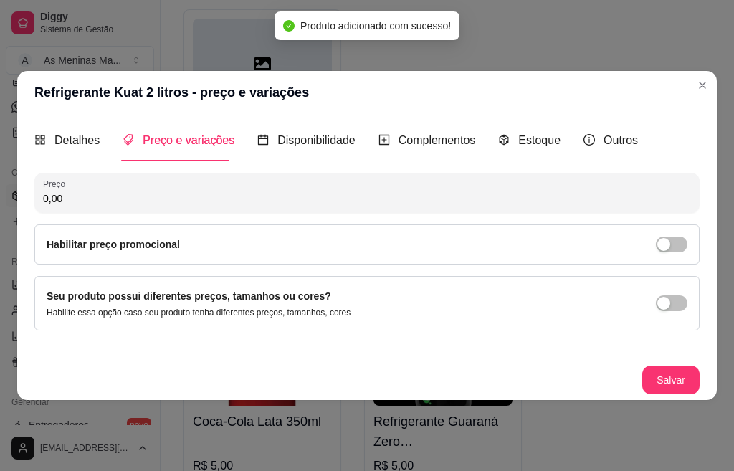
scroll to position [0, 0]
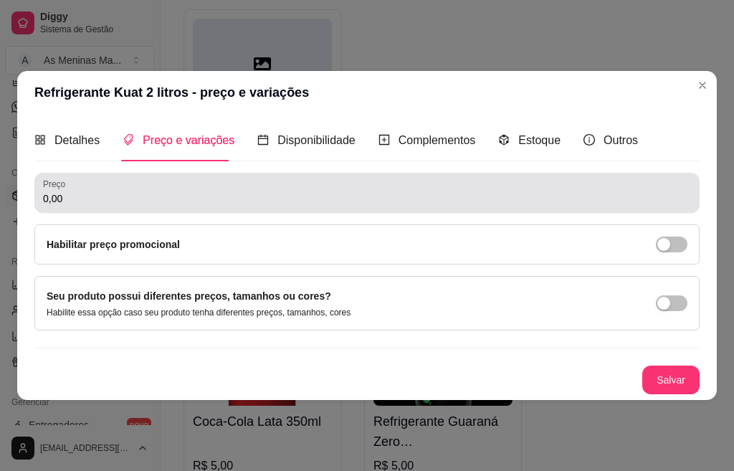
click at [82, 199] on input "0,00" at bounding box center [367, 198] width 648 height 14
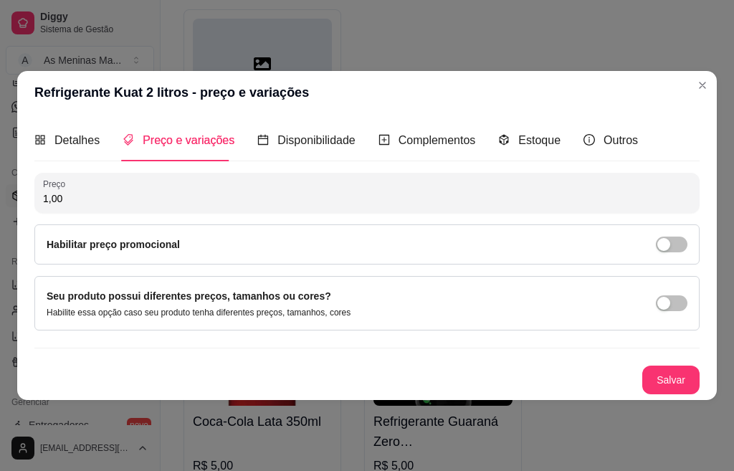
type input "10,00"
click at [547, 148] on div "Estoque" at bounding box center [529, 140] width 62 height 41
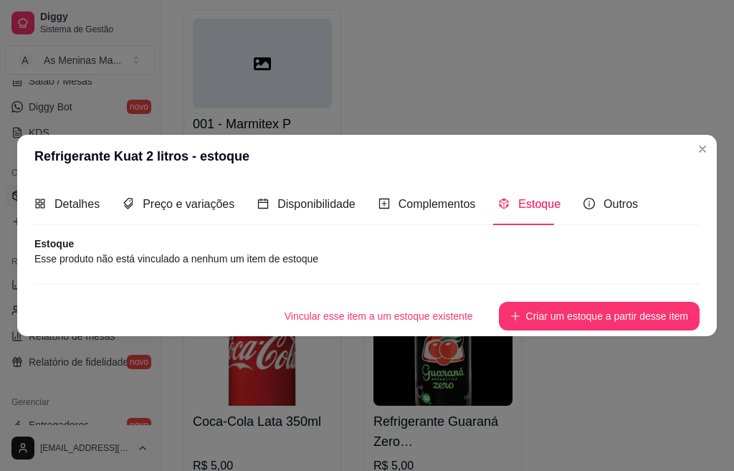
click at [337, 229] on div "Detalhes Preço e variações Disponibilidade Complementos Estoque Outros Nome do …" at bounding box center [367, 257] width 666 height 146
click at [165, 204] on span "Preço e variações" at bounding box center [189, 204] width 92 height 12
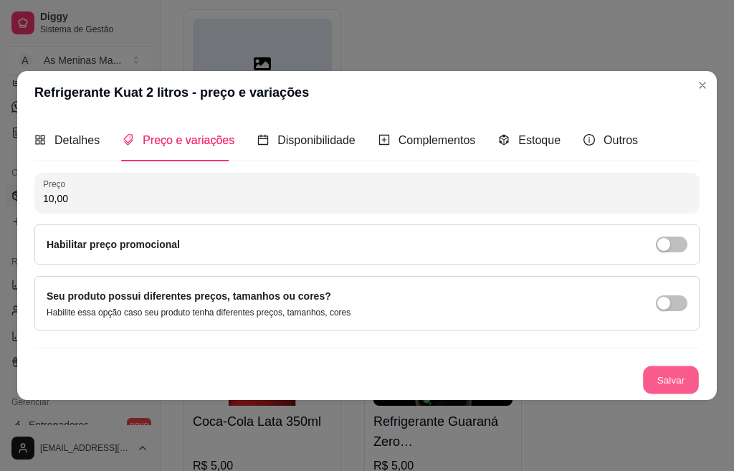
click at [662, 374] on button "Salvar" at bounding box center [671, 380] width 56 height 28
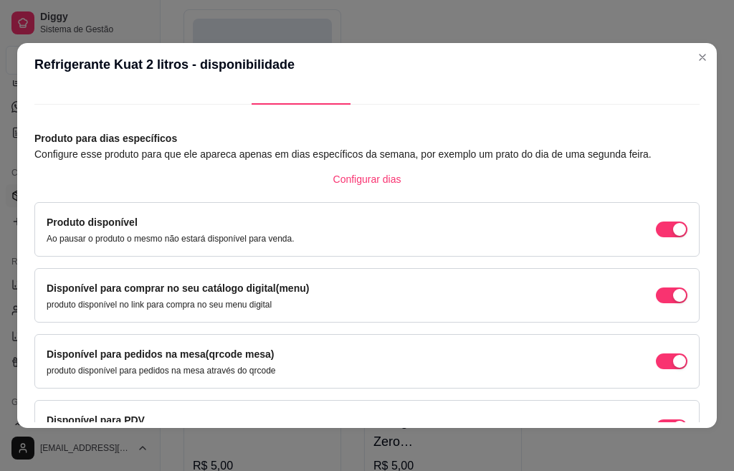
scroll to position [118, 0]
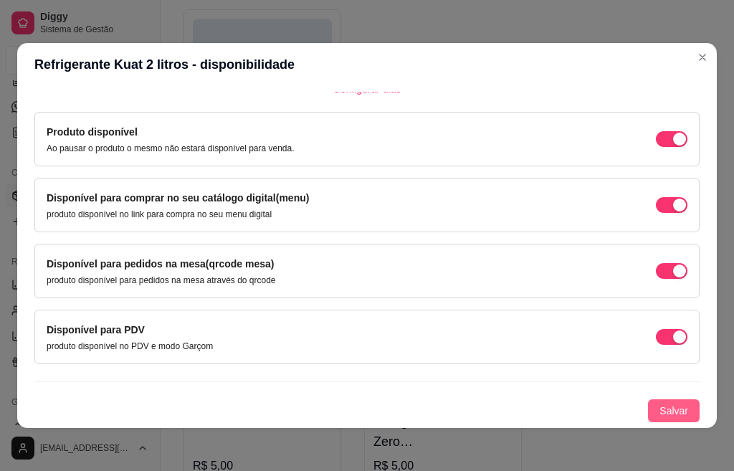
click at [660, 412] on span "Salvar" at bounding box center [674, 411] width 29 height 16
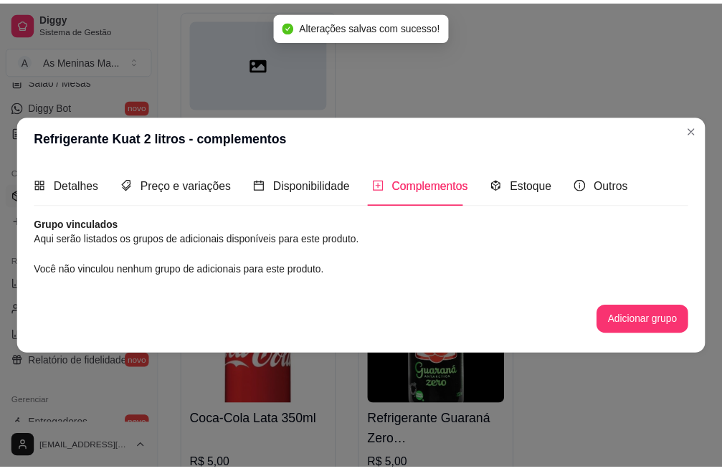
scroll to position [0, 0]
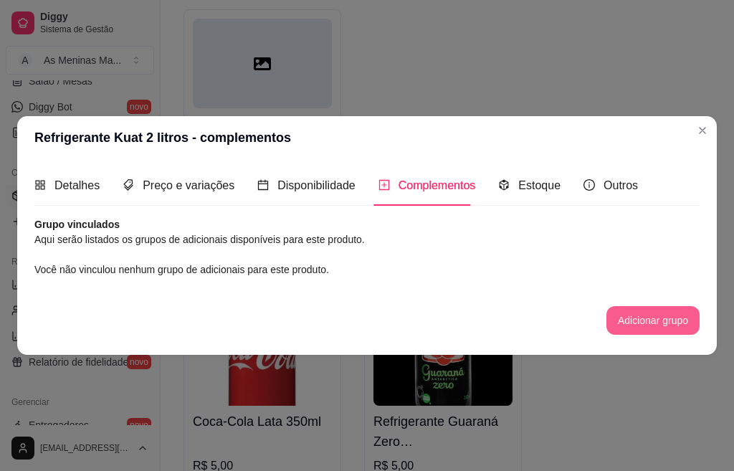
click at [657, 318] on button "Adicionar grupo" at bounding box center [653, 320] width 93 height 29
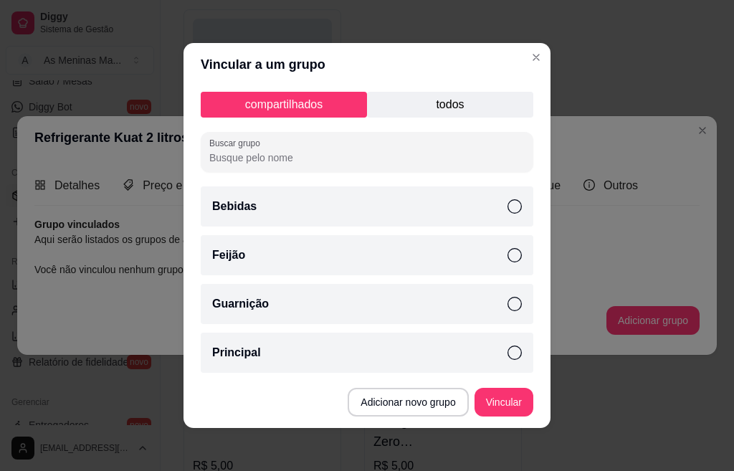
click at [433, 188] on div "Bebidas" at bounding box center [367, 206] width 333 height 40
click at [500, 414] on button "Vincular" at bounding box center [504, 403] width 57 height 28
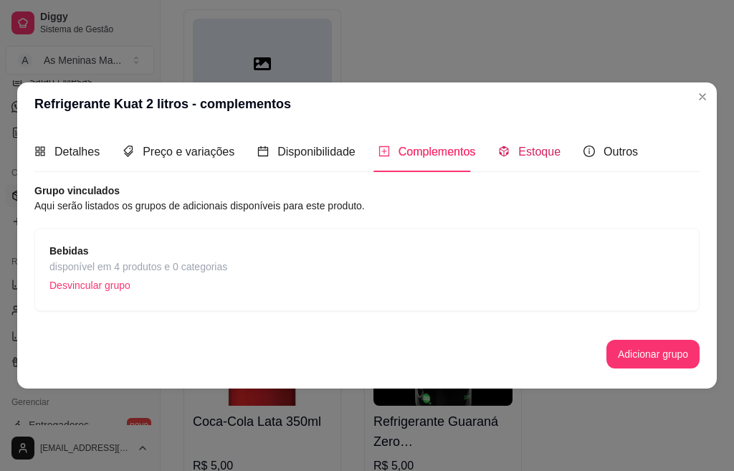
click at [500, 151] on icon "code-sandbox" at bounding box center [504, 151] width 9 height 11
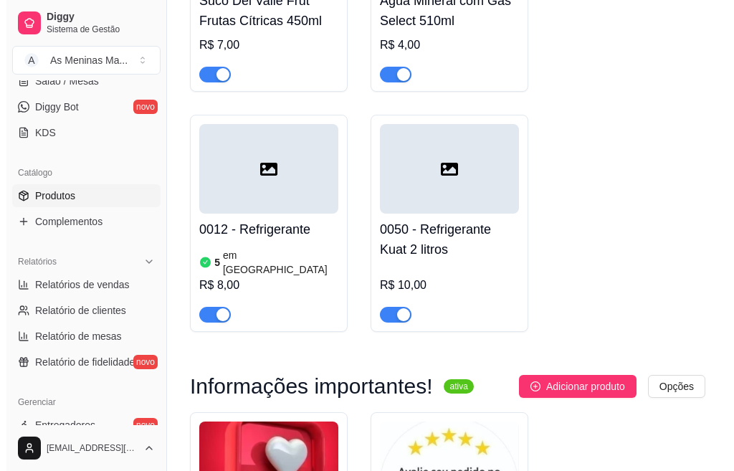
scroll to position [2654, 0]
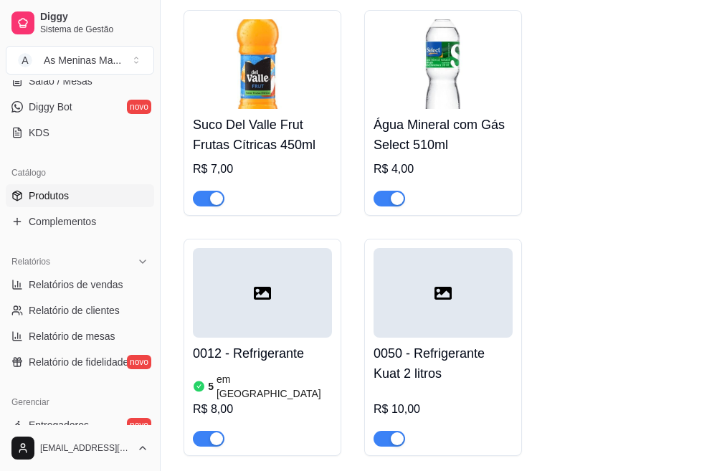
click at [399, 432] on div "button" at bounding box center [397, 438] width 13 height 13
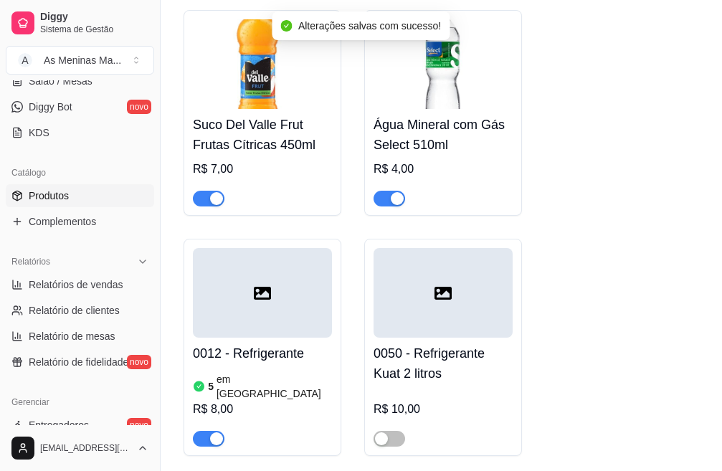
click at [224, 401] on div "R$ 8,00" at bounding box center [262, 409] width 139 height 17
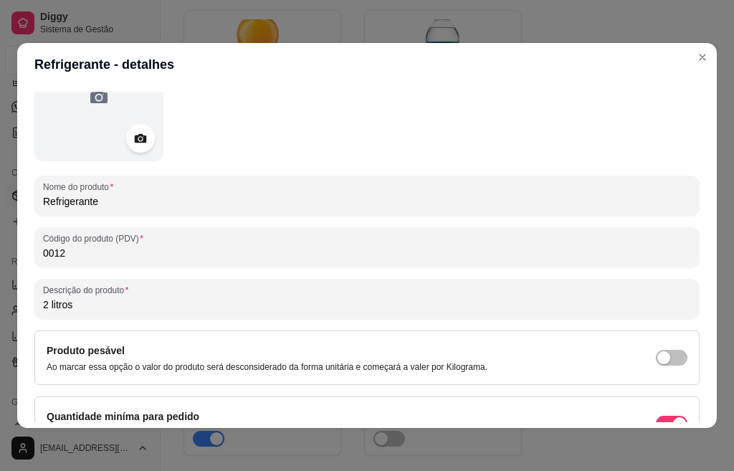
scroll to position [0, 0]
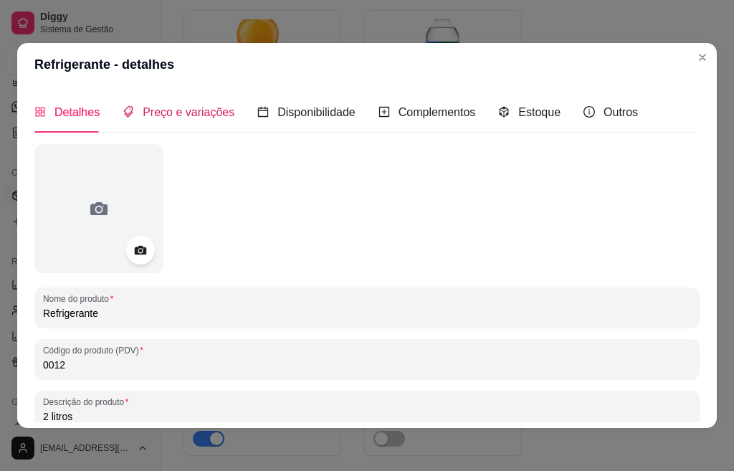
click at [197, 117] on span "Preço e variações" at bounding box center [189, 112] width 92 height 12
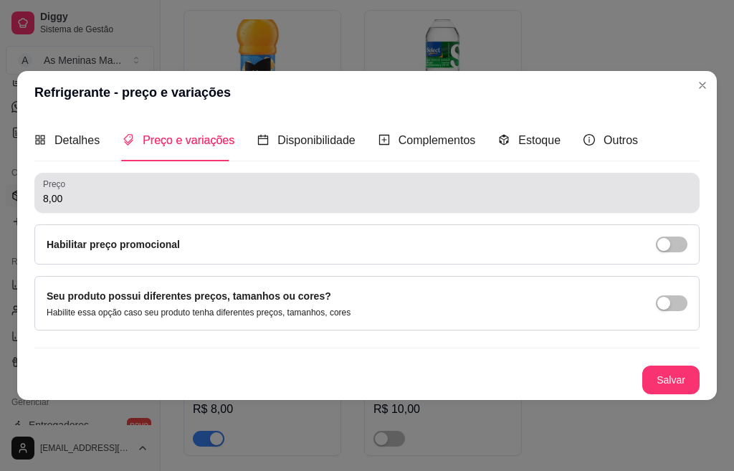
click at [84, 186] on div "8,00" at bounding box center [367, 193] width 648 height 29
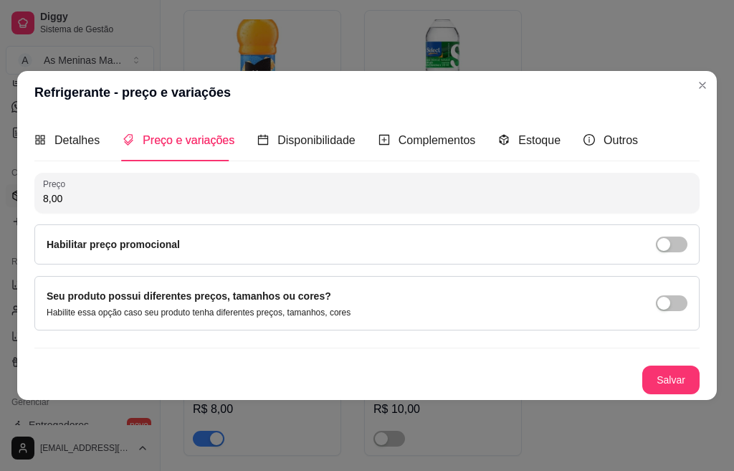
drag, startPoint x: 83, startPoint y: 194, endPoint x: 46, endPoint y: 209, distance: 40.0
click at [46, 209] on div "Preço 8,00" at bounding box center [367, 193] width 666 height 40
type input "10,00"
click at [660, 390] on button "Salvar" at bounding box center [671, 380] width 56 height 28
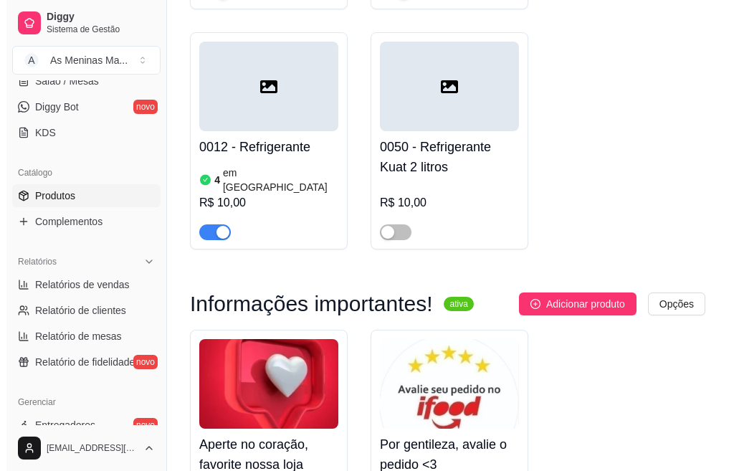
scroll to position [2834, 0]
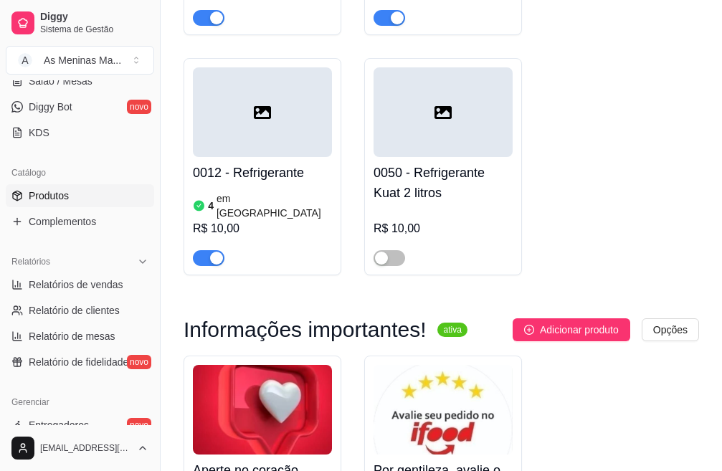
click at [391, 163] on h4 "0050 - Refrigerante Kuat 2 litros" at bounding box center [443, 183] width 139 height 40
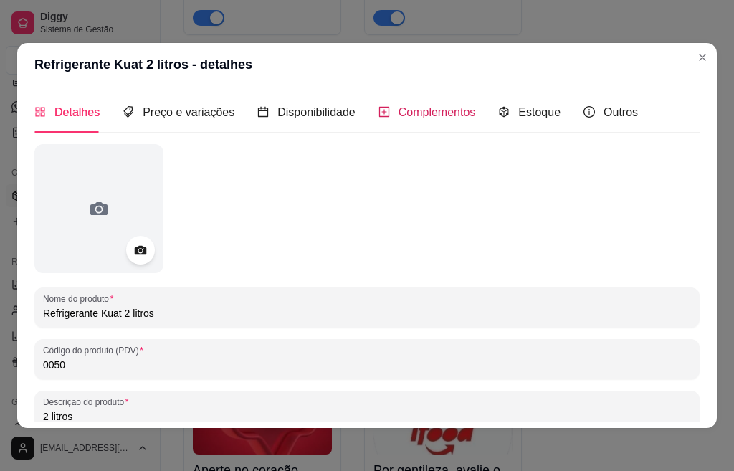
click at [419, 114] on span "Complementos" at bounding box center [437, 112] width 77 height 12
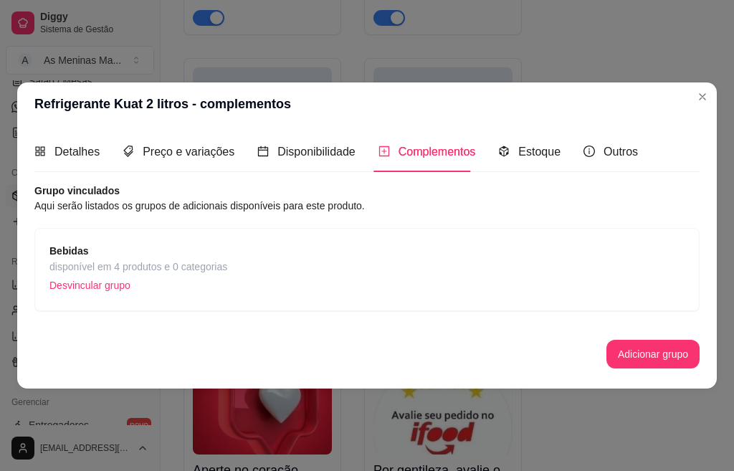
click at [113, 283] on p "Desvincular grupo" at bounding box center [138, 286] width 178 height 22
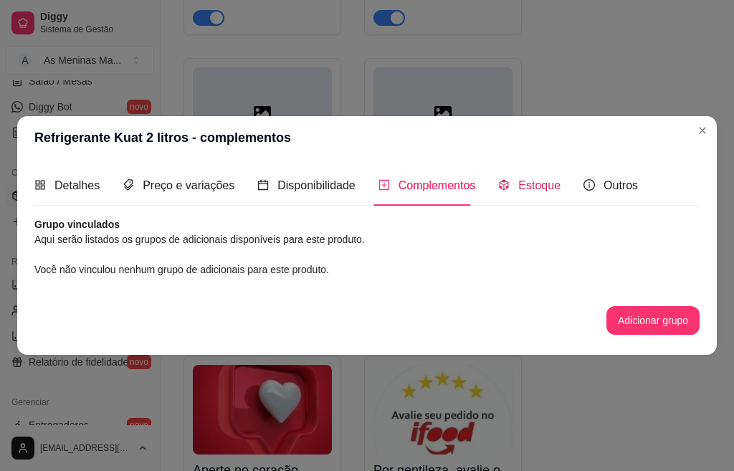
click at [519, 182] on span "Estoque" at bounding box center [540, 185] width 42 height 12
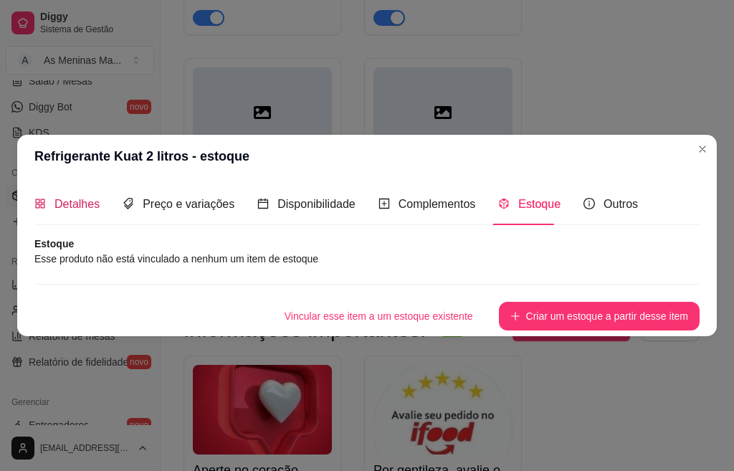
click at [44, 204] on icon "appstore" at bounding box center [39, 203] width 11 height 11
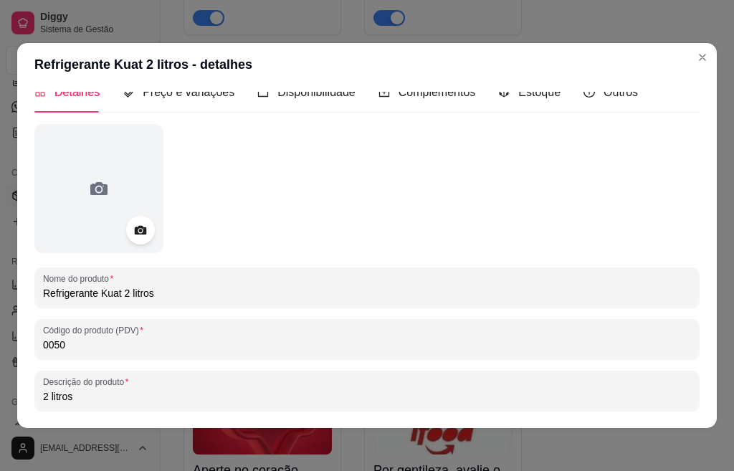
scroll to position [0, 0]
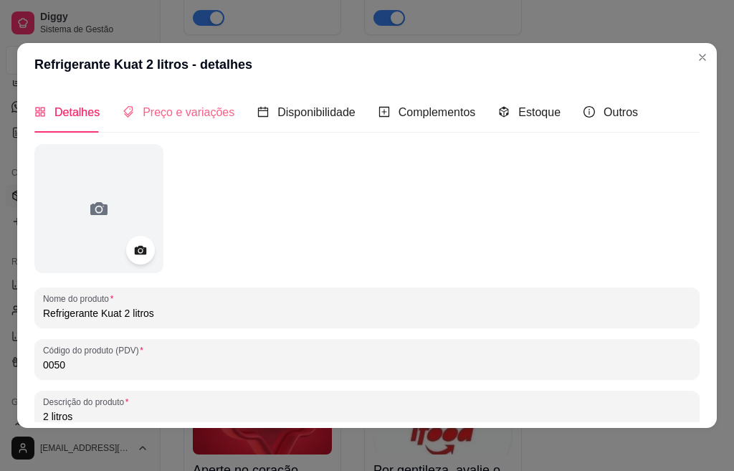
click at [208, 122] on div "Preço e variações" at bounding box center [179, 112] width 112 height 41
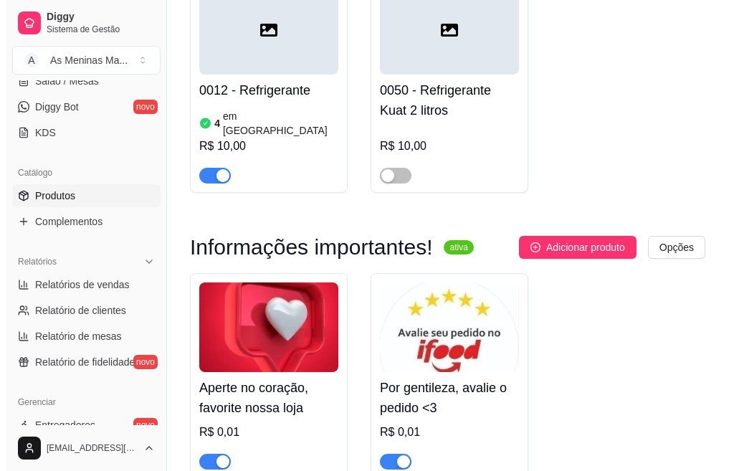
scroll to position [2763, 0]
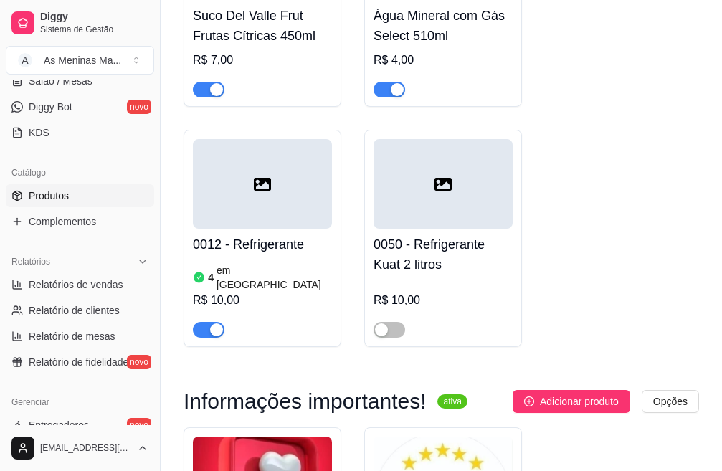
click at [377, 321] on div at bounding box center [390, 329] width 32 height 17
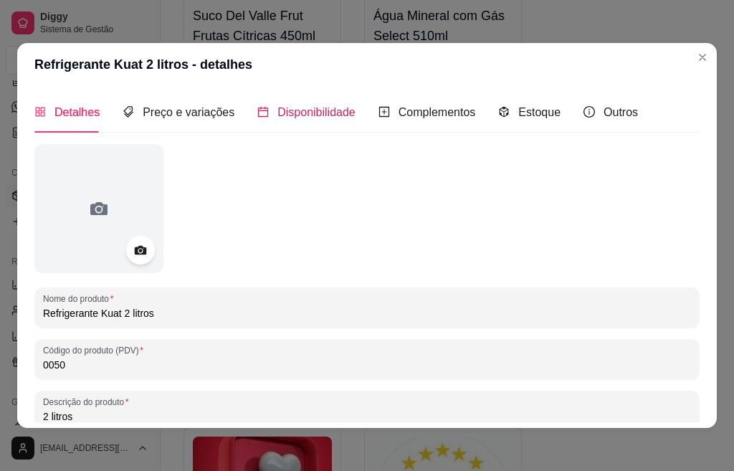
click at [327, 107] on span "Disponibilidade" at bounding box center [317, 112] width 78 height 12
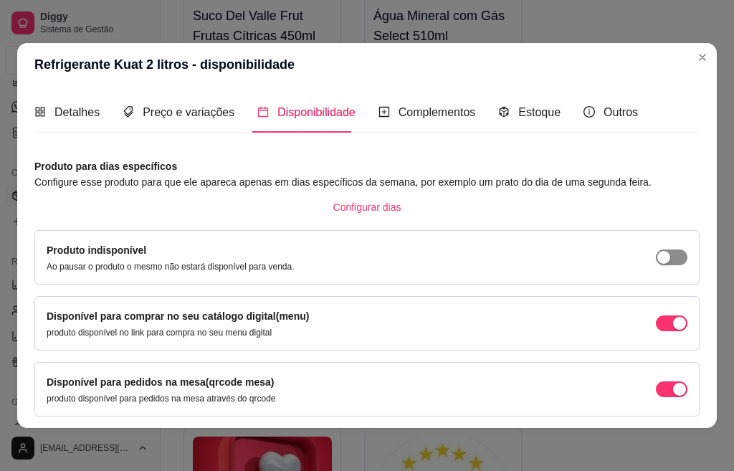
click at [656, 251] on button "button" at bounding box center [672, 258] width 32 height 16
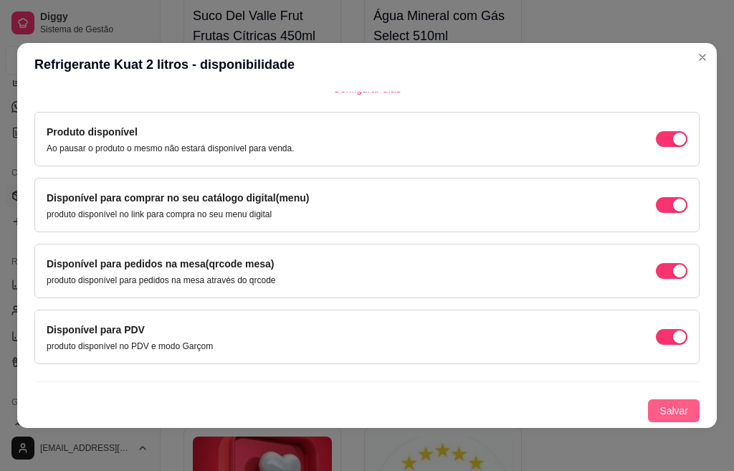
click at [660, 416] on span "Salvar" at bounding box center [674, 411] width 29 height 16
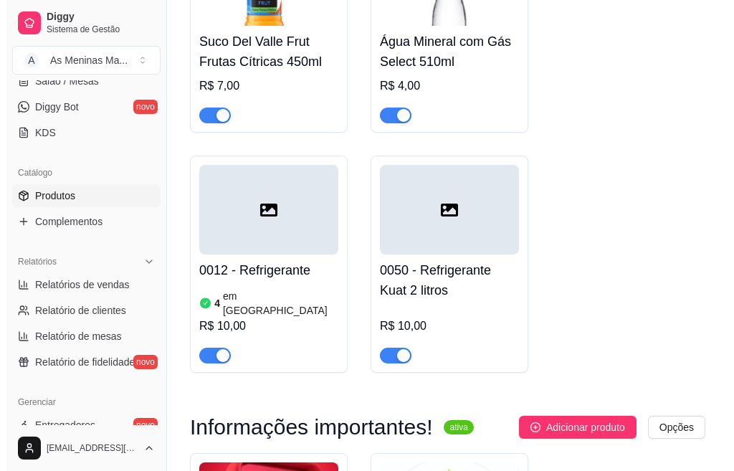
scroll to position [2763, 0]
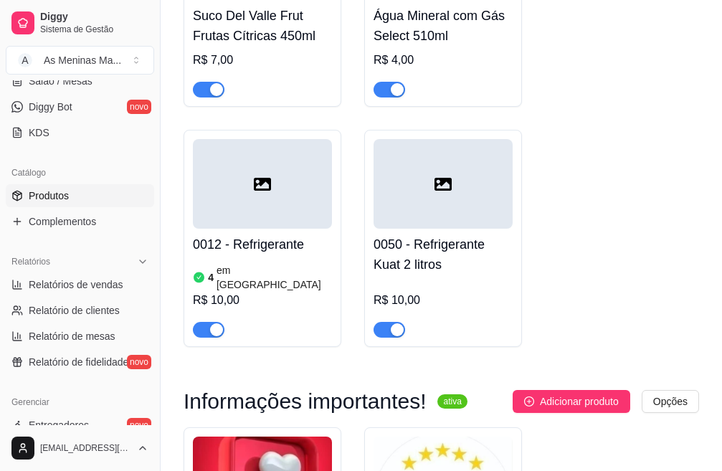
click at [301, 260] on div "4 em estoque R$ 10,00" at bounding box center [262, 298] width 139 height 77
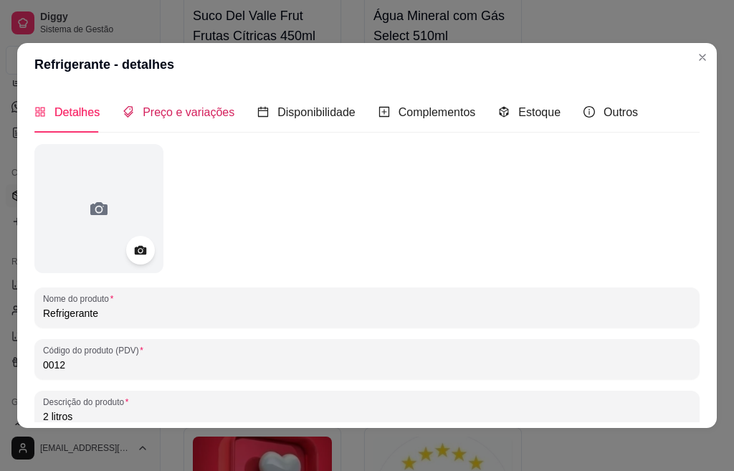
click at [187, 114] on span "Preço e variações" at bounding box center [189, 112] width 92 height 12
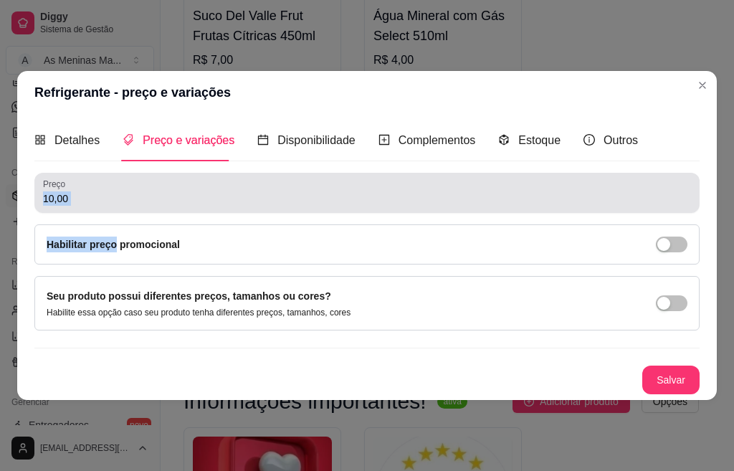
drag, startPoint x: 111, startPoint y: 212, endPoint x: 85, endPoint y: 195, distance: 31.0
click at [85, 195] on div "Preço 10,00 Habilitar preço promocional" at bounding box center [367, 219] width 666 height 92
click at [85, 179] on div "10,00" at bounding box center [367, 193] width 648 height 29
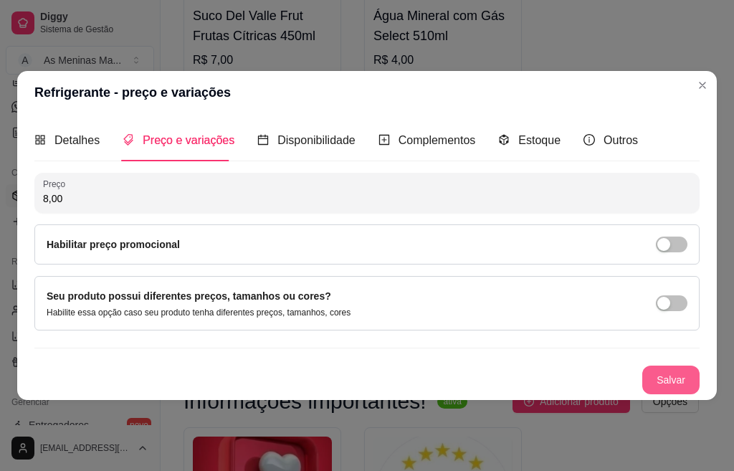
type input "8,00"
click at [666, 384] on button "Salvar" at bounding box center [671, 380] width 57 height 29
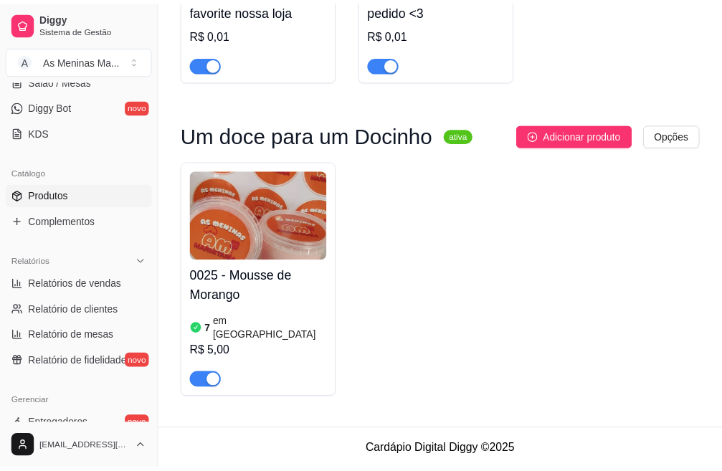
scroll to position [2332, 0]
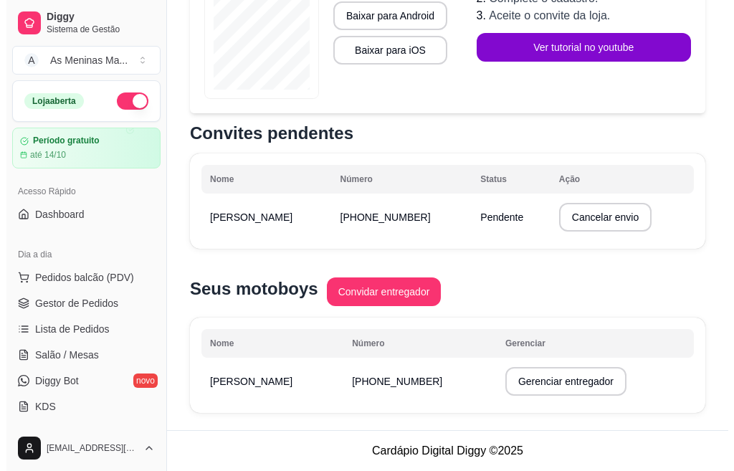
scroll to position [309, 0]
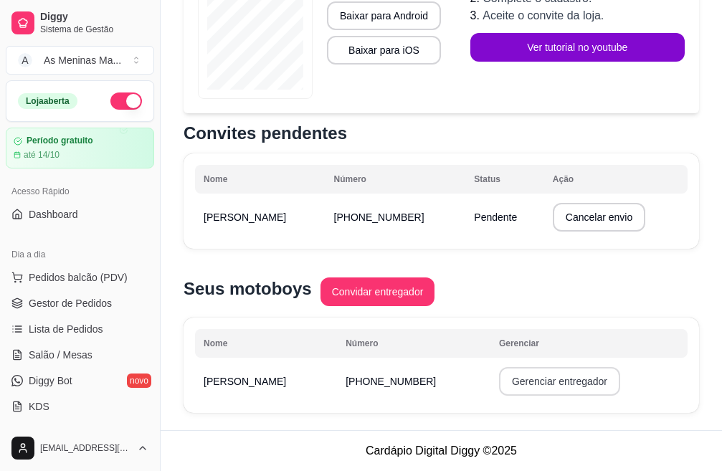
click at [526, 381] on button "Gerenciar entregador" at bounding box center [559, 381] width 121 height 29
select select "30"
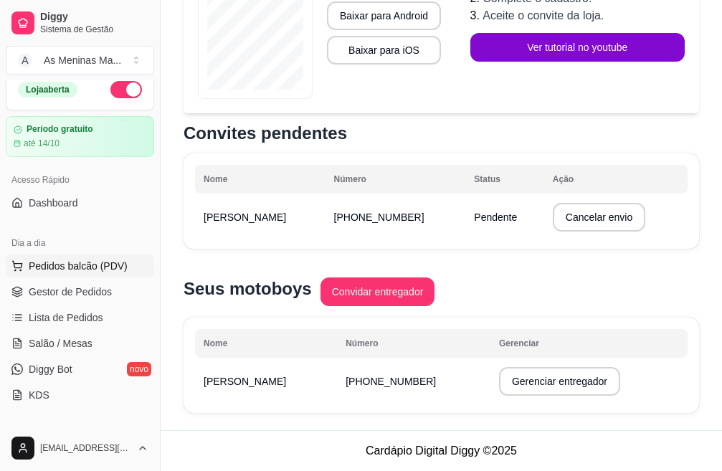
scroll to position [0, 0]
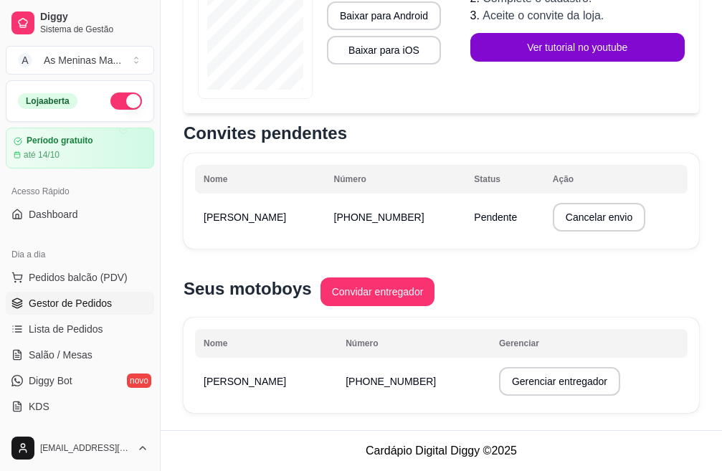
click at [82, 313] on link "Gestor de Pedidos" at bounding box center [80, 303] width 148 height 23
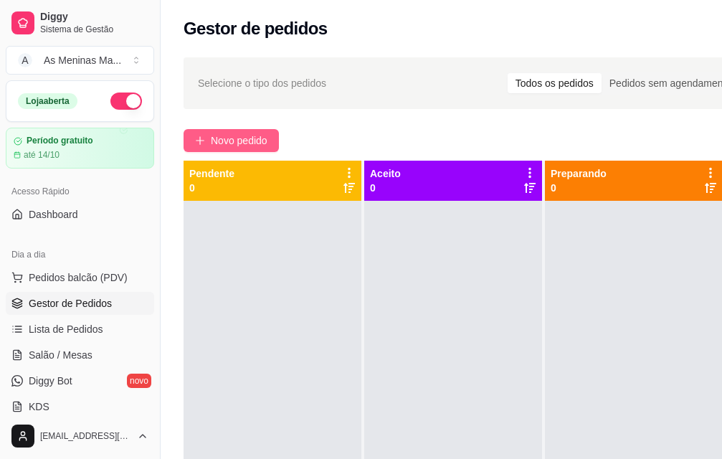
click at [261, 136] on span "Novo pedido" at bounding box center [239, 141] width 57 height 16
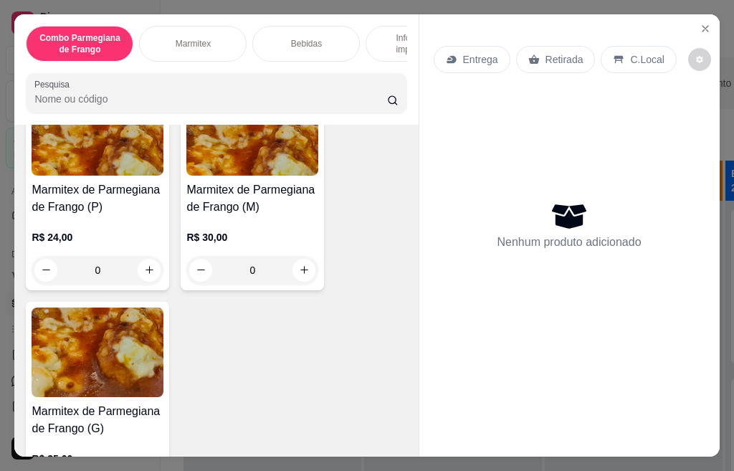
scroll to position [143, 0]
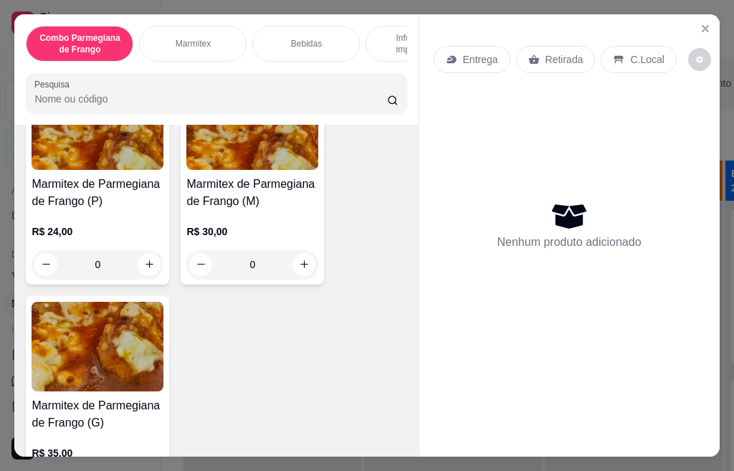
click at [79, 367] on img at bounding box center [98, 347] width 132 height 90
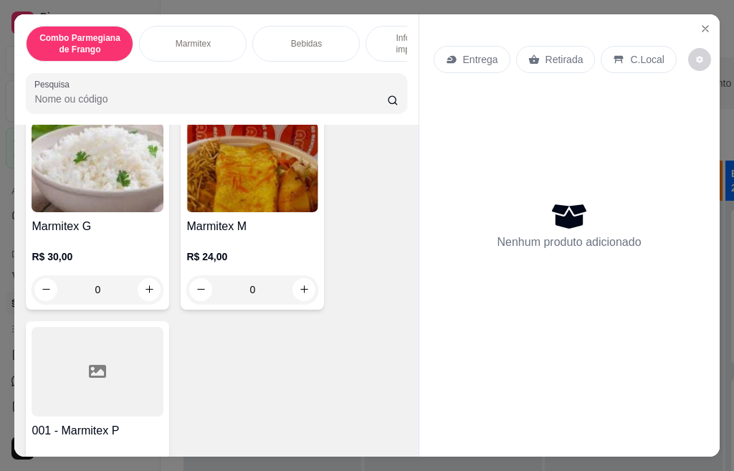
scroll to position [574, 0]
click at [95, 377] on icon at bounding box center [97, 370] width 17 height 17
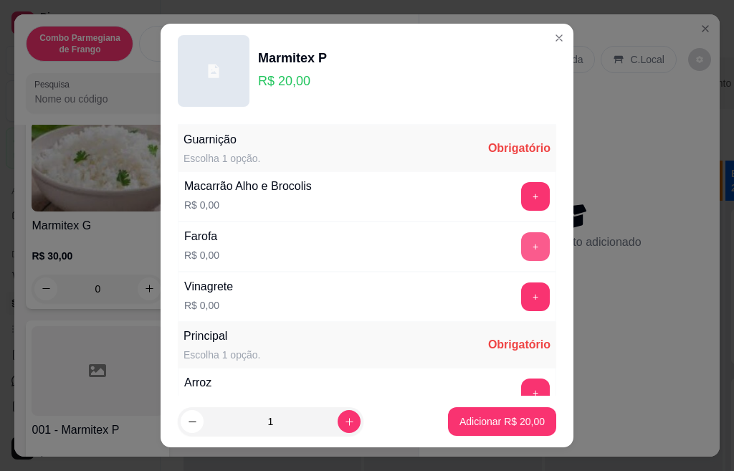
click at [521, 251] on button "+" at bounding box center [535, 246] width 29 height 29
click at [521, 290] on button "+" at bounding box center [535, 297] width 29 height 29
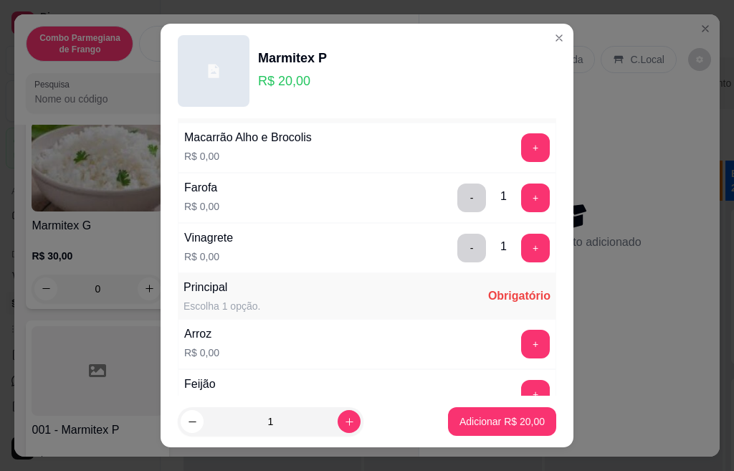
scroll to position [86, 0]
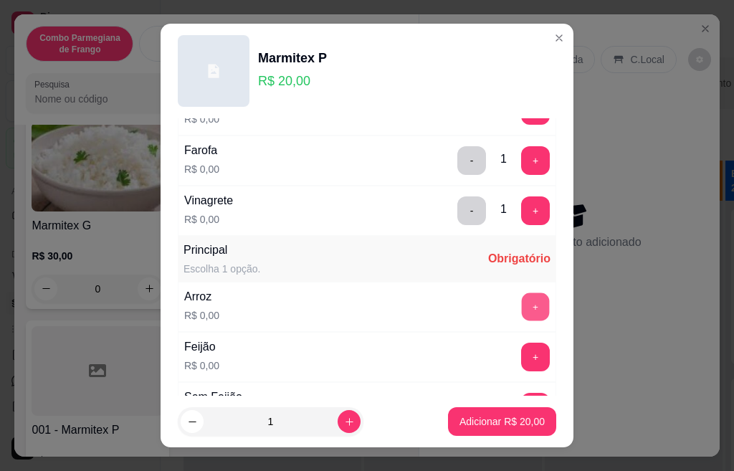
click at [522, 306] on button "+" at bounding box center [536, 307] width 28 height 28
click at [521, 356] on button "+" at bounding box center [535, 357] width 29 height 29
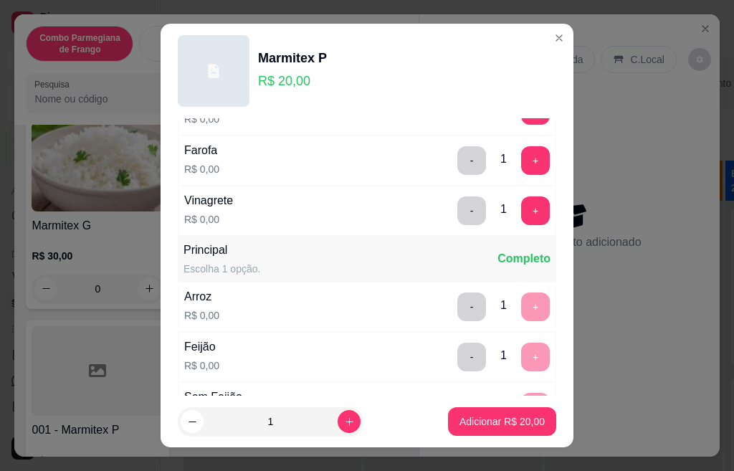
click at [546, 386] on div "Guarnição Escolha 1 opção. Completo Macarrão Alho e Brocolis R$ 0,00 + Farofa R…" at bounding box center [367, 257] width 413 height 278
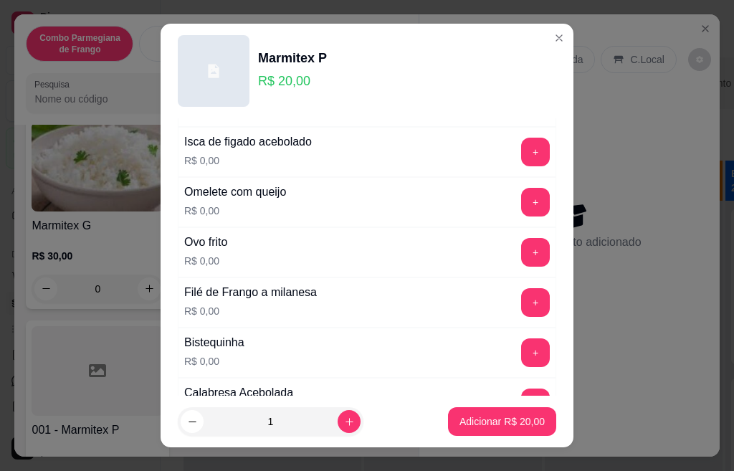
scroll to position [516, 0]
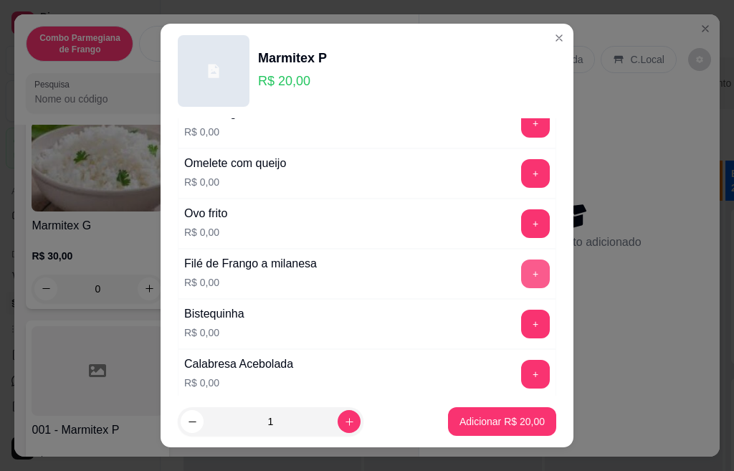
click at [521, 262] on button "+" at bounding box center [535, 274] width 29 height 29
click at [522, 332] on button "+" at bounding box center [536, 324] width 28 height 28
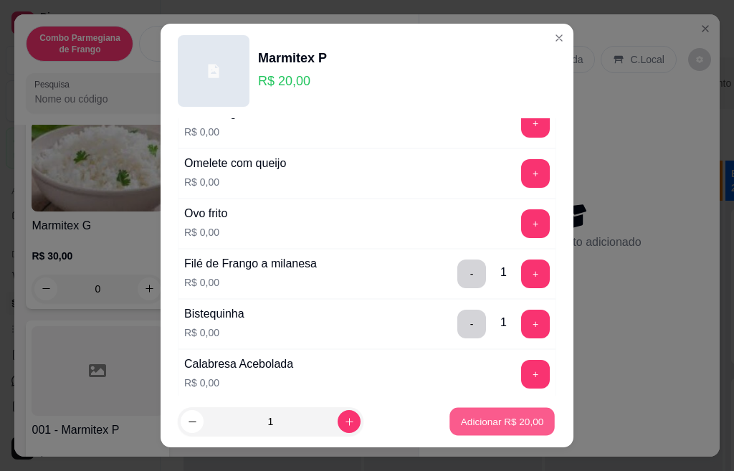
click at [489, 420] on p "Adicionar R$ 20,00" at bounding box center [502, 422] width 83 height 14
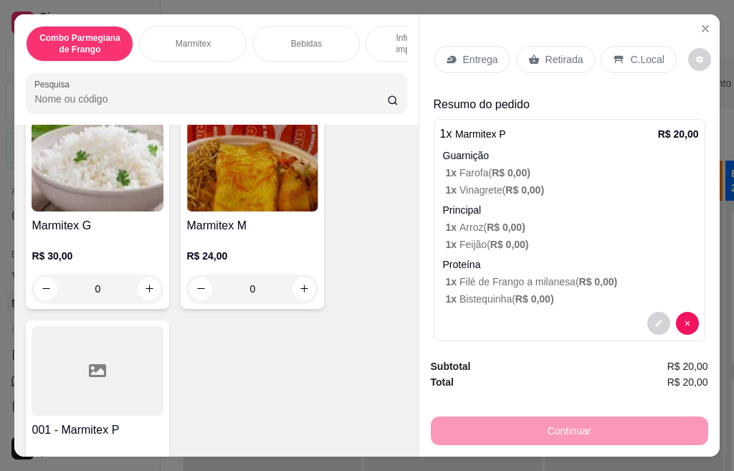
drag, startPoint x: 569, startPoint y: 51, endPoint x: 561, endPoint y: 52, distance: 7.9
click at [567, 52] on p "Retirada" at bounding box center [565, 59] width 38 height 14
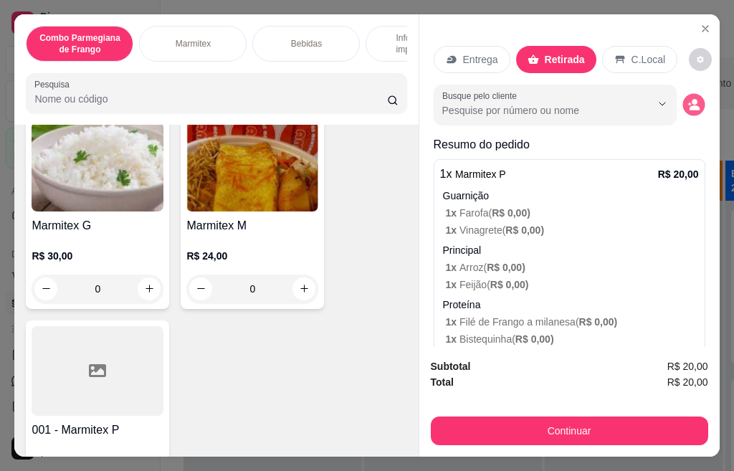
click at [683, 97] on button "decrease-product-quantity" at bounding box center [694, 104] width 22 height 22
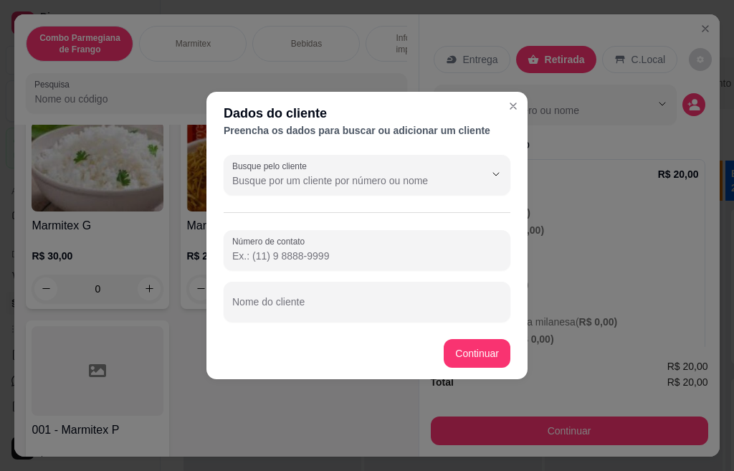
click at [335, 304] on input "Nome do cliente" at bounding box center [367, 308] width 270 height 14
type input "antonio"
click at [440, 345] on footer "Continuar" at bounding box center [367, 354] width 321 height 52
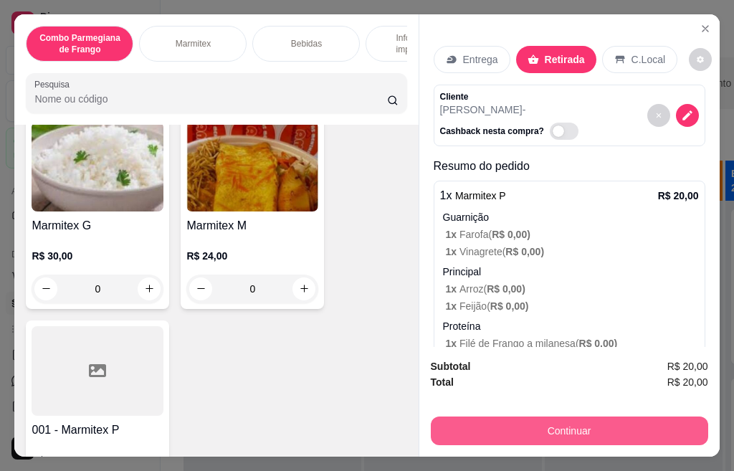
click at [562, 427] on button "Continuar" at bounding box center [570, 431] width 278 height 29
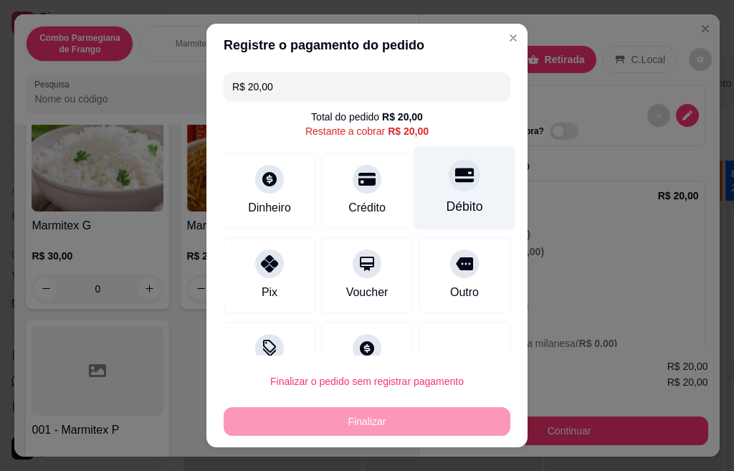
click at [449, 187] on div at bounding box center [465, 175] width 32 height 32
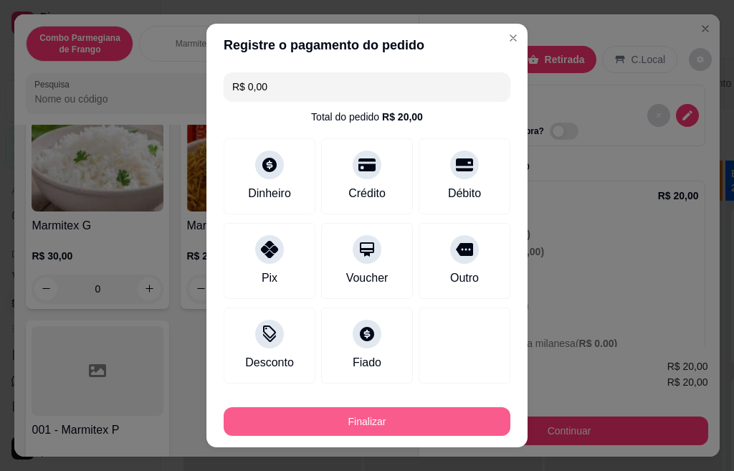
click at [373, 431] on button "Finalizar" at bounding box center [367, 421] width 287 height 29
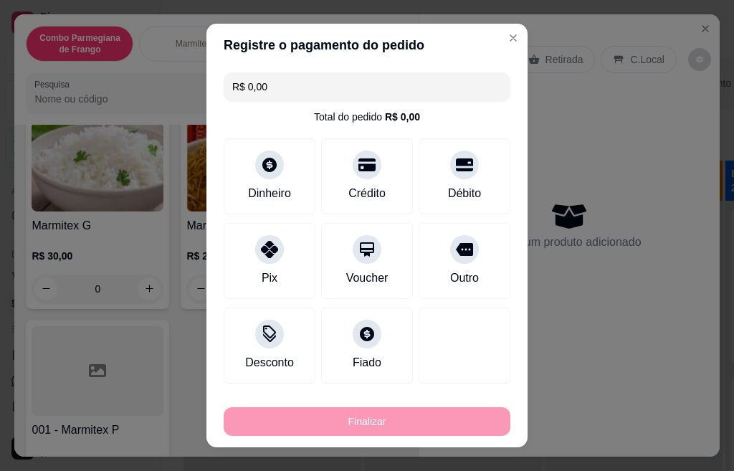
type input "-R$ 20,00"
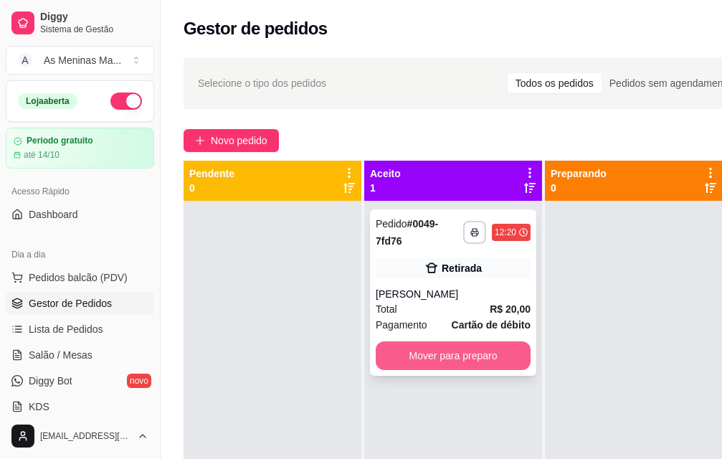
click at [464, 367] on button "Mover para preparo" at bounding box center [453, 355] width 155 height 29
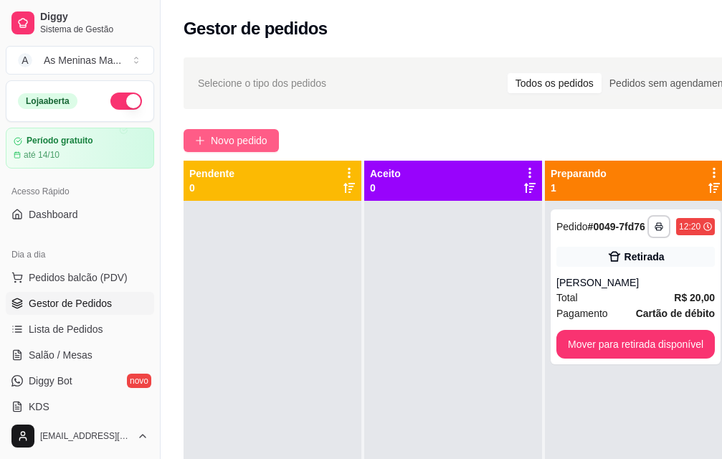
click at [194, 139] on button "Novo pedido" at bounding box center [231, 140] width 95 height 23
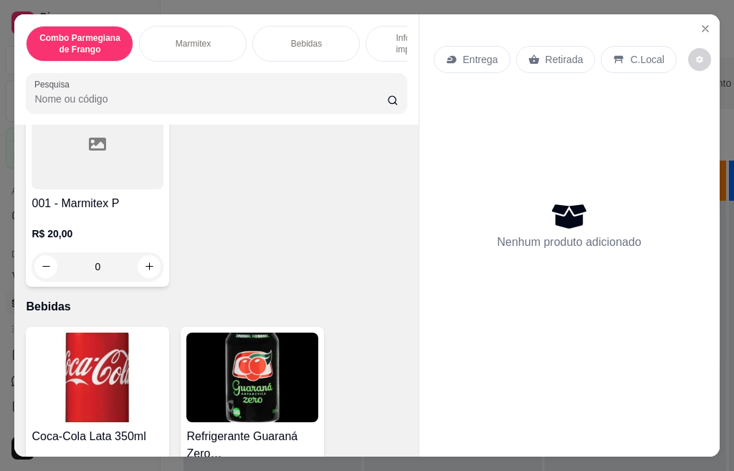
scroll to position [789, 0]
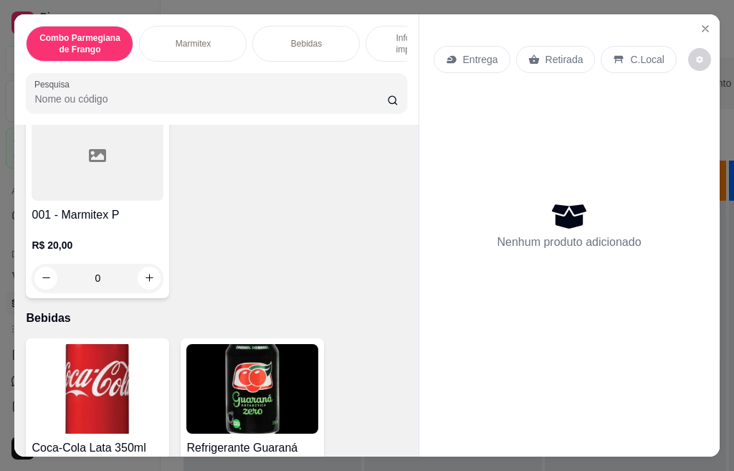
click at [71, 214] on h4 "001 - Marmitex P" at bounding box center [98, 215] width 132 height 17
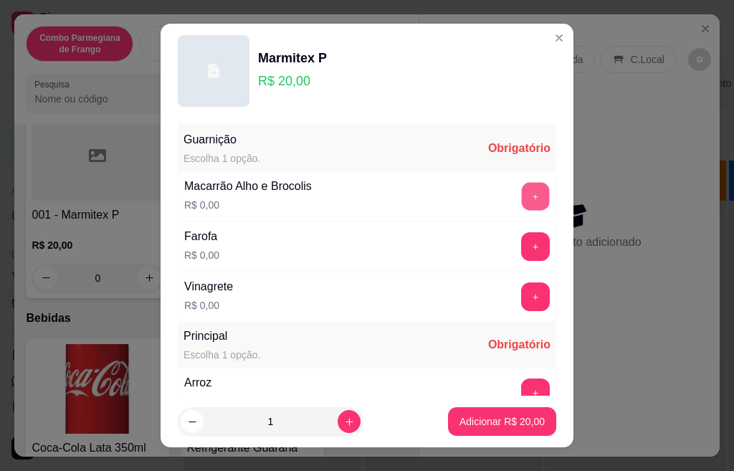
click at [522, 193] on button "+" at bounding box center [536, 196] width 28 height 28
click at [521, 247] on button "+" at bounding box center [535, 246] width 29 height 29
click at [521, 304] on button "+" at bounding box center [535, 297] width 29 height 29
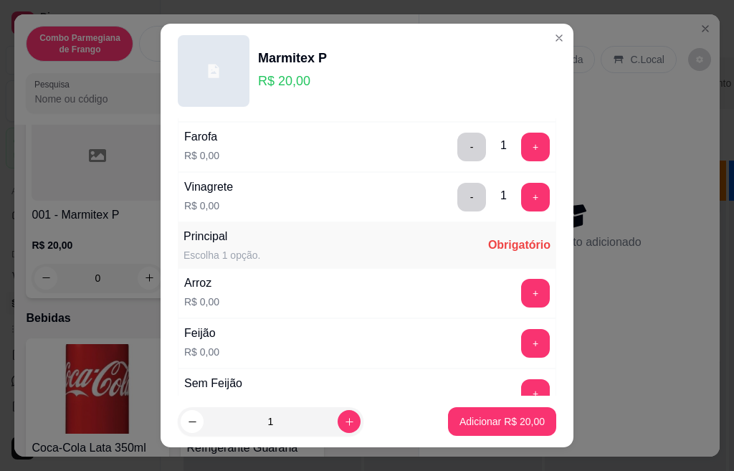
scroll to position [115, 0]
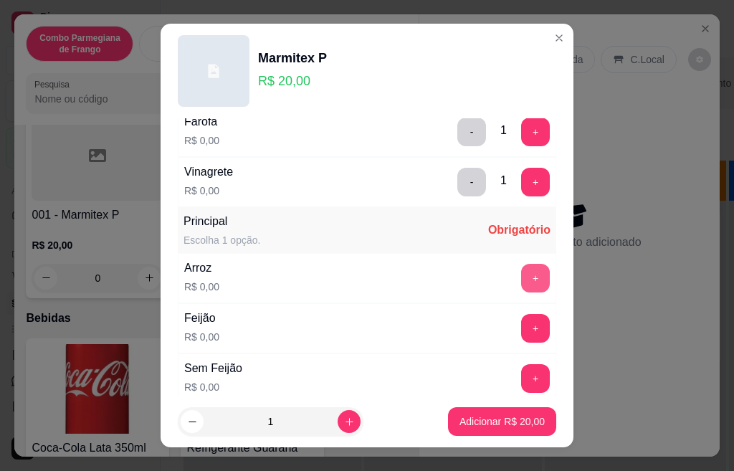
click at [521, 283] on button "+" at bounding box center [535, 278] width 29 height 29
click at [522, 332] on button "+" at bounding box center [536, 328] width 28 height 28
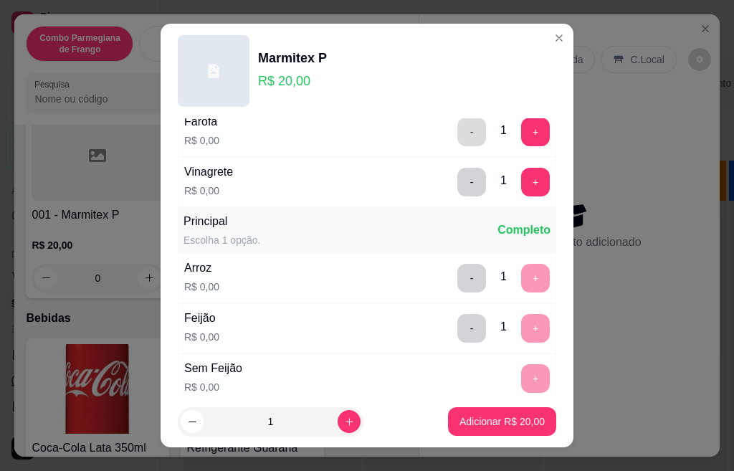
click at [458, 134] on button "-" at bounding box center [472, 132] width 29 height 29
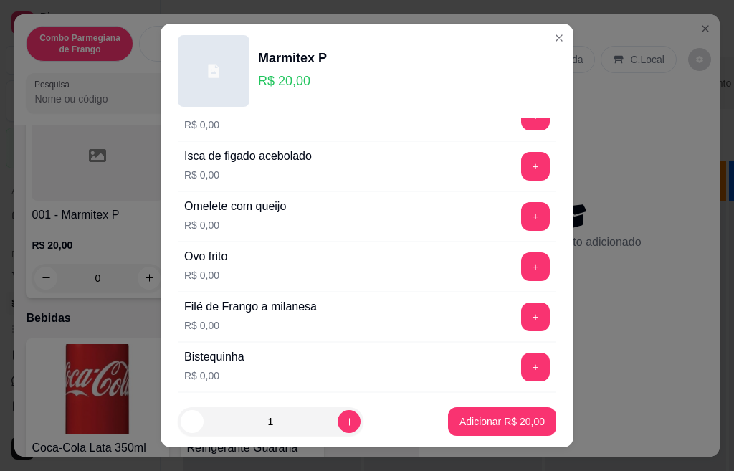
scroll to position [545, 0]
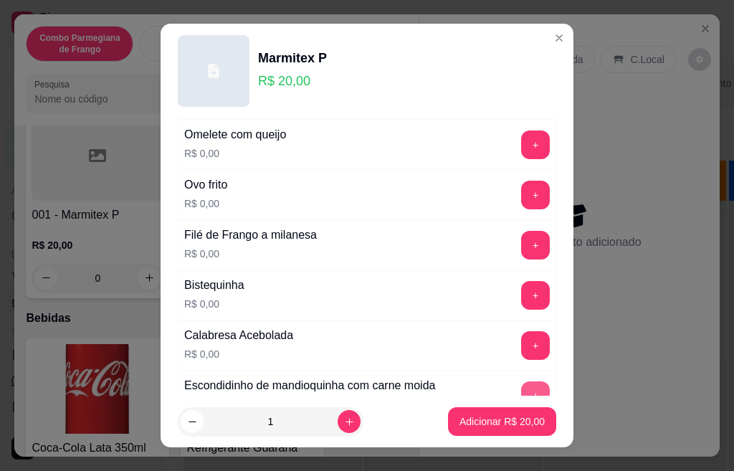
click at [521, 387] on button "+" at bounding box center [535, 396] width 29 height 29
click at [521, 237] on button "+" at bounding box center [535, 245] width 29 height 29
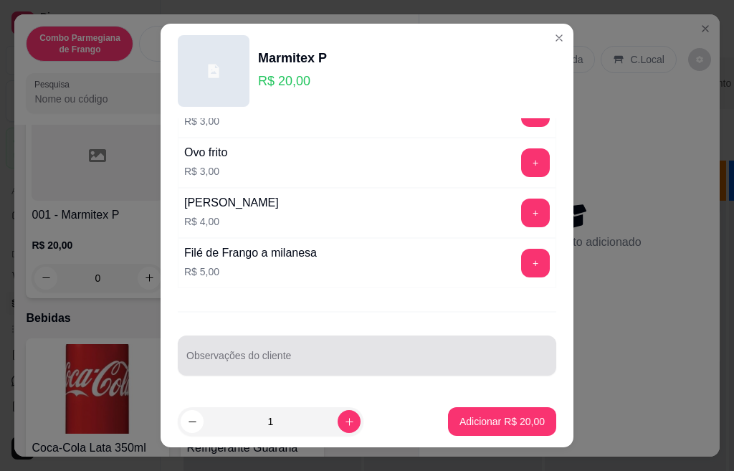
scroll to position [22, 0]
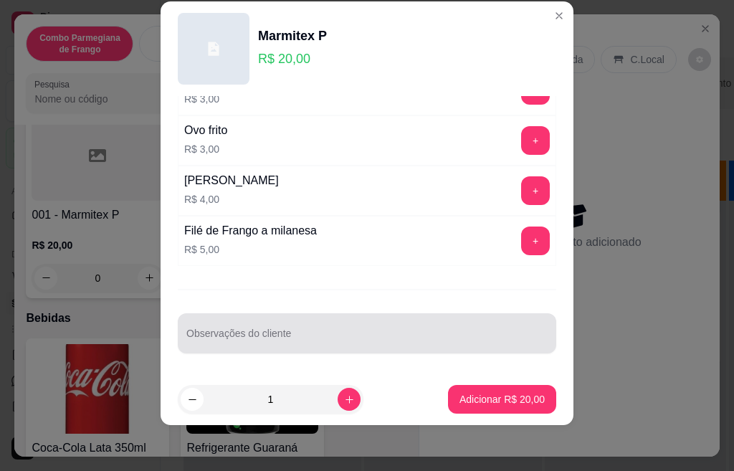
click at [266, 358] on div "Guarnição Escolha 1 opção. Completo Macarrão Alho e Brocolis R$ 0,00 - 1 + Faro…" at bounding box center [367, 235] width 413 height 278
click at [268, 323] on div at bounding box center [366, 333] width 361 height 29
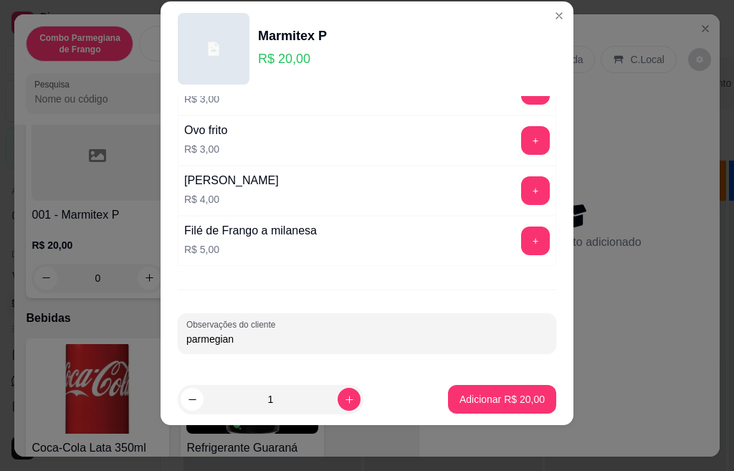
type input "parmegiana"
click at [497, 406] on p "Adicionar R$ 20,00" at bounding box center [502, 399] width 83 height 14
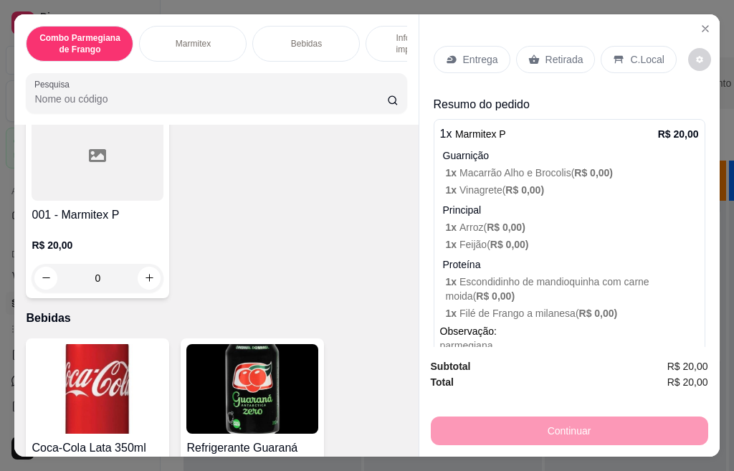
click at [549, 60] on p "Retirada" at bounding box center [565, 59] width 38 height 14
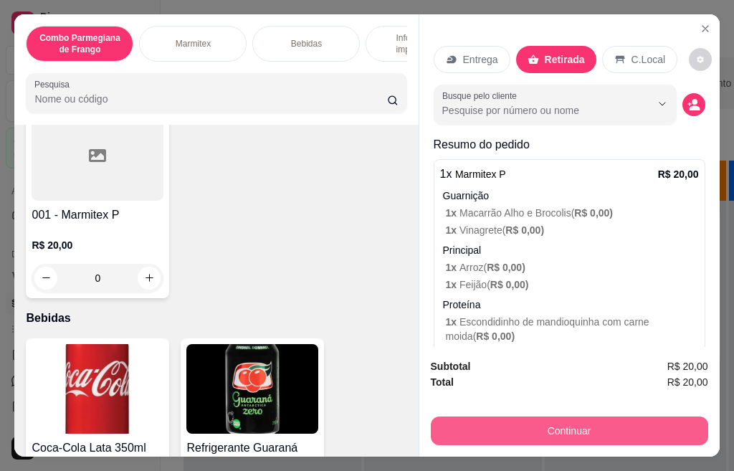
click at [593, 420] on button "Continuar" at bounding box center [570, 431] width 278 height 29
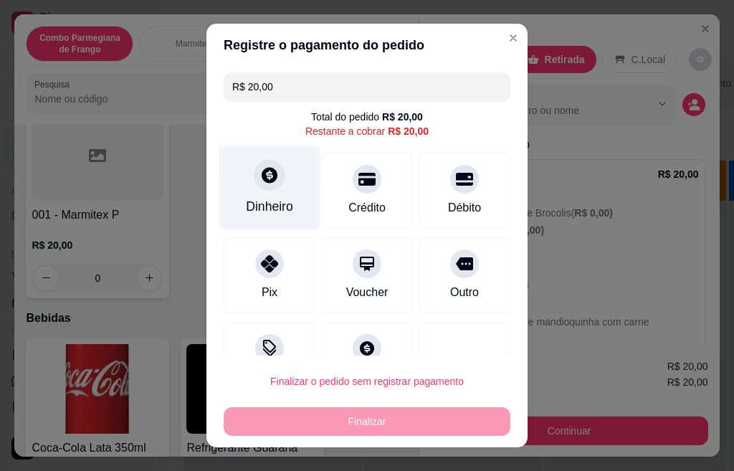
click at [244, 191] on div "Dinheiro" at bounding box center [269, 188] width 101 height 84
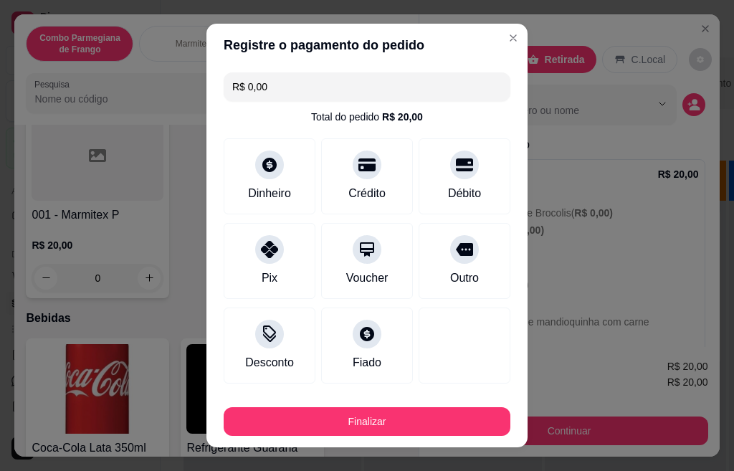
click at [422, 424] on button "Finalizar" at bounding box center [367, 421] width 287 height 29
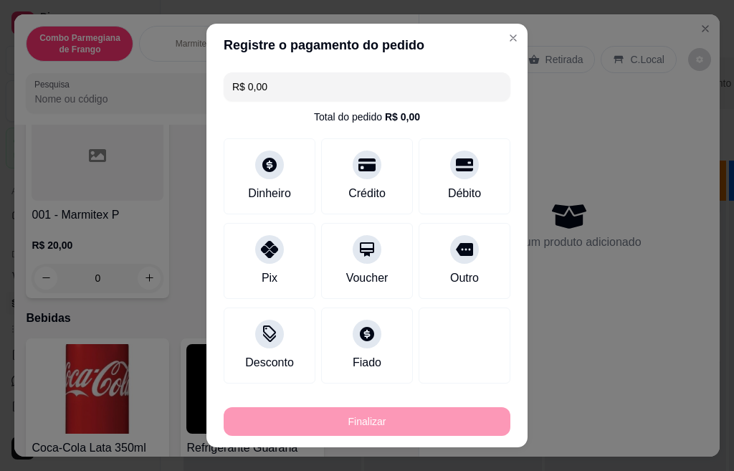
type input "-R$ 20,00"
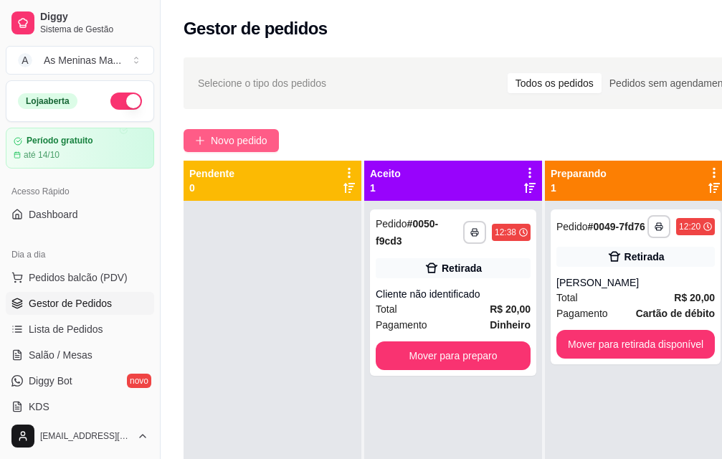
click at [209, 144] on button "Novo pedido" at bounding box center [231, 140] width 95 height 23
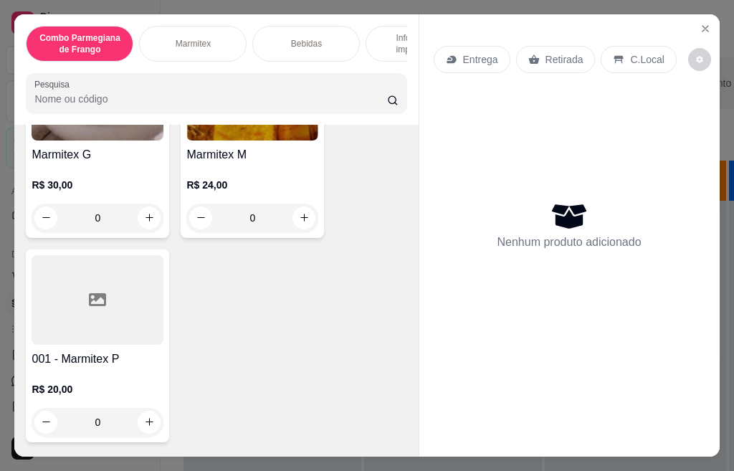
scroll to position [645, 0]
click at [81, 180] on div "R$ 30,00 0" at bounding box center [98, 197] width 132 height 69
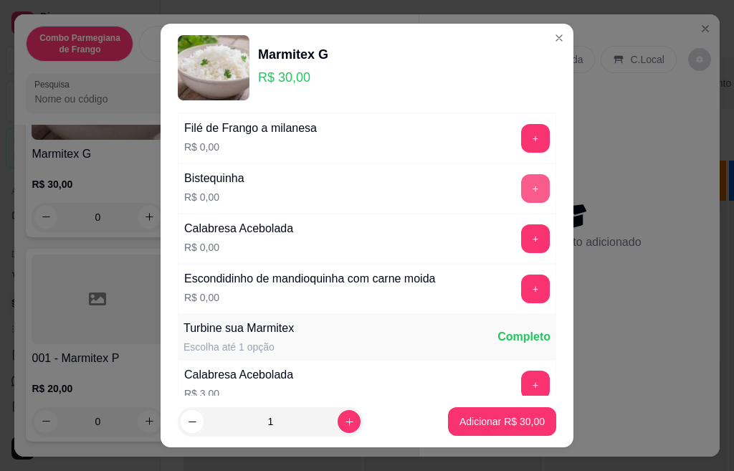
click at [521, 193] on button "+" at bounding box center [535, 188] width 29 height 29
click at [522, 136] on button "+" at bounding box center [536, 138] width 28 height 28
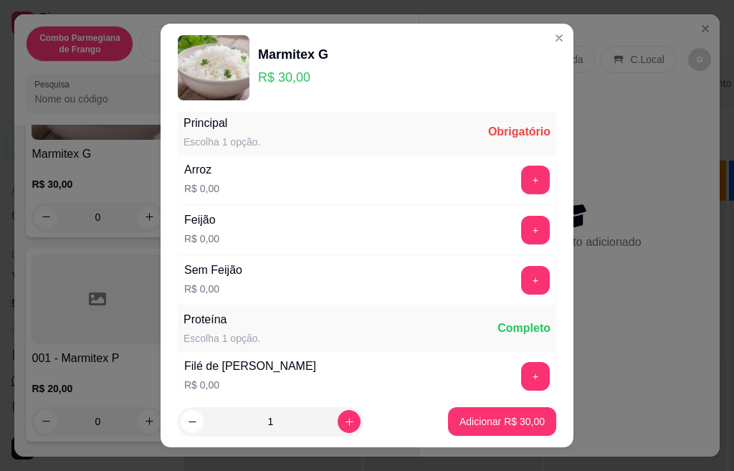
scroll to position [0, 0]
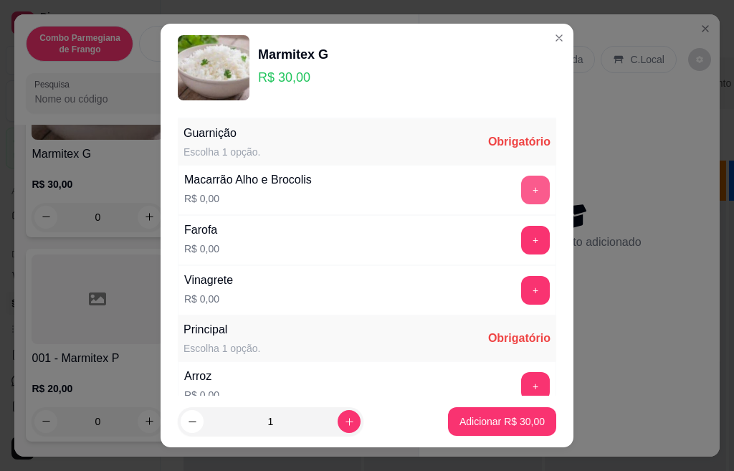
click at [521, 191] on button "+" at bounding box center [535, 190] width 29 height 29
click at [522, 245] on button "+" at bounding box center [536, 240] width 28 height 28
click at [458, 190] on button "-" at bounding box center [472, 190] width 29 height 29
click at [521, 290] on button "+" at bounding box center [535, 290] width 29 height 29
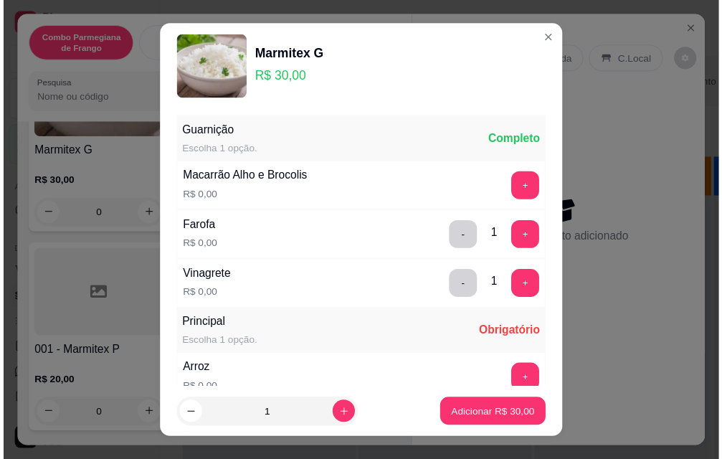
scroll to position [143, 0]
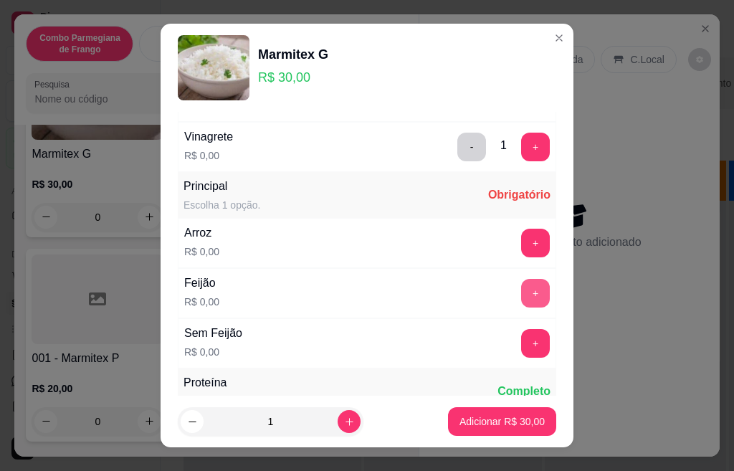
click at [521, 290] on button "+" at bounding box center [535, 293] width 29 height 29
click at [498, 227] on div "Arroz R$ 0,00 +" at bounding box center [367, 243] width 379 height 50
click at [522, 242] on button "+" at bounding box center [536, 243] width 28 height 28
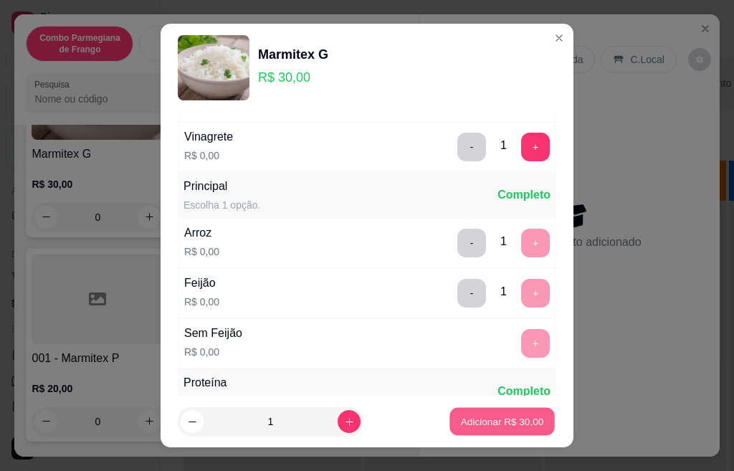
click at [491, 417] on p "Adicionar R$ 30,00" at bounding box center [502, 422] width 83 height 14
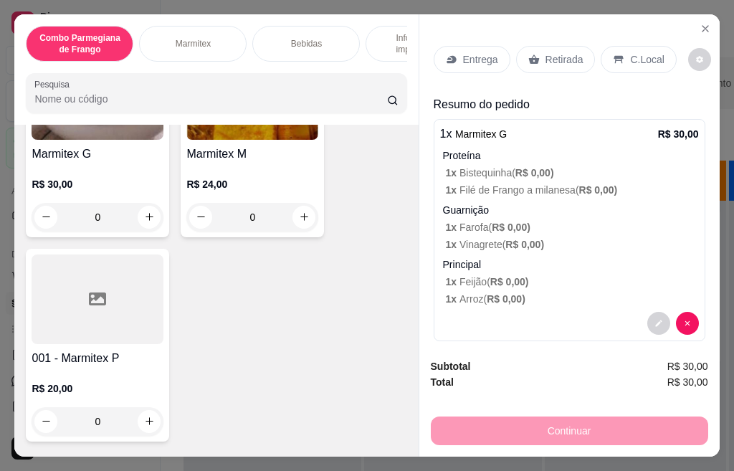
click at [550, 52] on p "Retirada" at bounding box center [565, 59] width 38 height 14
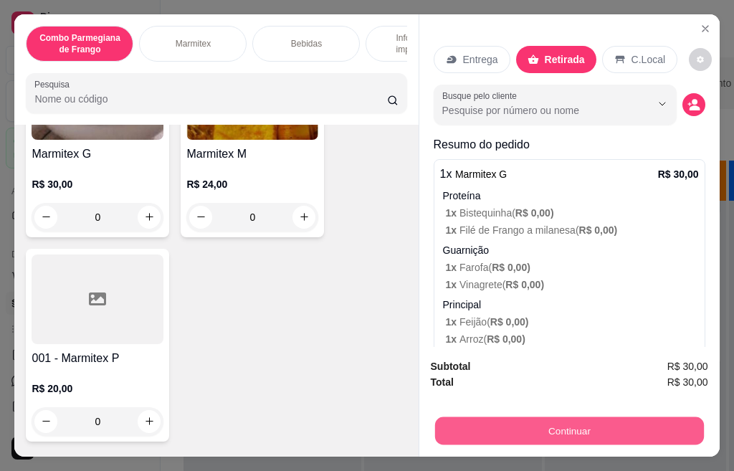
click at [564, 425] on button "Continuar" at bounding box center [569, 431] width 269 height 28
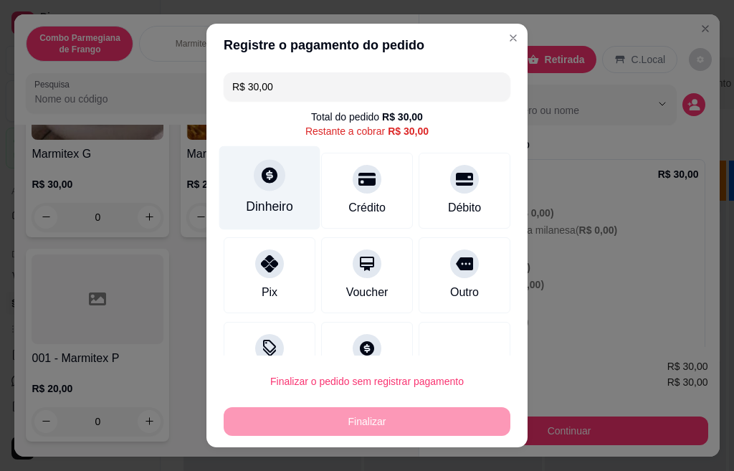
click at [254, 177] on div at bounding box center [270, 175] width 32 height 32
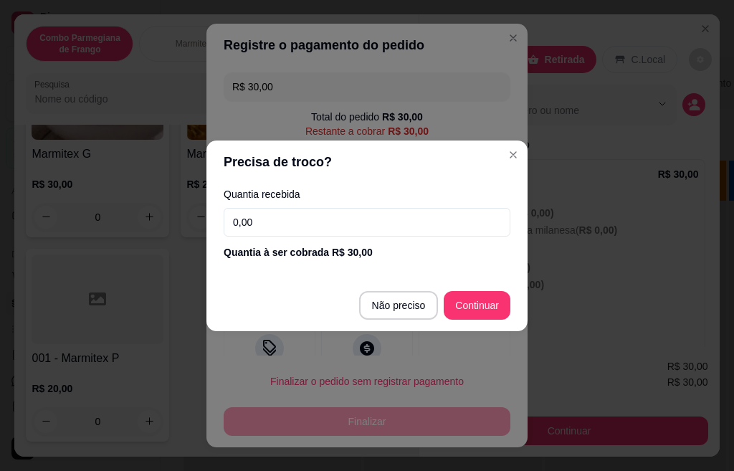
click at [415, 320] on footer "Não preciso Continuar" at bounding box center [367, 306] width 321 height 52
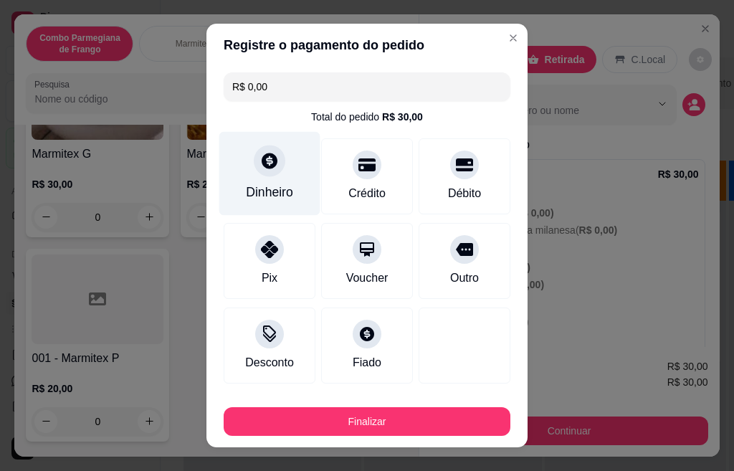
click at [226, 163] on div "Dinheiro" at bounding box center [269, 174] width 101 height 84
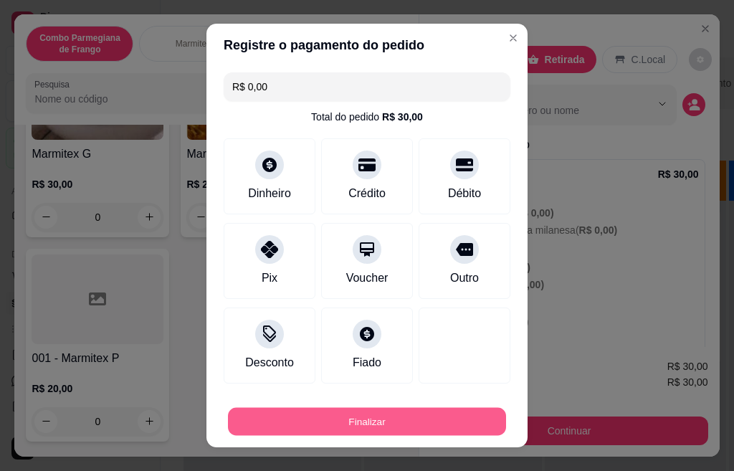
click at [346, 423] on button "Finalizar" at bounding box center [367, 422] width 278 height 28
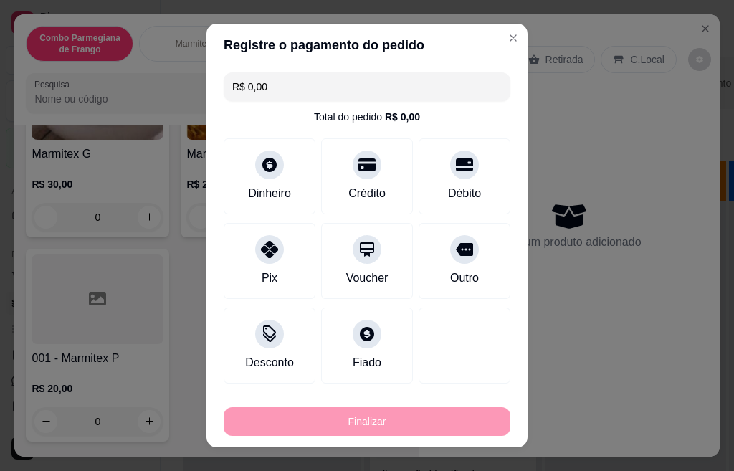
type input "-R$ 30,00"
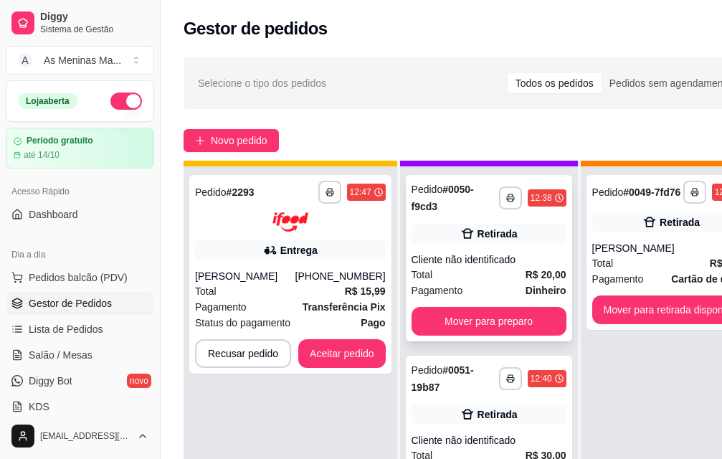
scroll to position [52, 0]
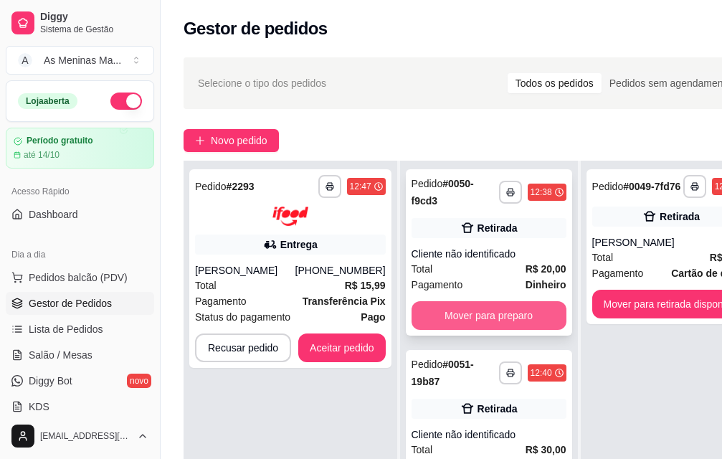
click at [454, 301] on button "Mover para preparo" at bounding box center [489, 315] width 155 height 29
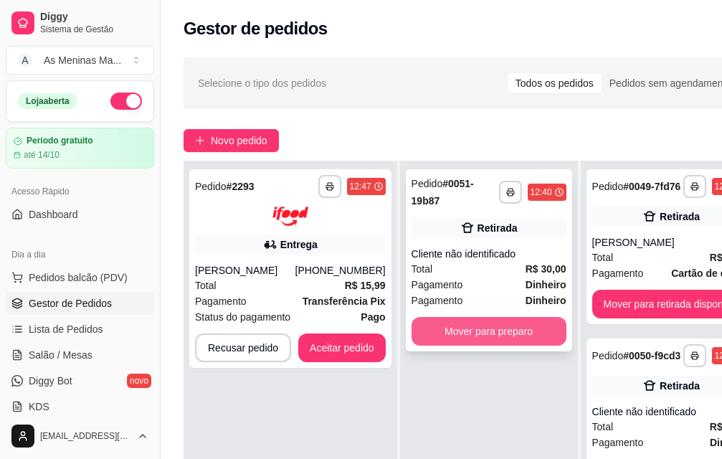
click at [460, 317] on button "Mover para preparo" at bounding box center [489, 331] width 155 height 29
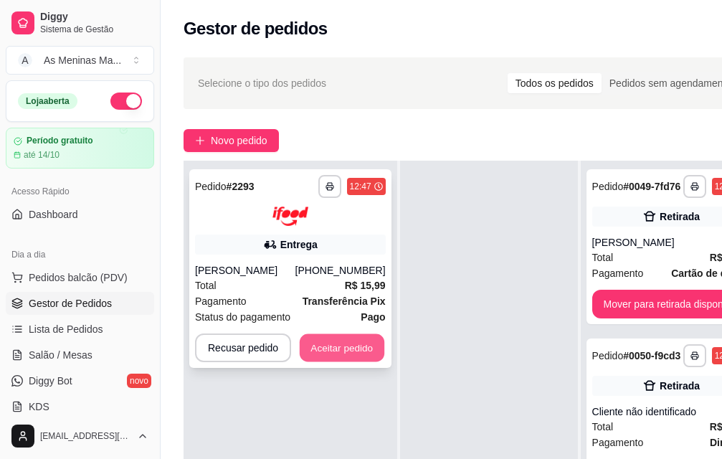
click at [336, 334] on button "Aceitar pedido" at bounding box center [342, 348] width 85 height 28
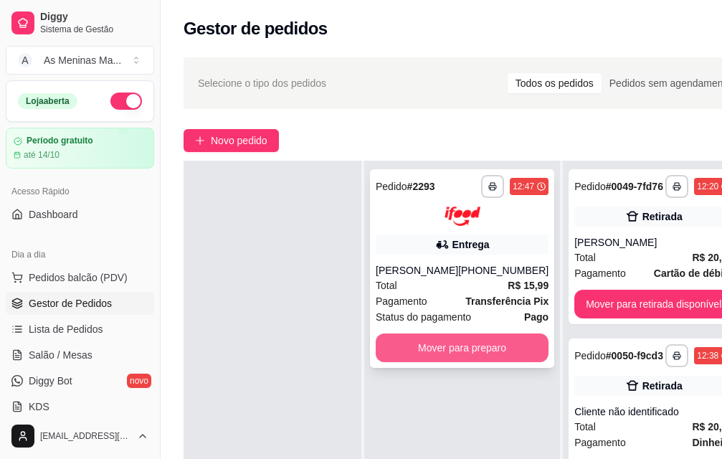
click at [420, 351] on button "Mover para preparo" at bounding box center [462, 348] width 173 height 29
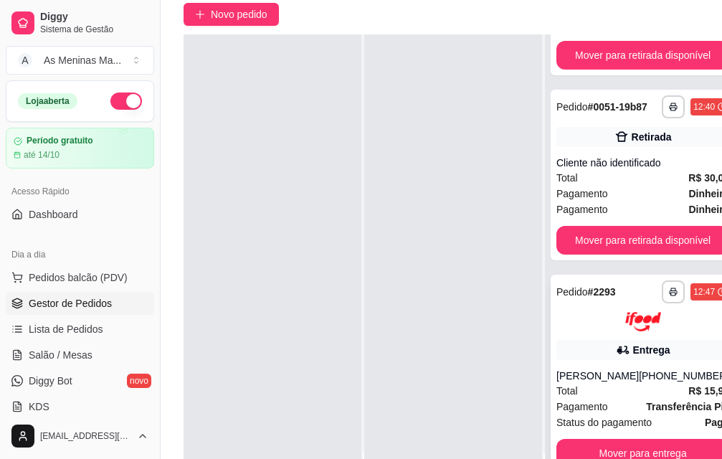
scroll to position [231, 0]
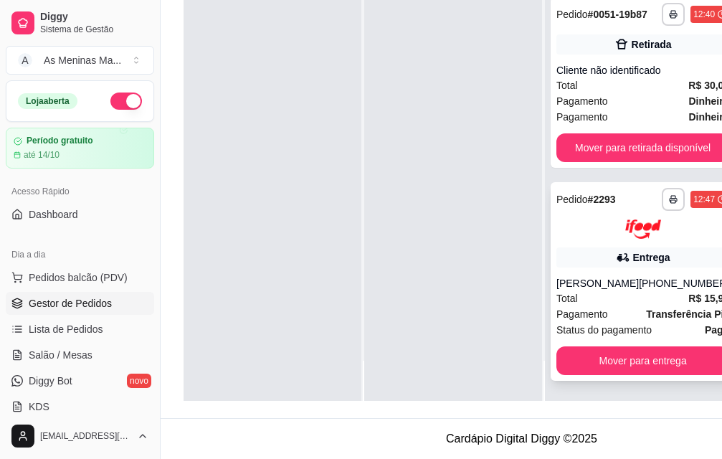
click at [628, 322] on span "Status do pagamento" at bounding box center [604, 330] width 95 height 16
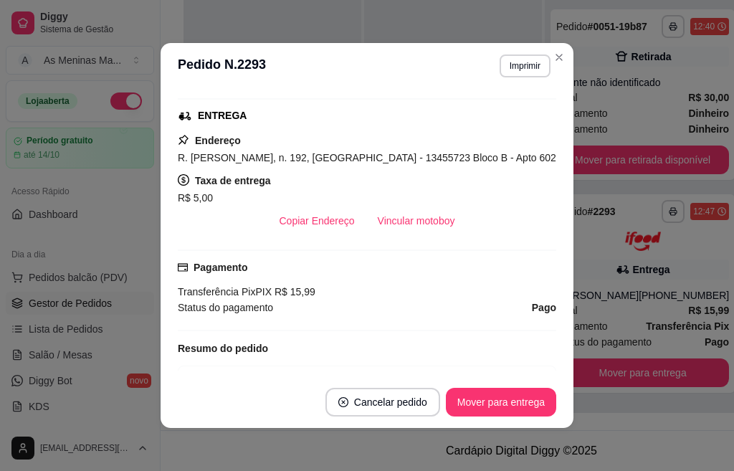
scroll to position [287, 0]
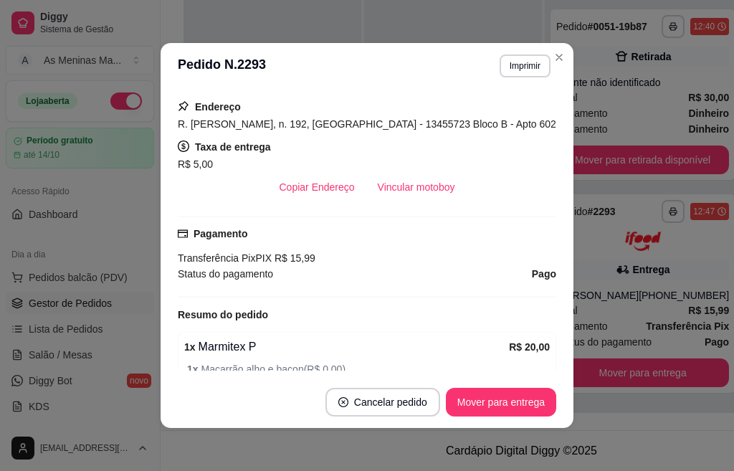
click at [403, 193] on button "Vincular motoboy" at bounding box center [417, 187] width 100 height 29
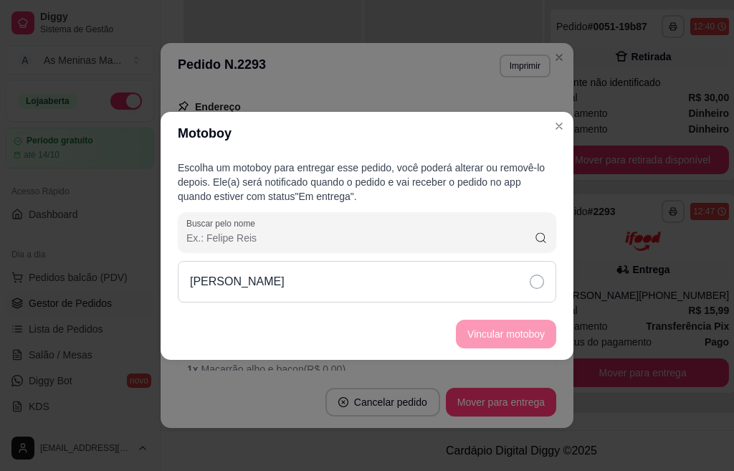
click at [532, 280] on icon at bounding box center [537, 282] width 14 height 14
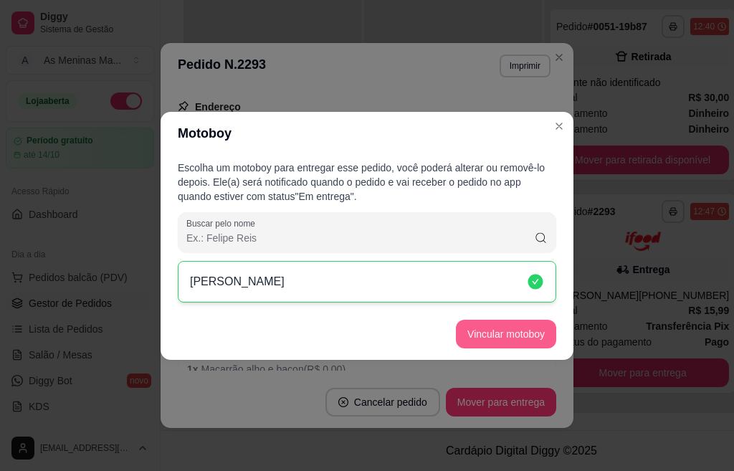
click at [531, 331] on button "Vincular motoboy" at bounding box center [506, 334] width 100 height 29
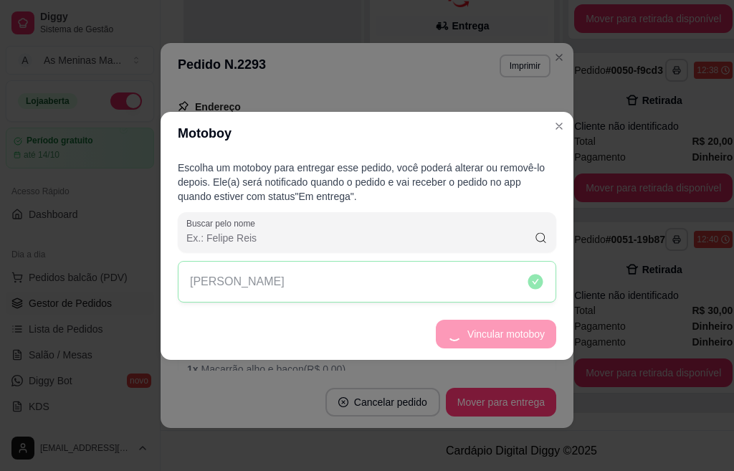
scroll to position [90, 0]
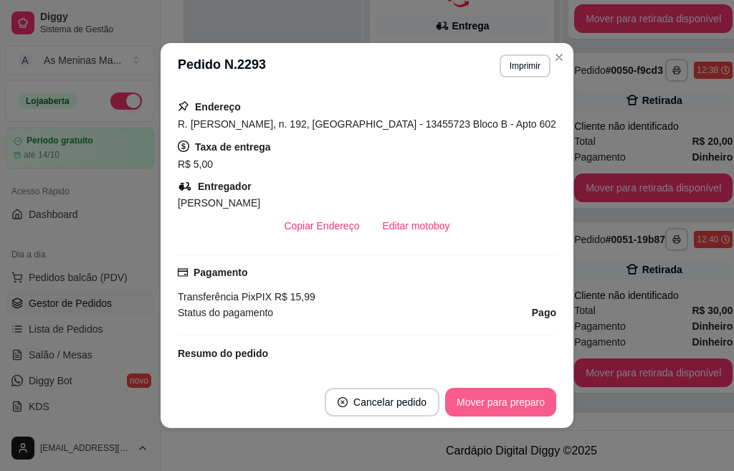
click at [471, 401] on button "Mover para preparo" at bounding box center [500, 402] width 111 height 29
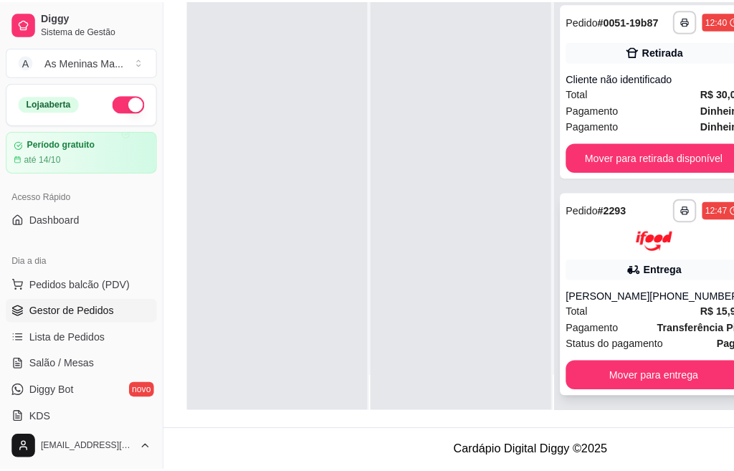
scroll to position [52, 0]
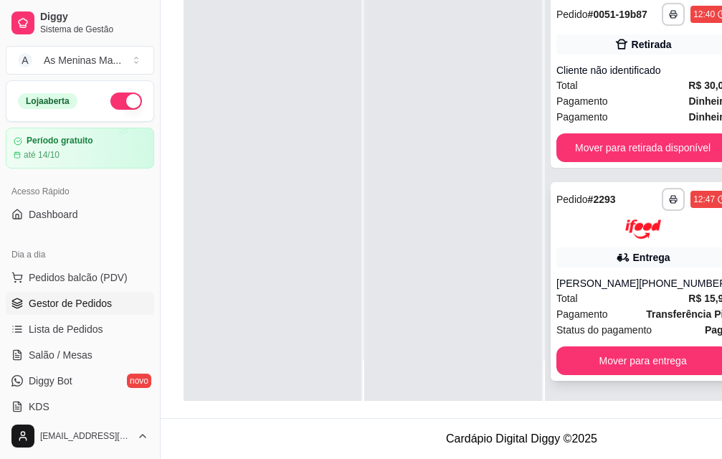
click at [590, 276] on div "Lucas Gabriel Barbosa" at bounding box center [598, 283] width 82 height 14
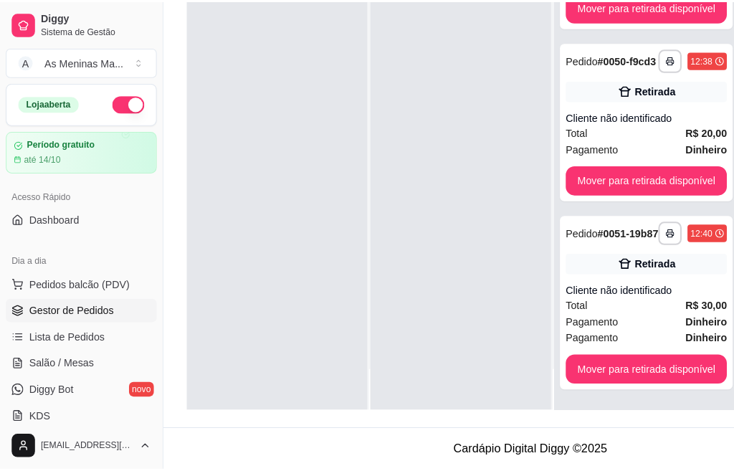
scroll to position [0, 0]
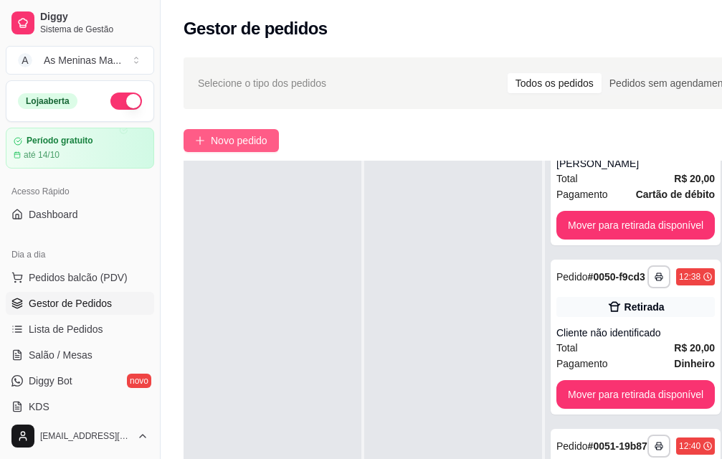
click at [219, 148] on span "Novo pedido" at bounding box center [239, 141] width 57 height 16
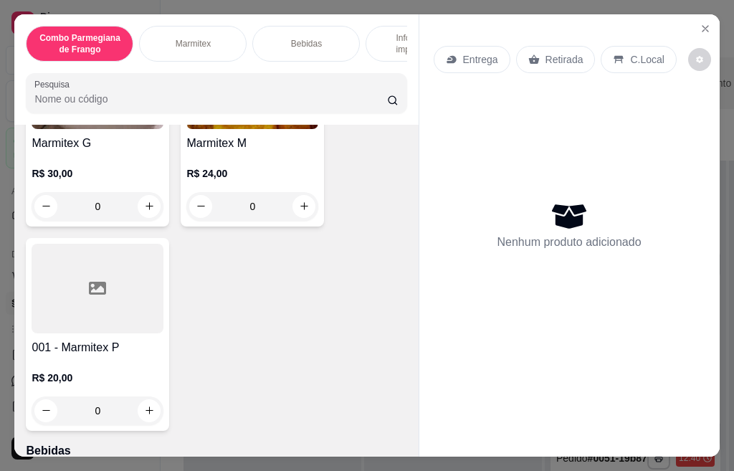
scroll to position [717, 0]
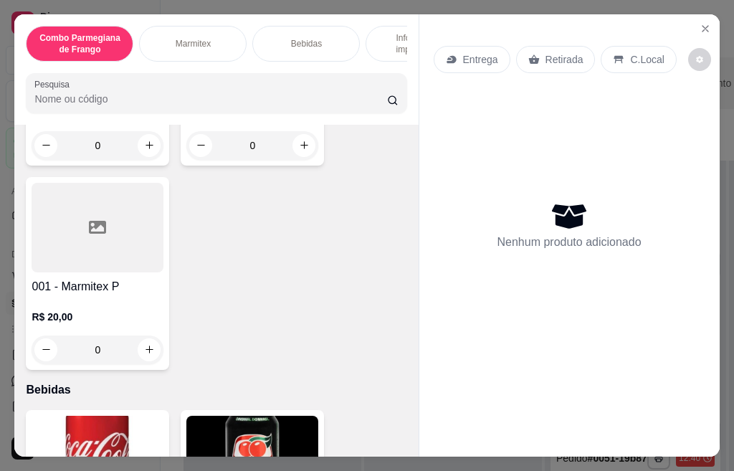
click at [61, 273] on div at bounding box center [98, 228] width 132 height 90
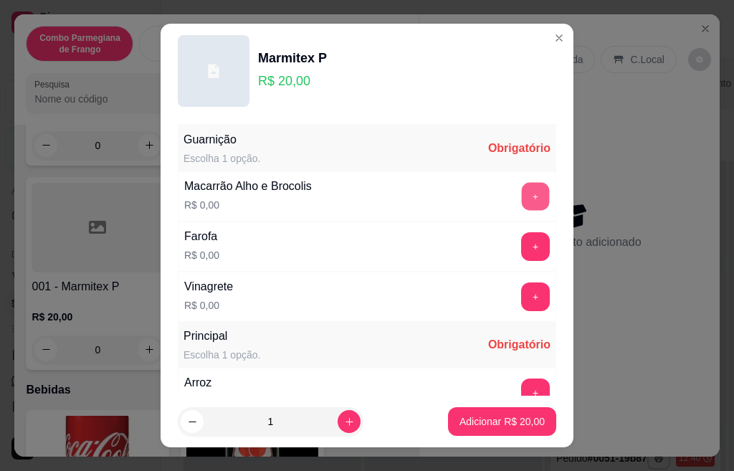
click at [522, 199] on button "+" at bounding box center [536, 196] width 28 height 28
click at [522, 250] on button "+" at bounding box center [536, 246] width 28 height 28
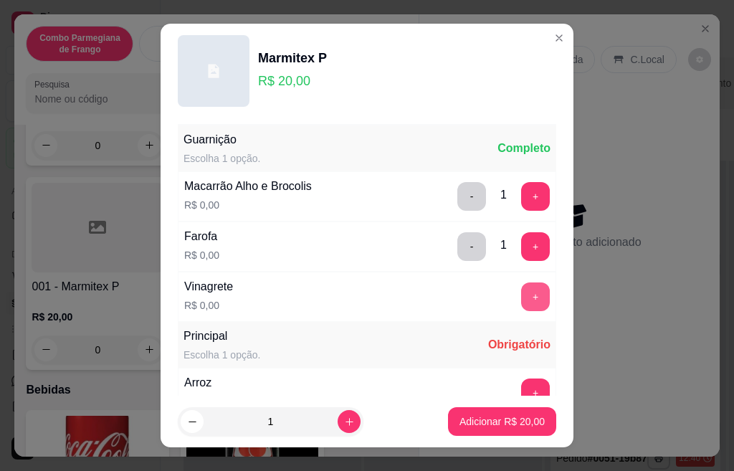
click at [521, 292] on button "+" at bounding box center [535, 297] width 29 height 29
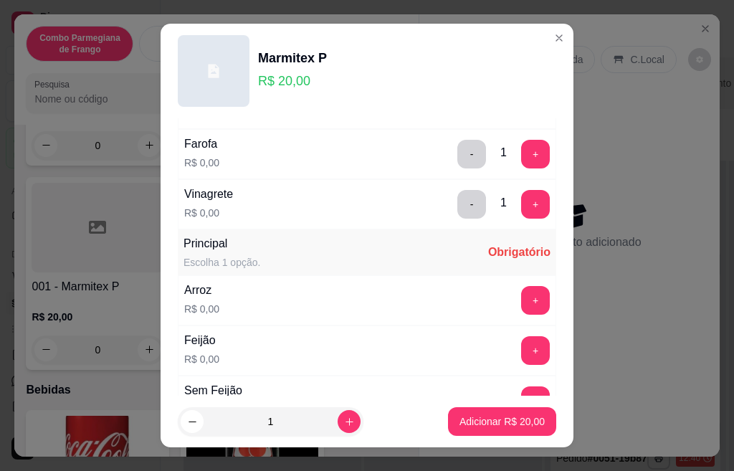
scroll to position [115, 0]
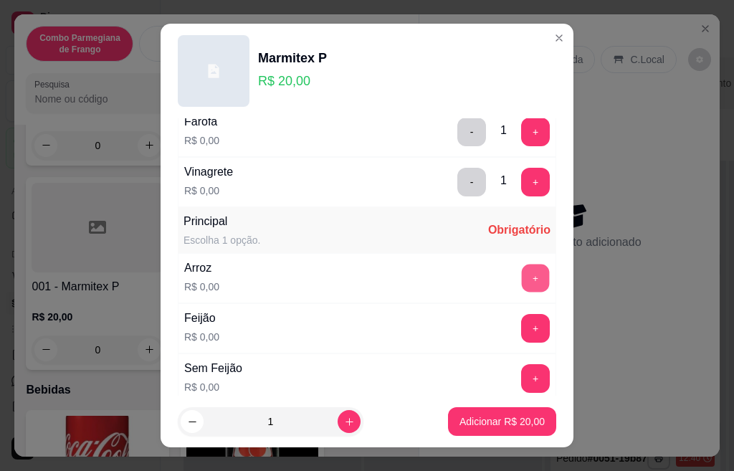
click at [522, 283] on button "+" at bounding box center [536, 278] width 28 height 28
click at [521, 332] on button "+" at bounding box center [535, 328] width 29 height 29
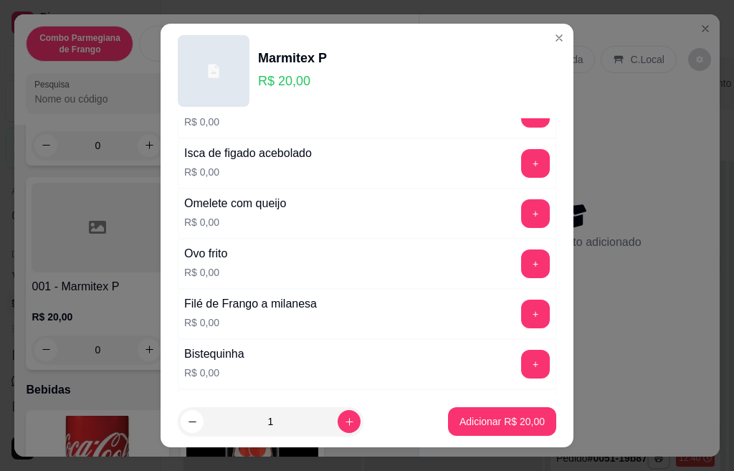
scroll to position [545, 0]
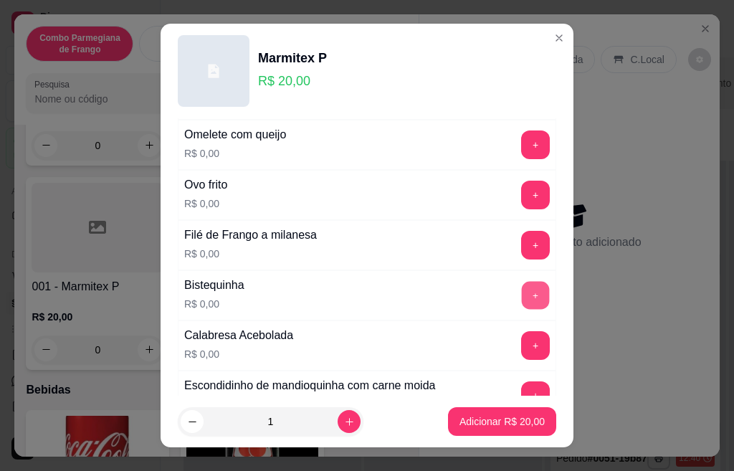
click at [522, 301] on button "+" at bounding box center [536, 295] width 28 height 28
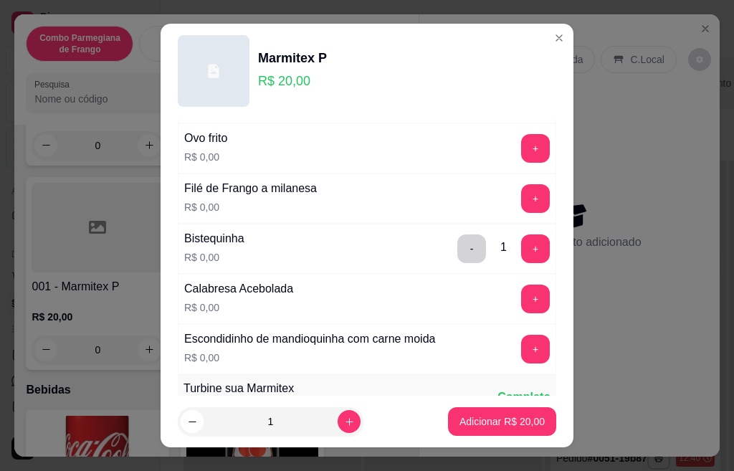
scroll to position [617, 0]
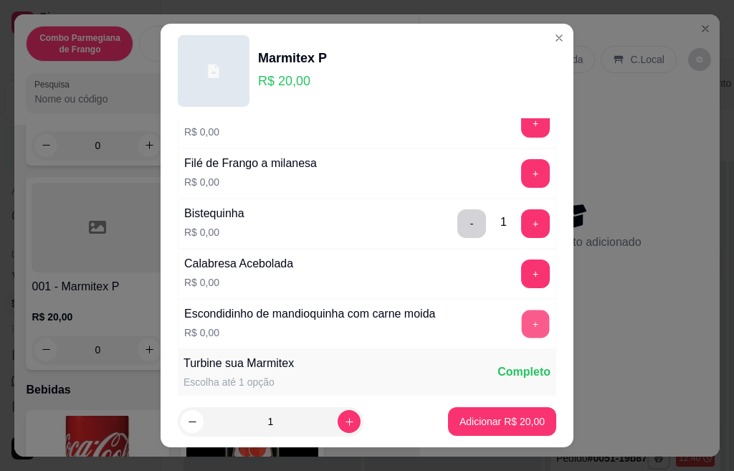
click at [522, 330] on button "+" at bounding box center [536, 324] width 28 height 28
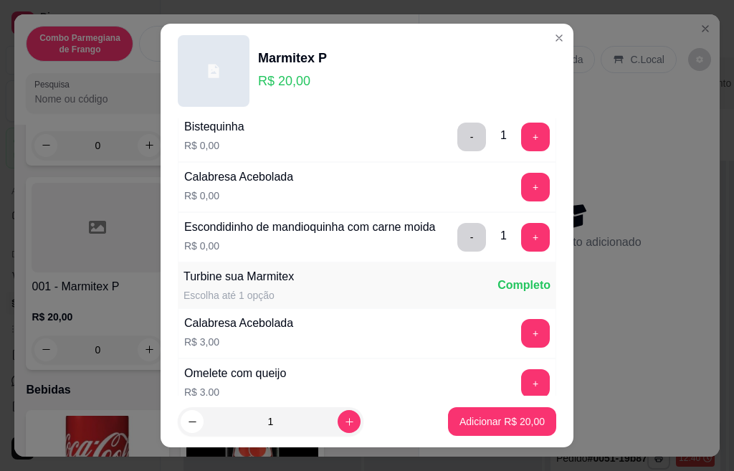
scroll to position [732, 0]
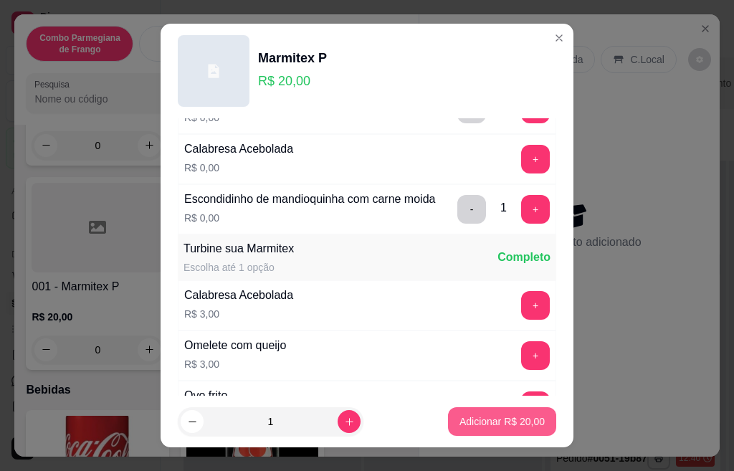
click at [508, 418] on p "Adicionar R$ 20,00" at bounding box center [502, 422] width 85 height 14
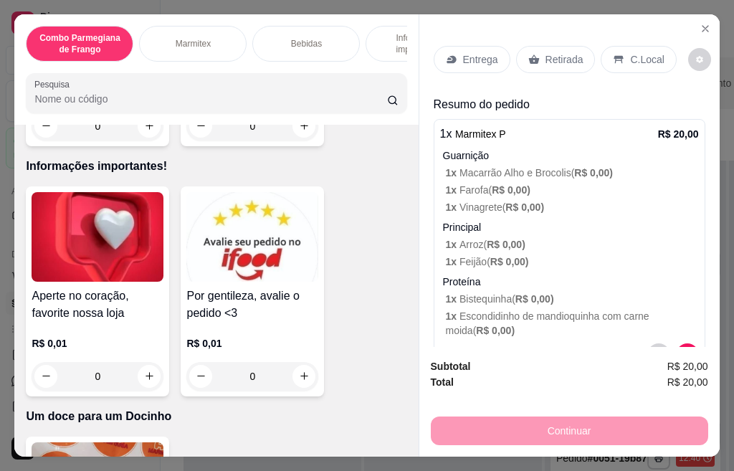
scroll to position [45, 0]
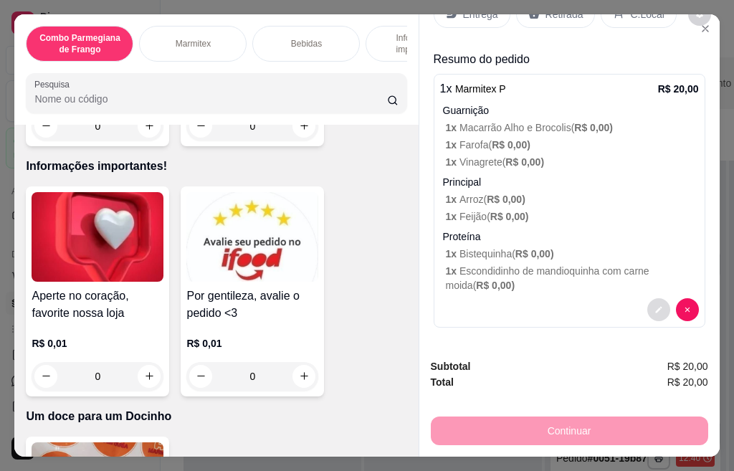
click at [648, 300] on button "decrease-product-quantity" at bounding box center [659, 309] width 23 height 23
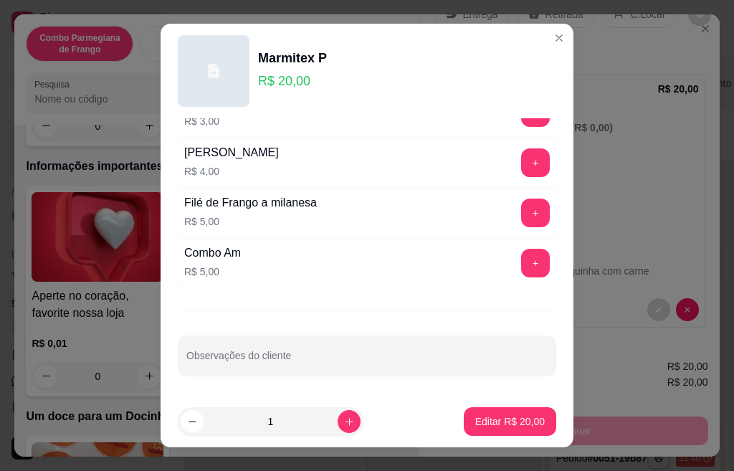
scroll to position [22, 0]
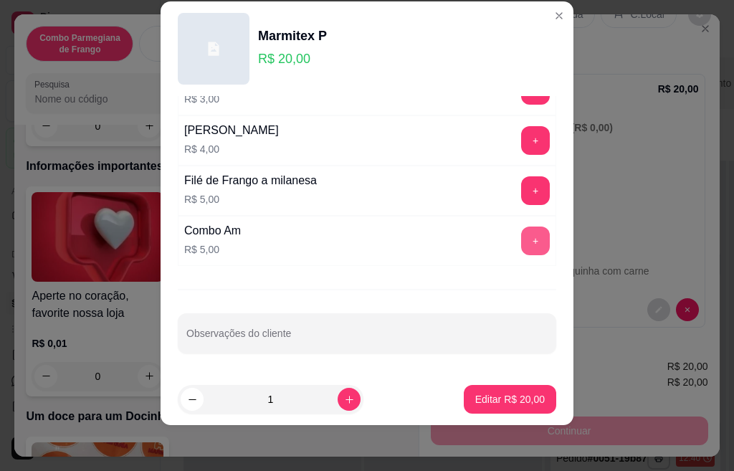
click at [521, 243] on button "+" at bounding box center [535, 241] width 29 height 29
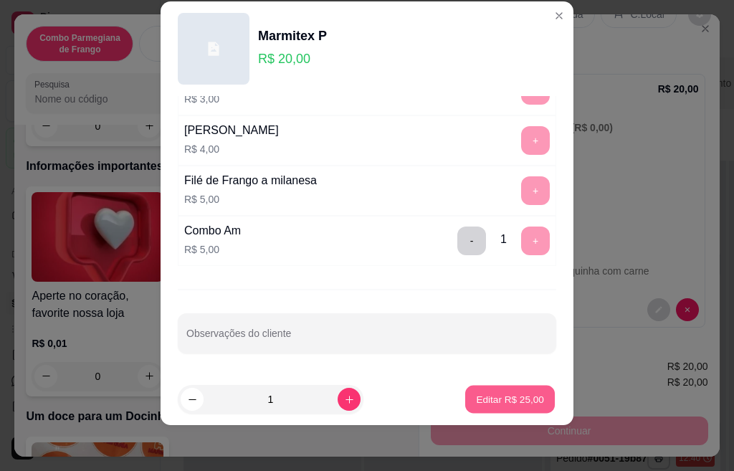
click at [504, 408] on button "Editar R$ 25,00" at bounding box center [510, 400] width 90 height 28
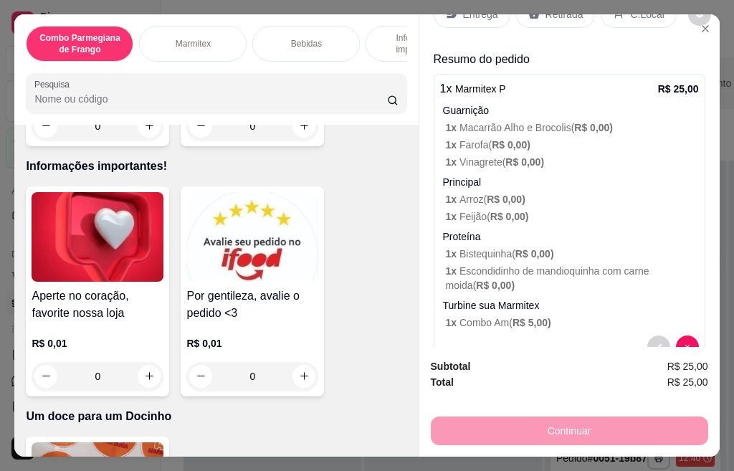
scroll to position [0, 0]
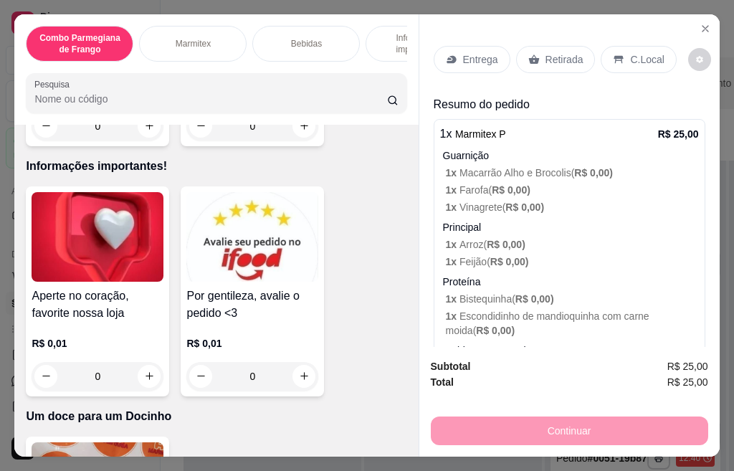
click at [485, 52] on p "Entrega" at bounding box center [480, 59] width 35 height 14
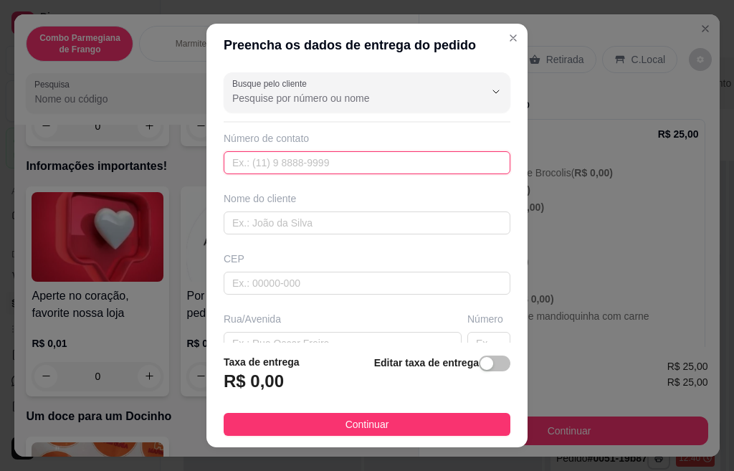
click at [285, 158] on input "text" at bounding box center [367, 162] width 287 height 23
type input "(19) 99103-5736"
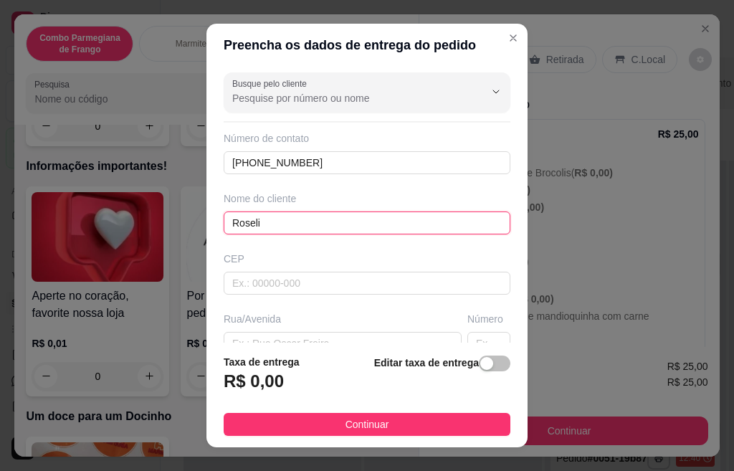
type input "Roseli"
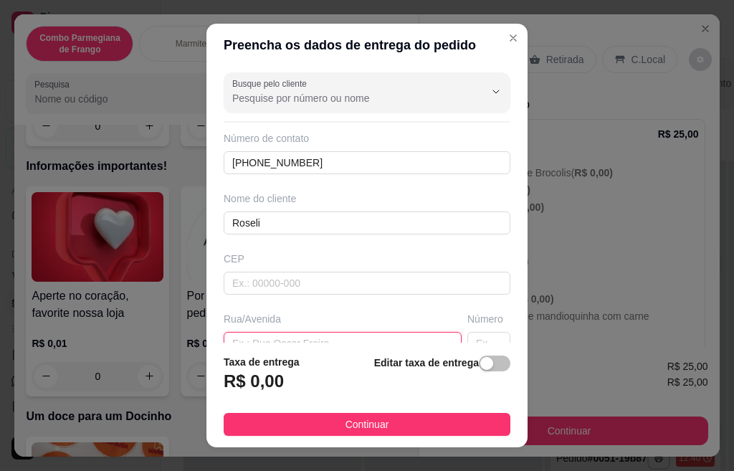
scroll to position [12, 0]
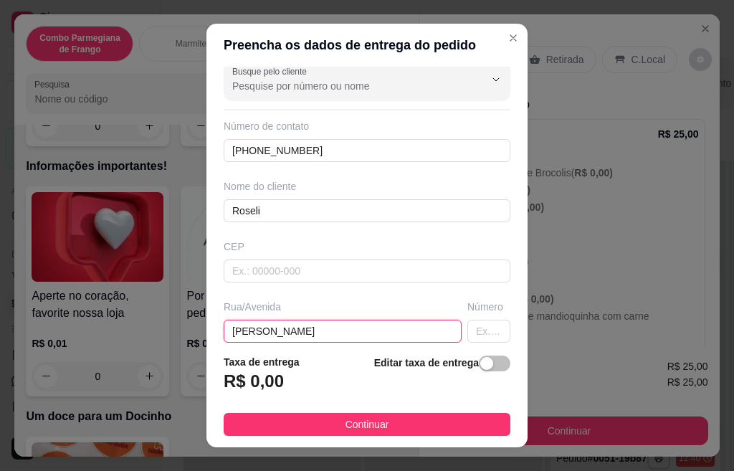
type input "Alvaro de matos"
type input "164"
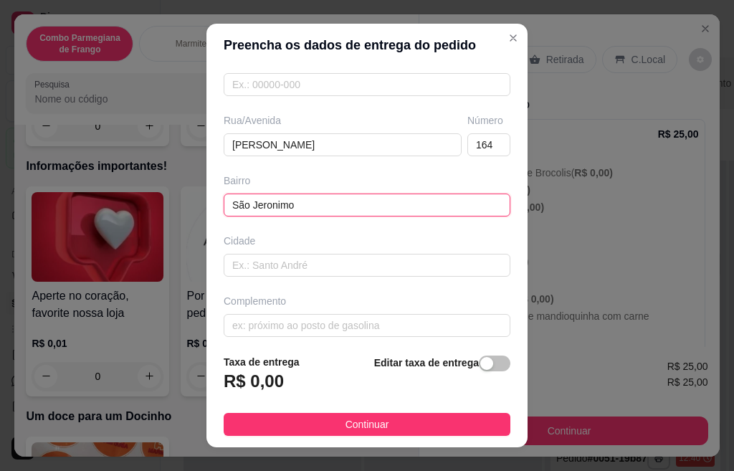
type input "São Jeronimo"
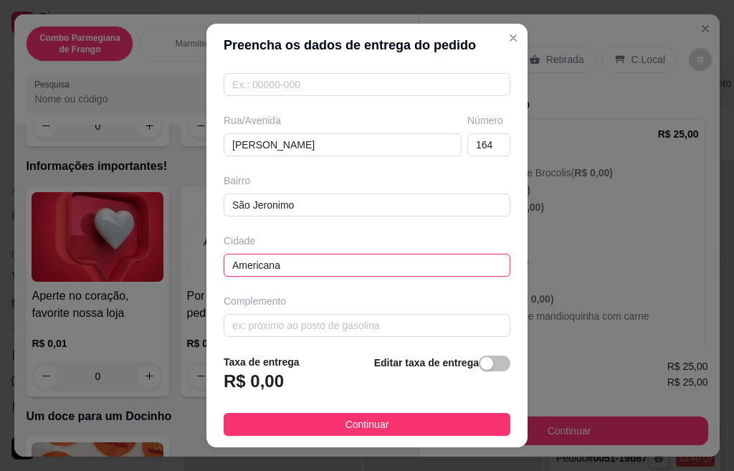
type input "Americana"
click at [481, 364] on div "button" at bounding box center [487, 363] width 13 height 13
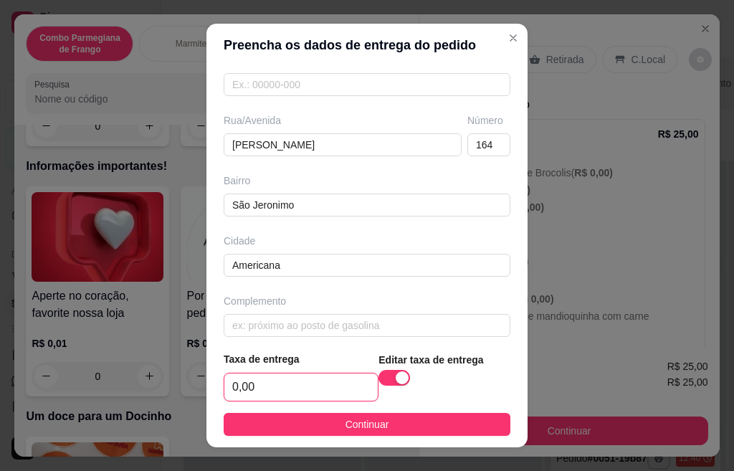
click at [289, 392] on input "0,00" at bounding box center [300, 387] width 153 height 27
type input "2,00"
click at [344, 443] on footer "Taxa de entrega 2,00 Editar taxa de entrega Continuar" at bounding box center [367, 394] width 321 height 108
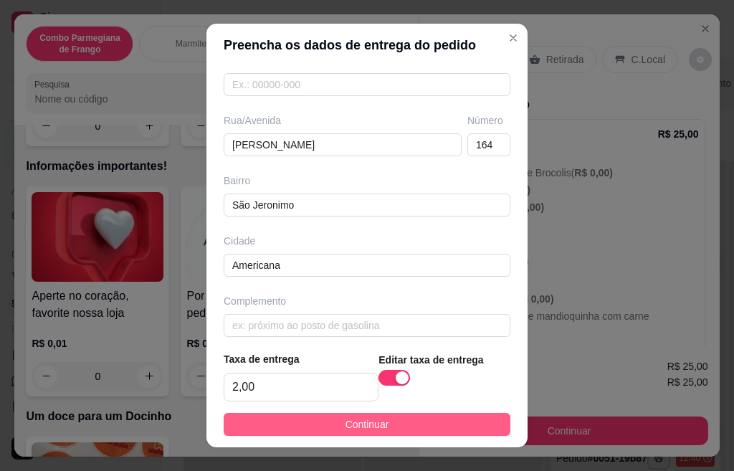
click at [350, 429] on span "Continuar" at bounding box center [368, 425] width 44 height 16
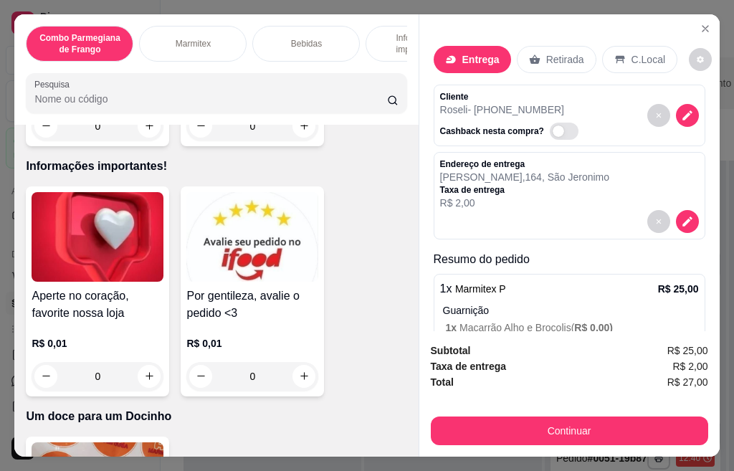
scroll to position [72, 0]
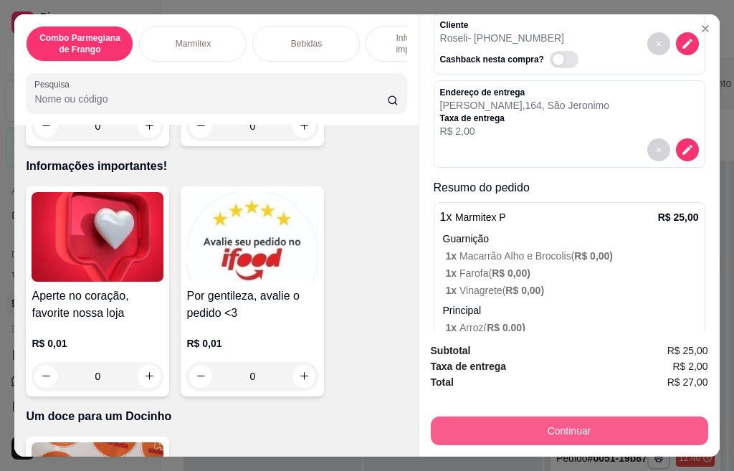
click at [585, 420] on button "Continuar" at bounding box center [570, 431] width 278 height 29
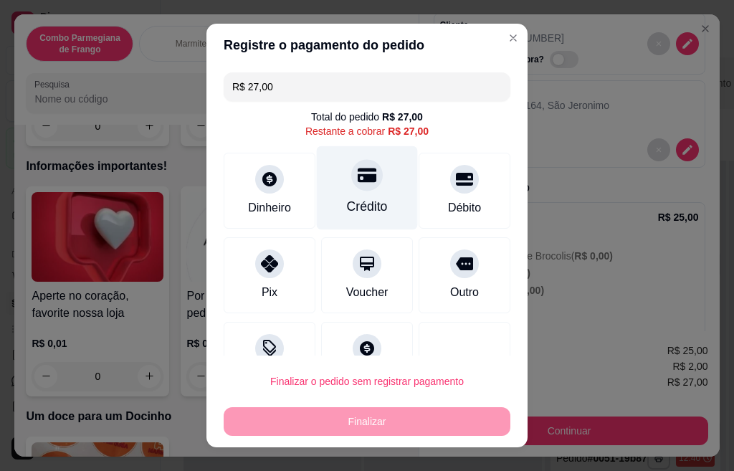
click at [358, 178] on icon at bounding box center [367, 175] width 19 height 19
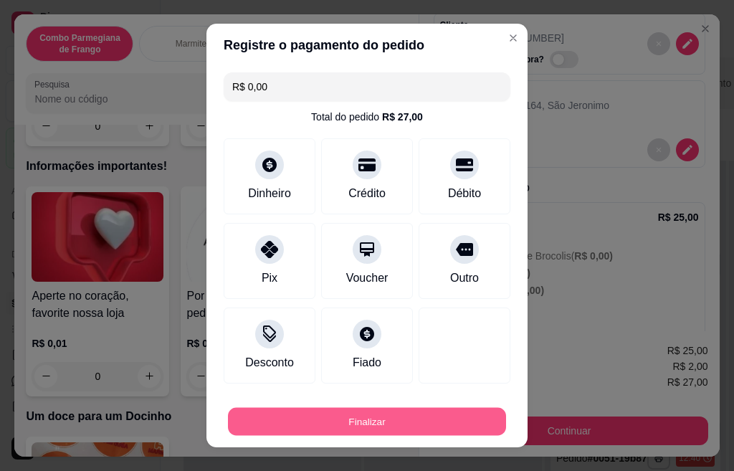
click at [384, 423] on button "Finalizar" at bounding box center [367, 422] width 278 height 28
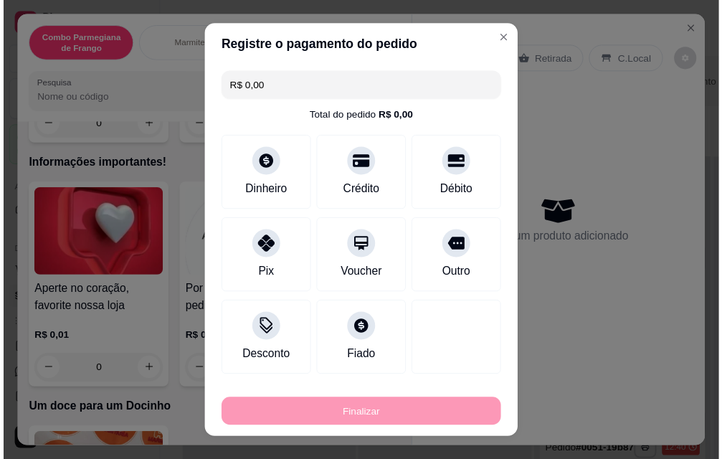
scroll to position [0, 0]
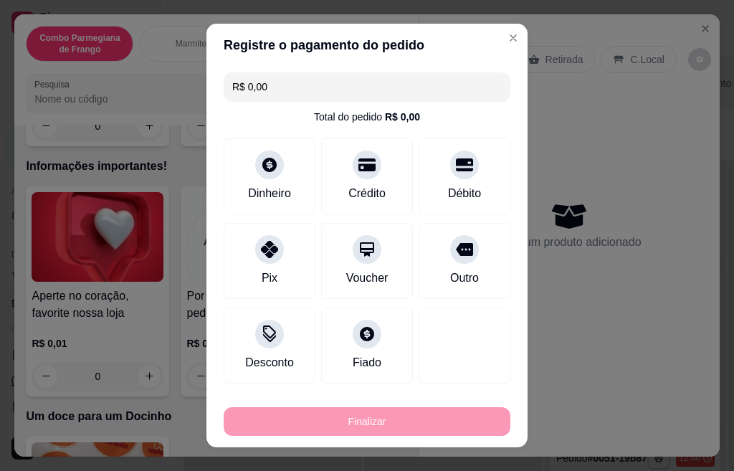
type input "-R$ 27,00"
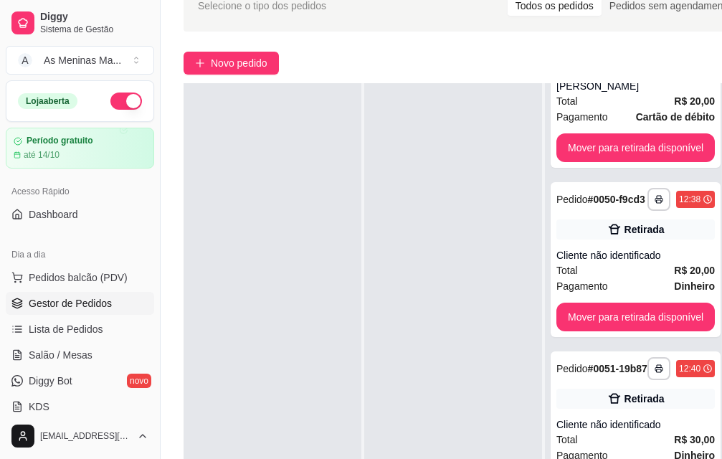
scroll to position [231, 0]
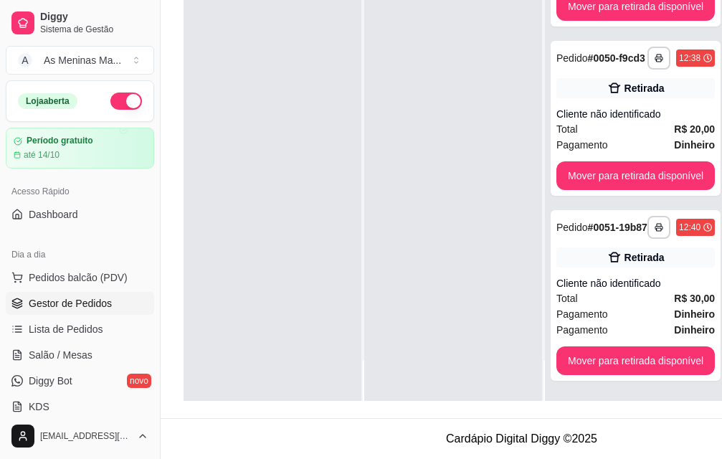
drag, startPoint x: 303, startPoint y: 385, endPoint x: 267, endPoint y: 379, distance: 36.3
click at [267, 379] on div "**********" at bounding box center [522, 171] width 676 height 459
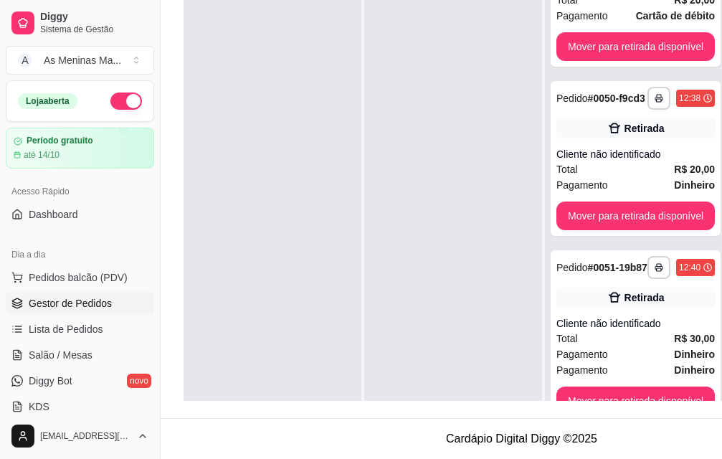
scroll to position [0, 0]
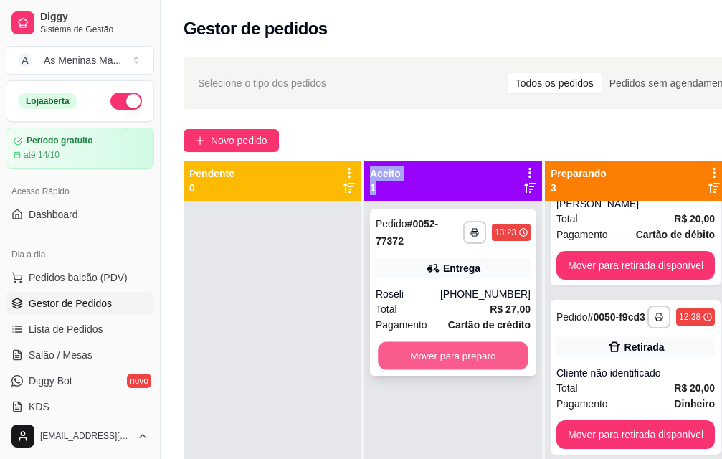
click at [456, 354] on button "Mover para preparo" at bounding box center [453, 356] width 151 height 28
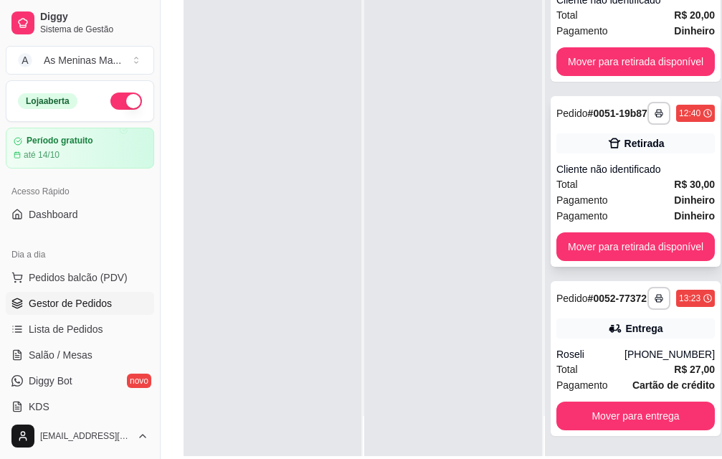
scroll to position [231, 0]
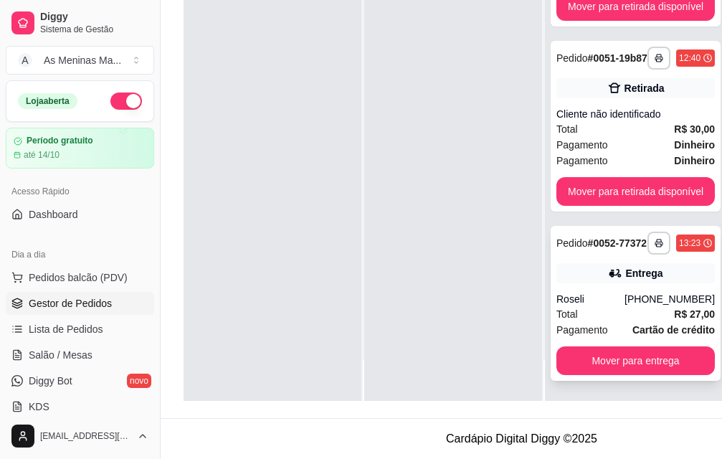
click at [591, 276] on div "**********" at bounding box center [636, 303] width 170 height 155
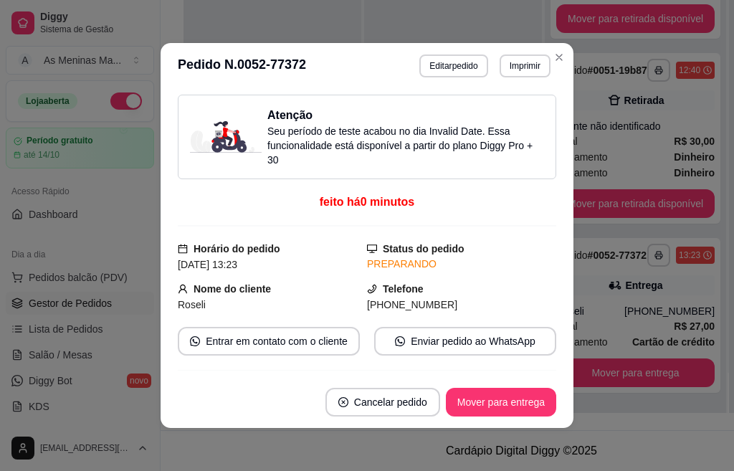
scroll to position [229, 0]
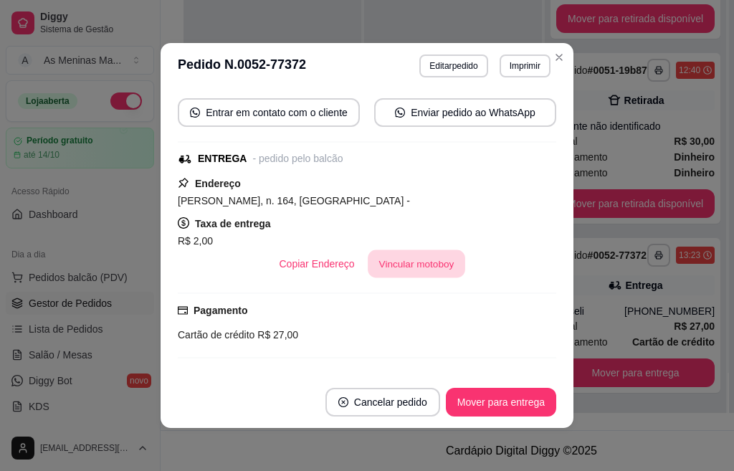
click at [417, 250] on button "Vincular motoboy" at bounding box center [417, 264] width 98 height 28
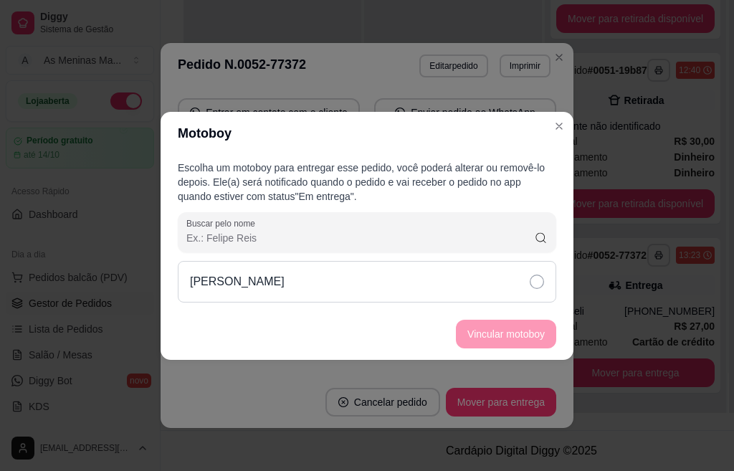
click at [529, 278] on div "Lucas R Alves" at bounding box center [367, 282] width 379 height 42
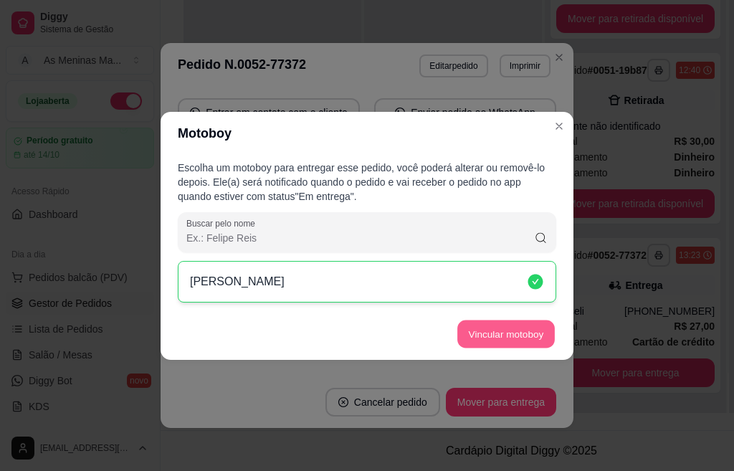
click at [543, 336] on button "Vincular motoboy" at bounding box center [507, 334] width 98 height 28
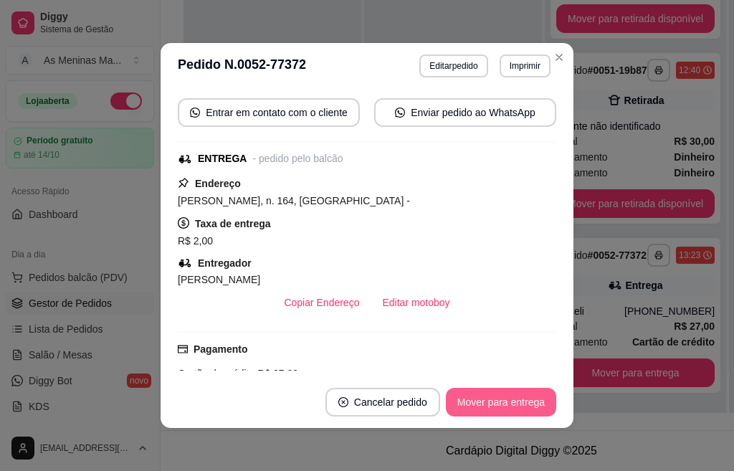
click at [492, 399] on button "Mover para entrega" at bounding box center [501, 402] width 110 height 29
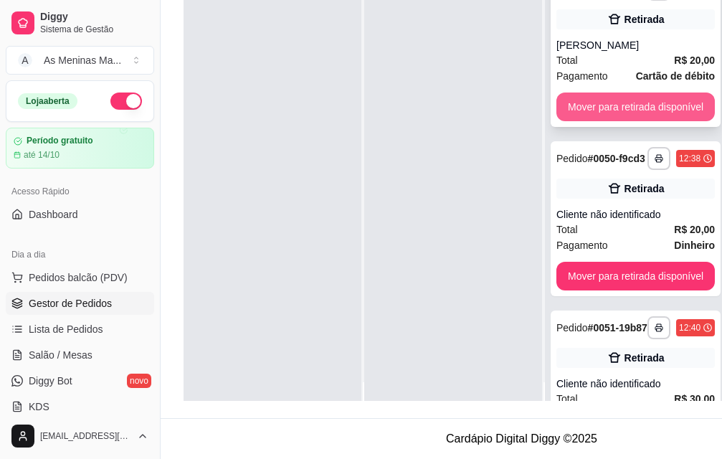
scroll to position [0, 0]
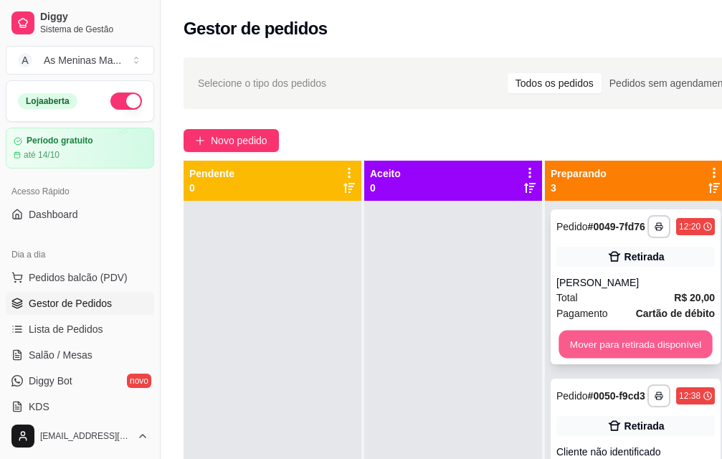
click at [652, 354] on button "Mover para retirada disponível" at bounding box center [635, 345] width 153 height 28
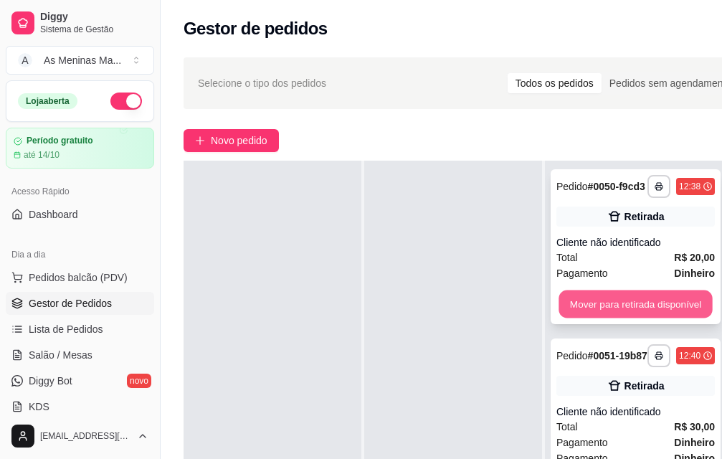
click at [651, 290] on button "Mover para retirada disponível" at bounding box center [635, 304] width 153 height 28
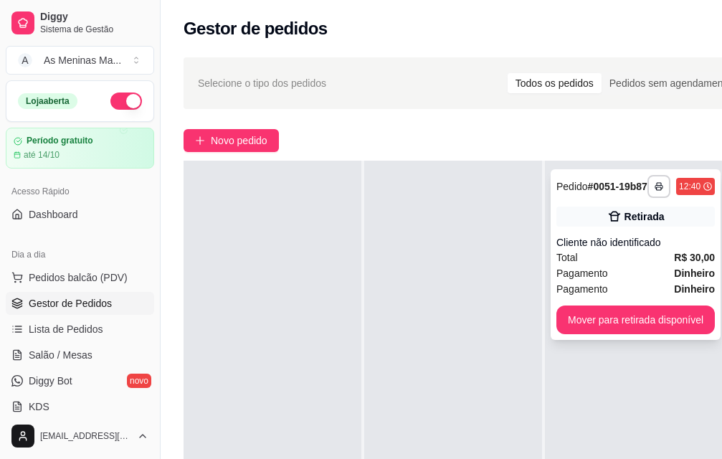
click at [612, 237] on div "Cliente não identificado" at bounding box center [636, 242] width 159 height 14
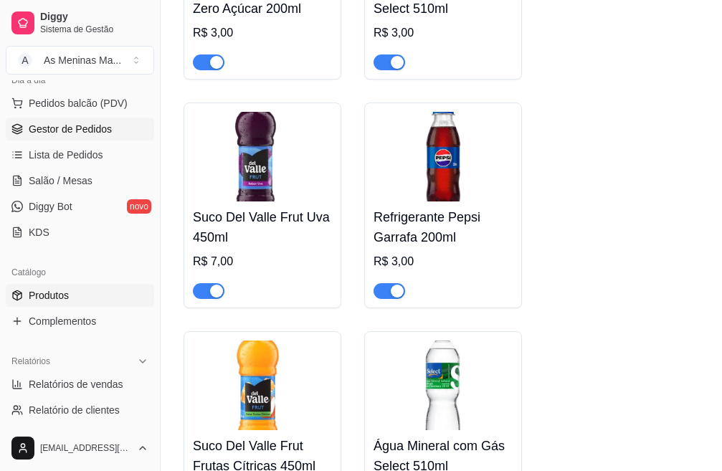
scroll to position [215, 0]
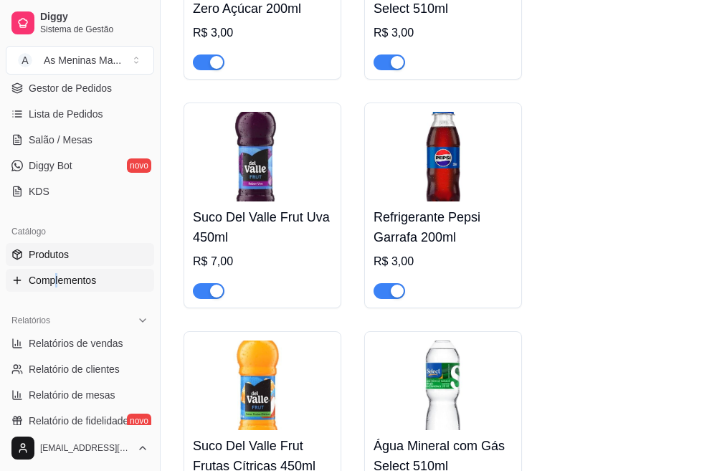
click at [53, 281] on div "Catálogo Produtos Complementos" at bounding box center [80, 255] width 160 height 83
click at [53, 280] on span "Complementos" at bounding box center [62, 280] width 67 height 14
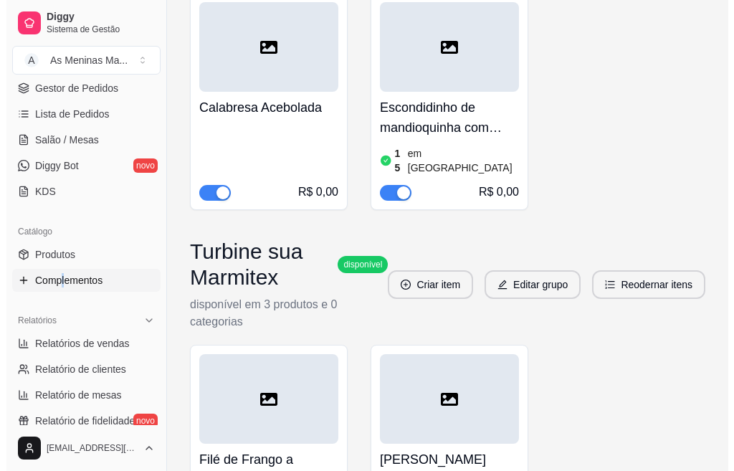
scroll to position [2439, 0]
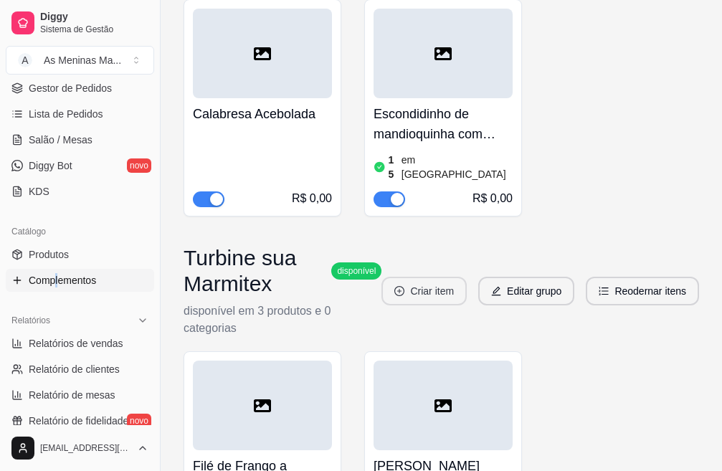
click at [438, 278] on button "Criar item" at bounding box center [424, 291] width 85 height 29
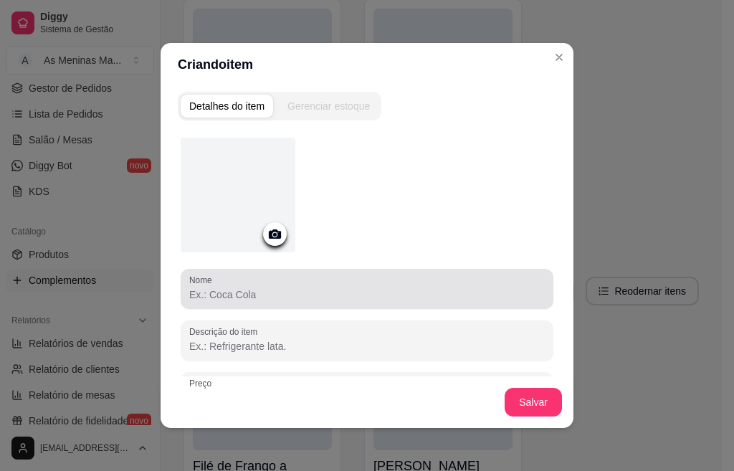
click at [242, 291] on input "Nome" at bounding box center [367, 295] width 356 height 14
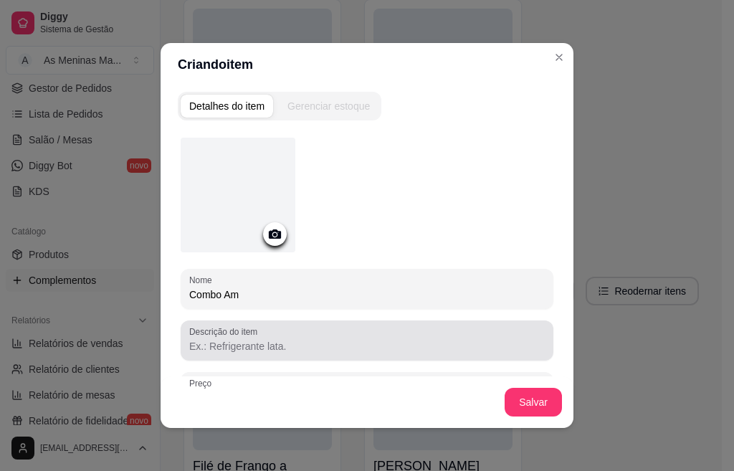
type input "Combo Am"
click at [282, 336] on div at bounding box center [367, 340] width 356 height 29
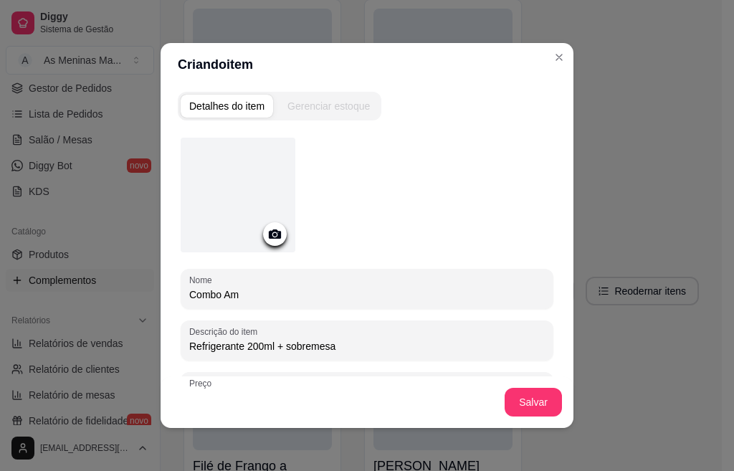
scroll to position [123, 0]
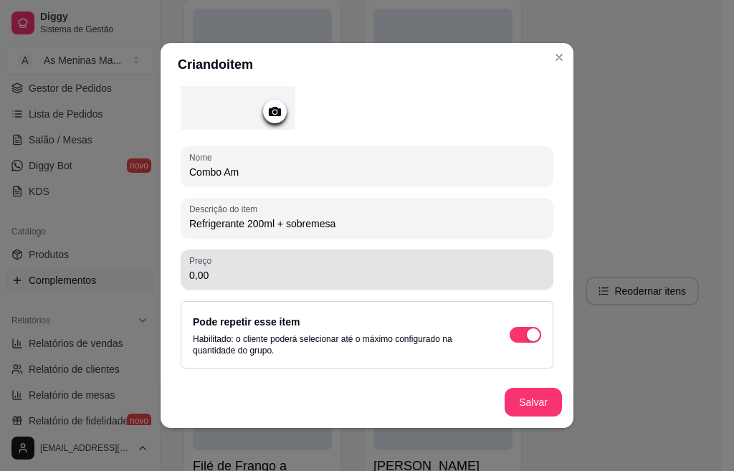
type input "Refrigerante 200ml + sobremesa"
click at [334, 271] on input "0,00" at bounding box center [367, 275] width 356 height 14
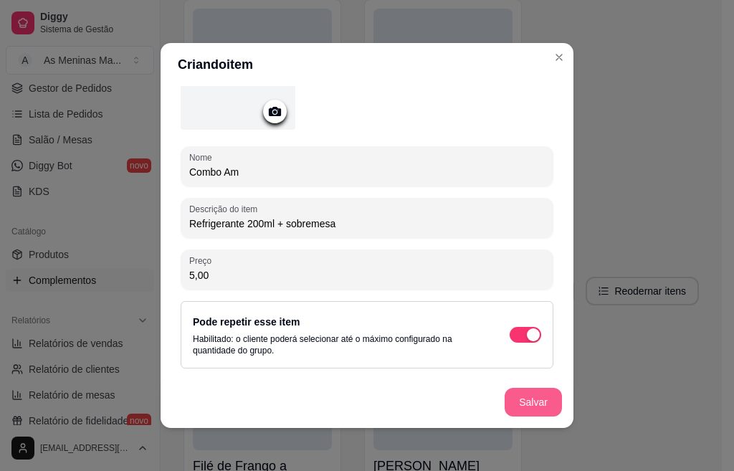
type input "5,00"
click at [538, 399] on button "Salvar" at bounding box center [533, 402] width 57 height 29
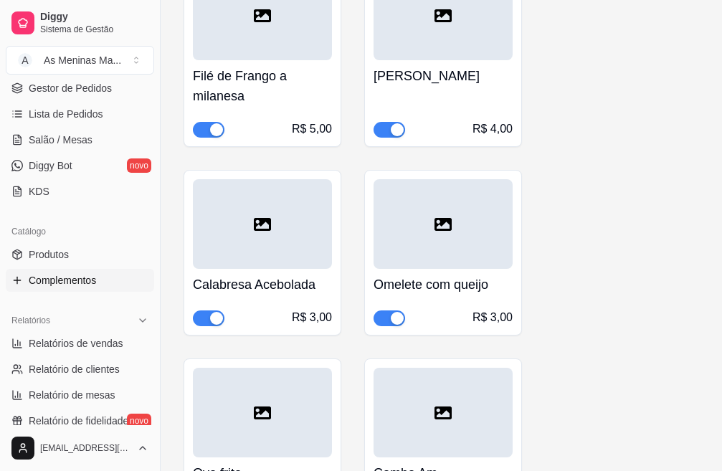
scroll to position [2974, 0]
